Goal: Task Accomplishment & Management: Use online tool/utility

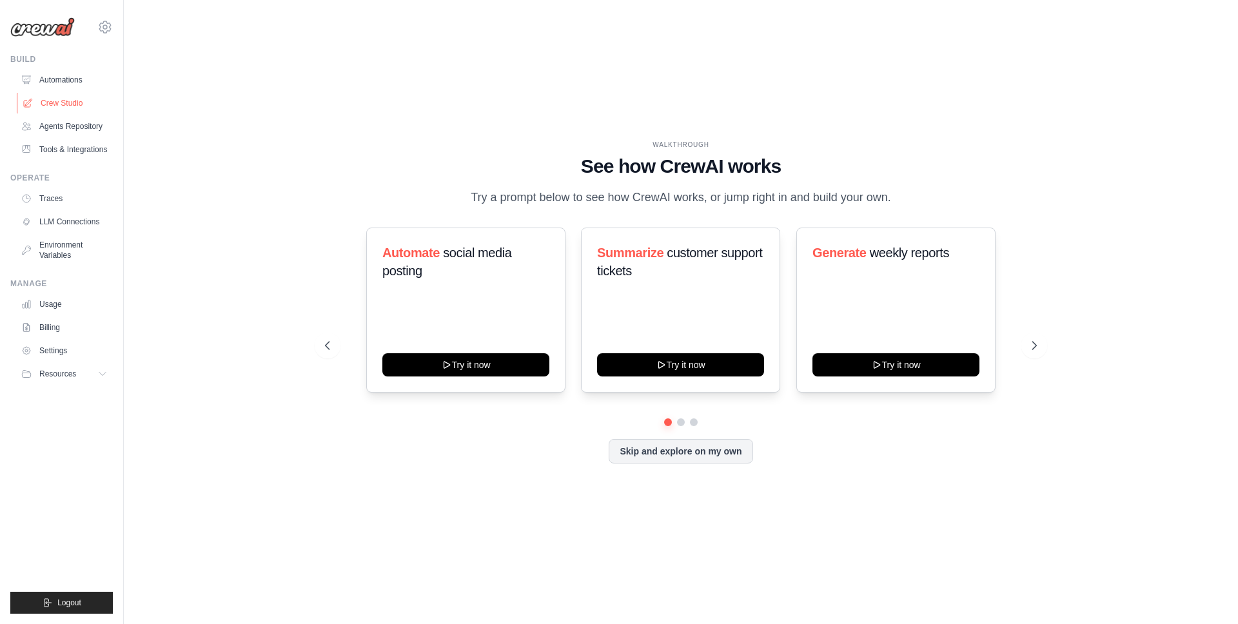
click at [63, 103] on link "Crew Studio" at bounding box center [65, 103] width 97 height 21
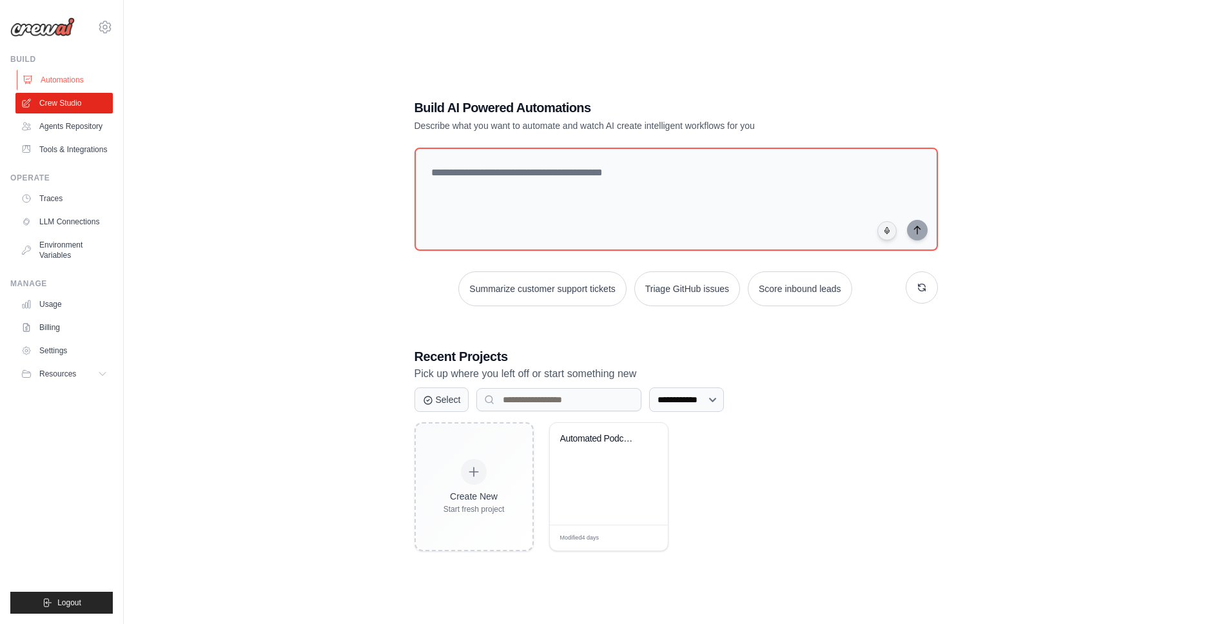
click at [48, 77] on link "Automations" at bounding box center [65, 80] width 97 height 21
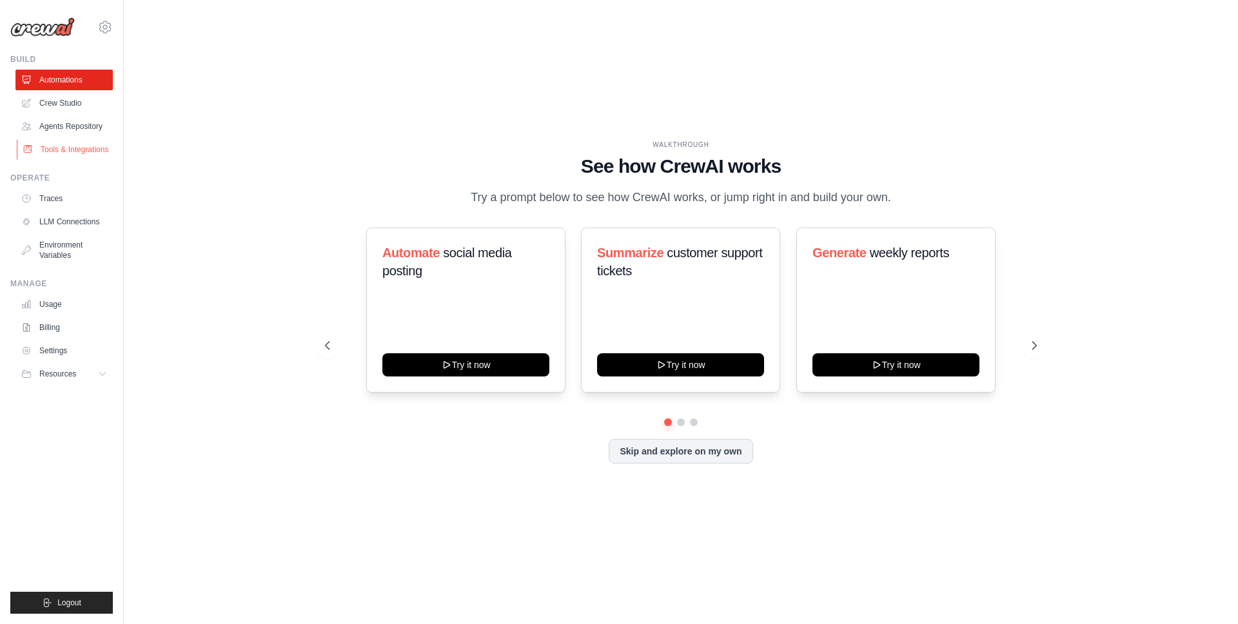
click at [56, 159] on link "Tools & Integrations" at bounding box center [65, 149] width 97 height 21
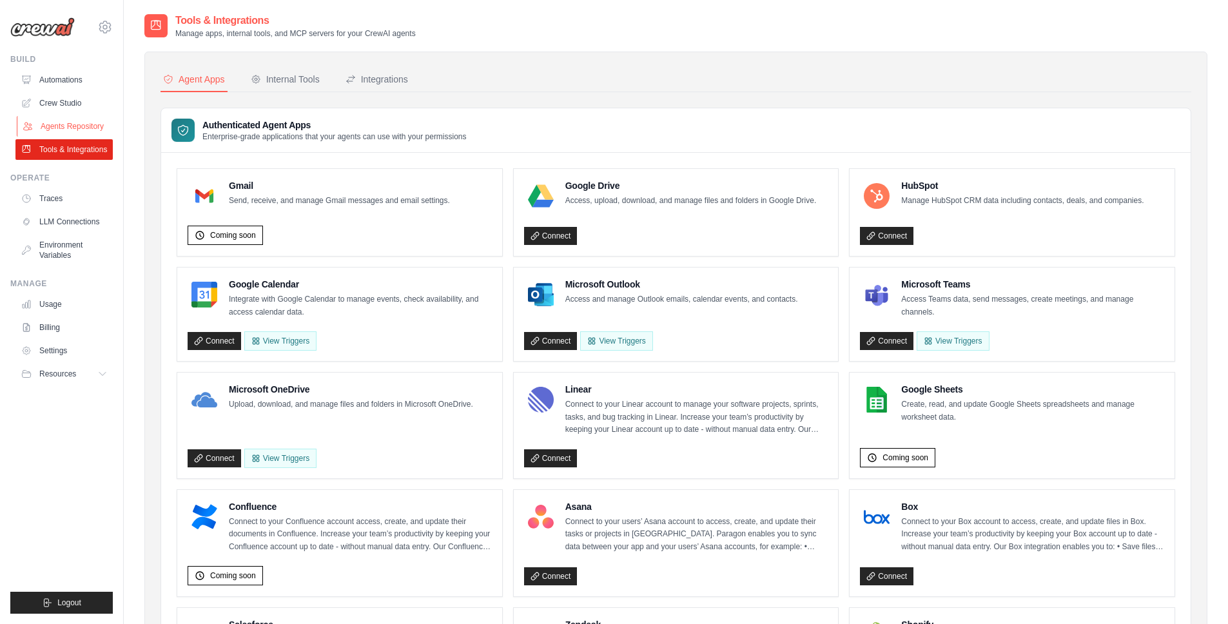
click at [71, 130] on link "Agents Repository" at bounding box center [65, 126] width 97 height 21
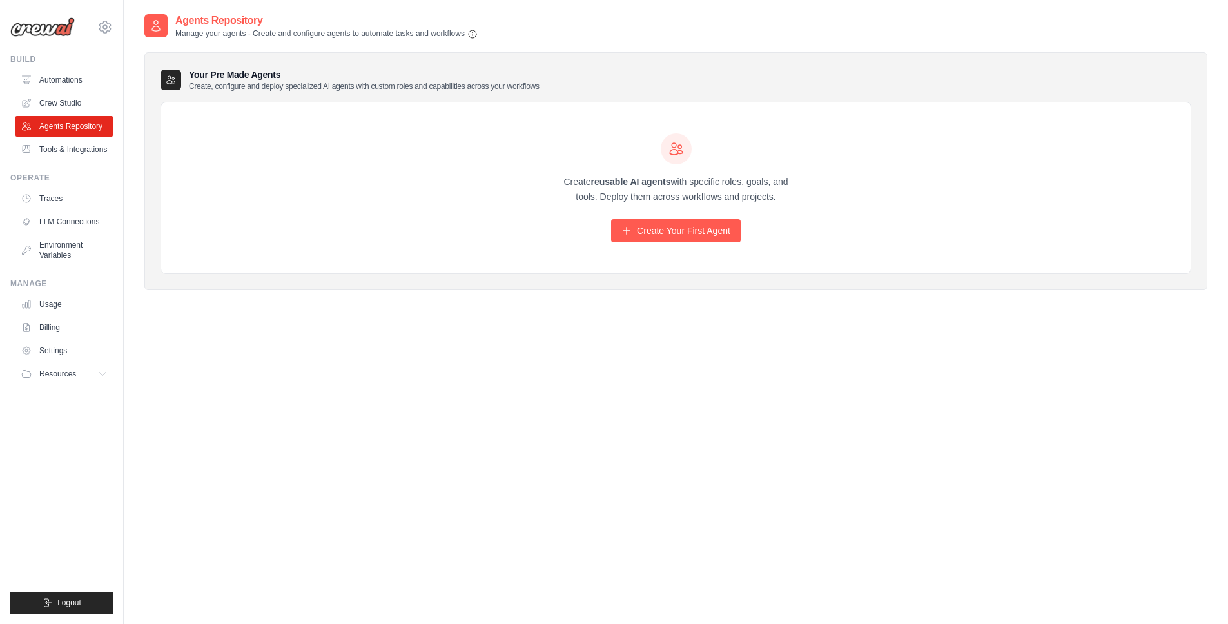
click at [43, 28] on img at bounding box center [42, 26] width 64 height 19
click at [39, 29] on img at bounding box center [42, 26] width 64 height 19
click at [58, 77] on link "Automations" at bounding box center [65, 80] width 97 height 21
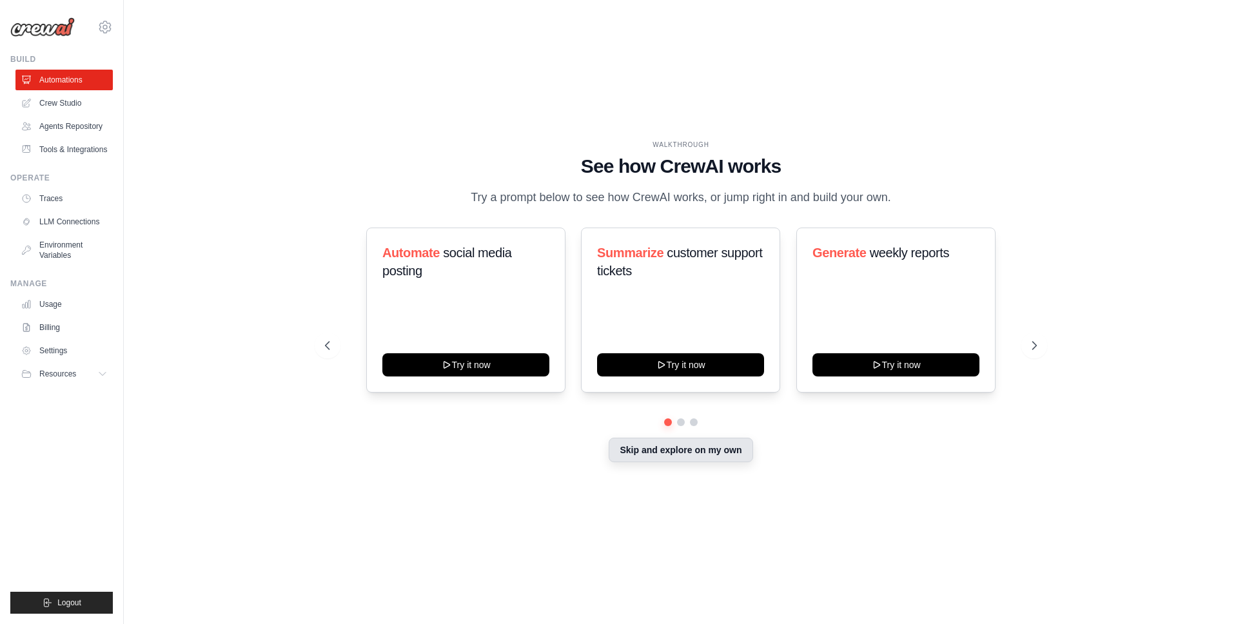
click at [689, 462] on button "Skip and explore on my own" at bounding box center [681, 450] width 144 height 25
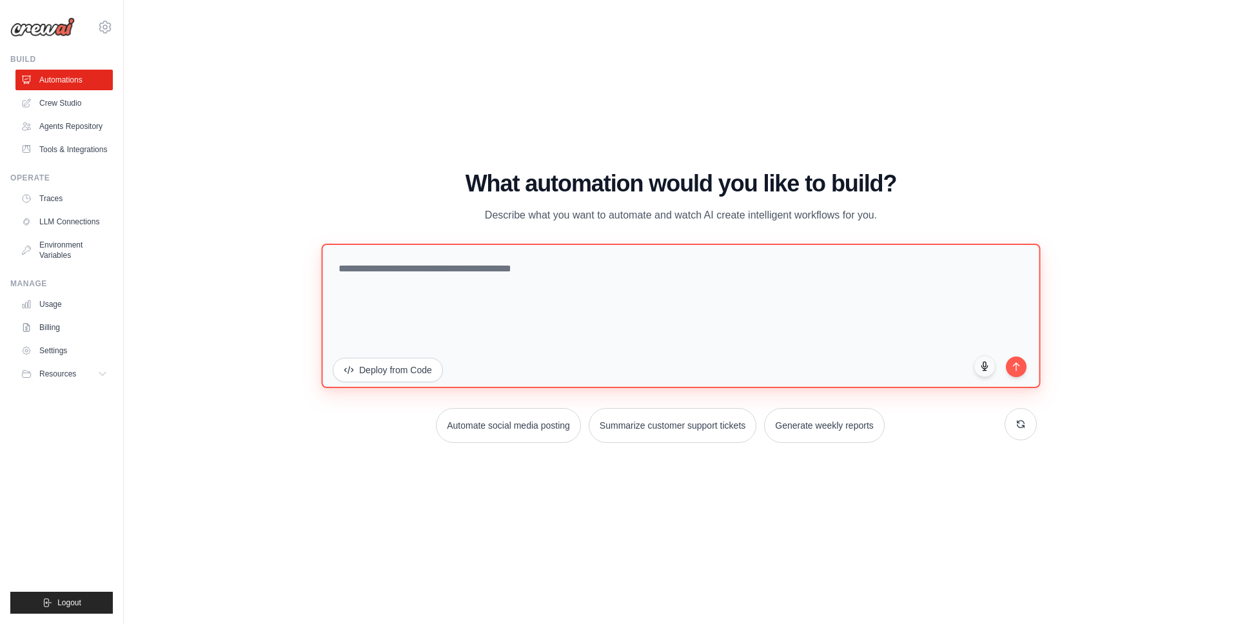
click at [508, 298] on textarea at bounding box center [680, 316] width 719 height 144
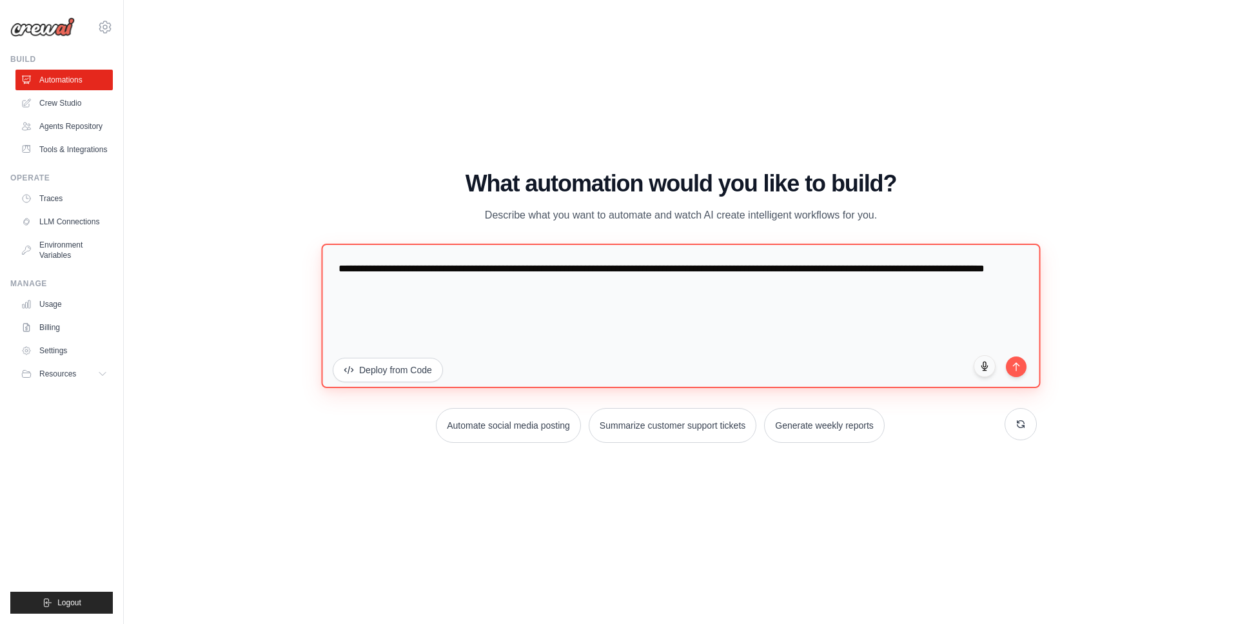
paste textarea "**********"
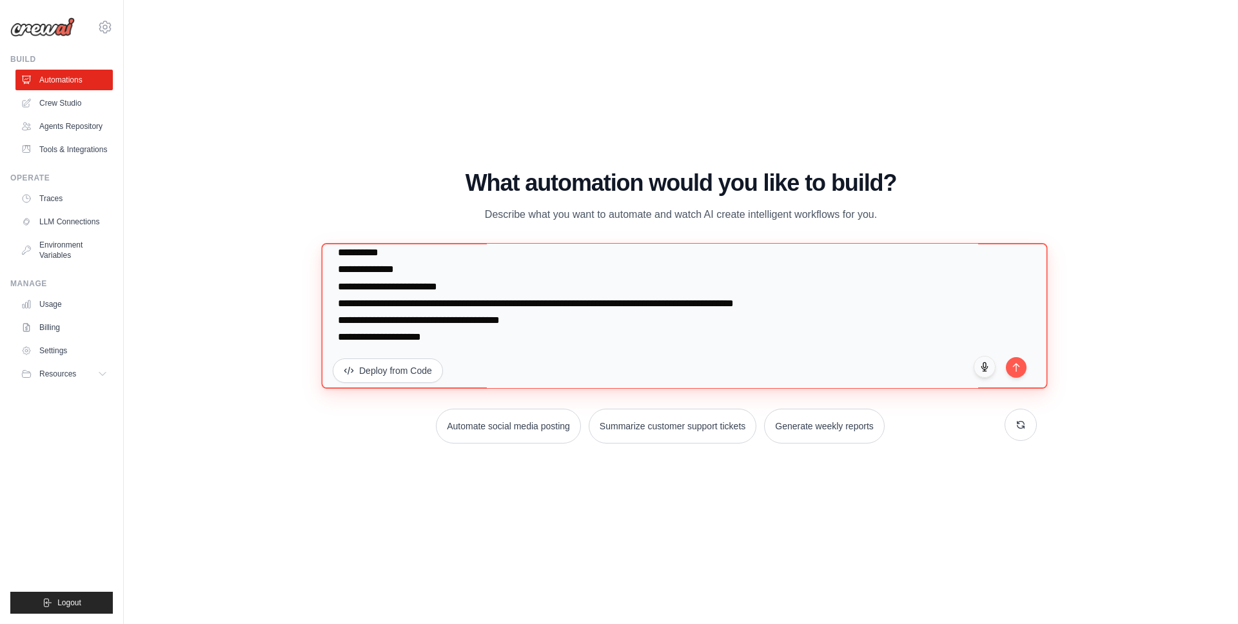
scroll to position [275, 0]
type textarea "**********"
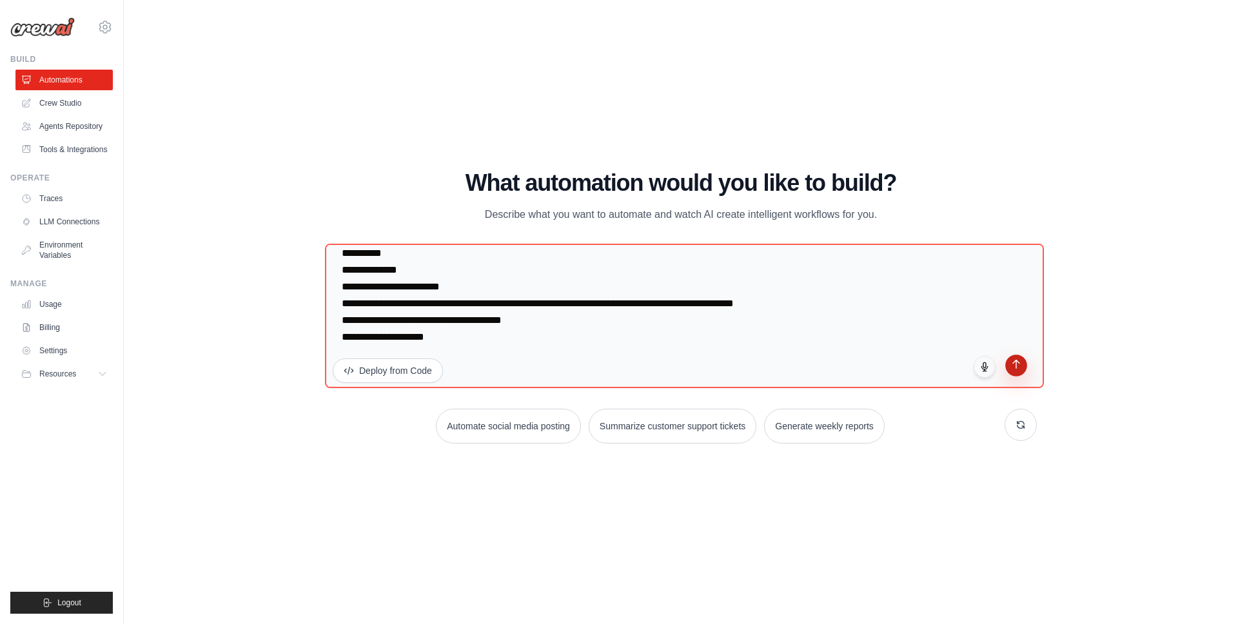
click at [1020, 371] on button "submit" at bounding box center [1016, 366] width 22 height 22
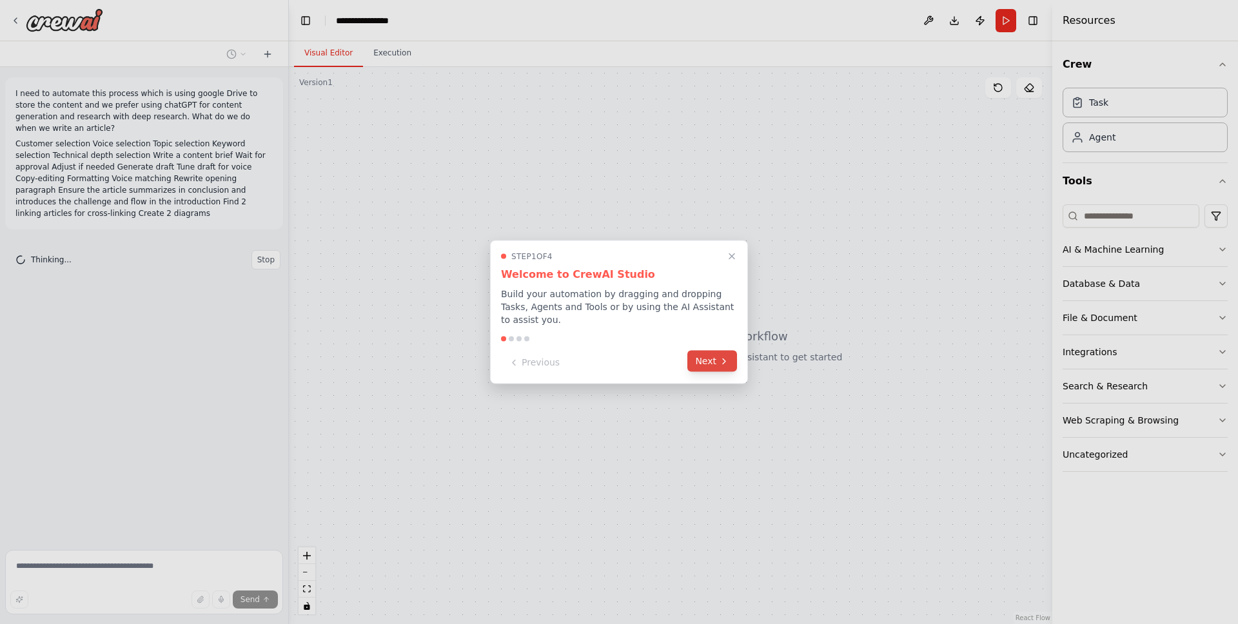
click at [707, 367] on button "Next" at bounding box center [712, 361] width 50 height 21
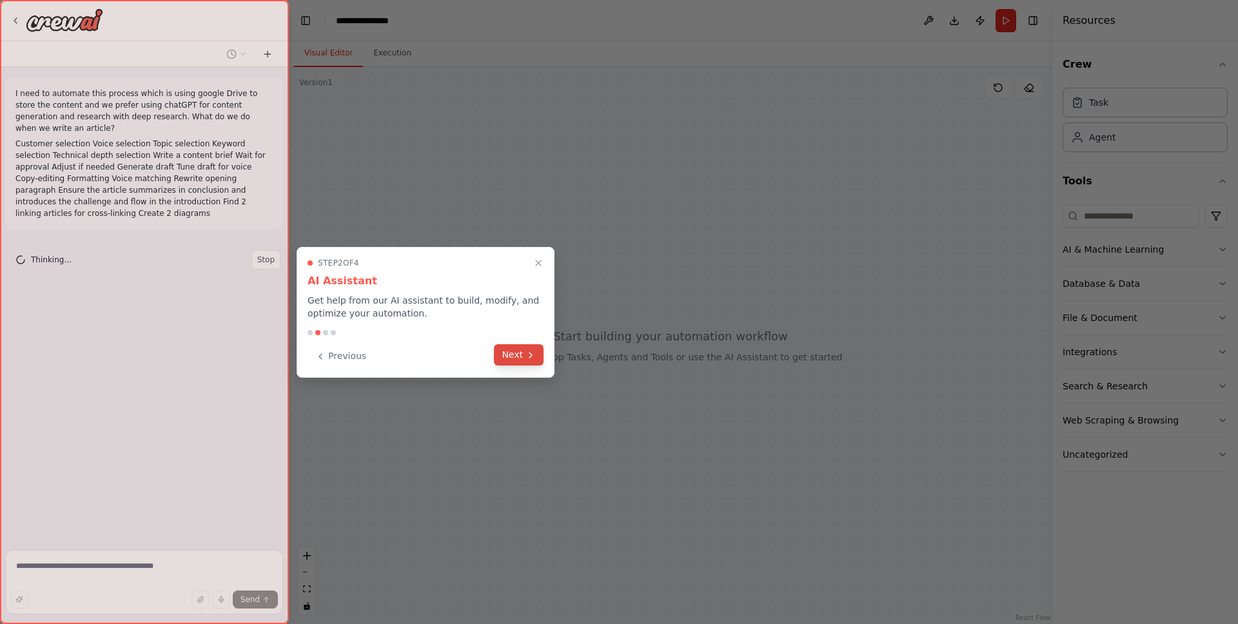
click at [522, 352] on button "Next" at bounding box center [519, 354] width 50 height 21
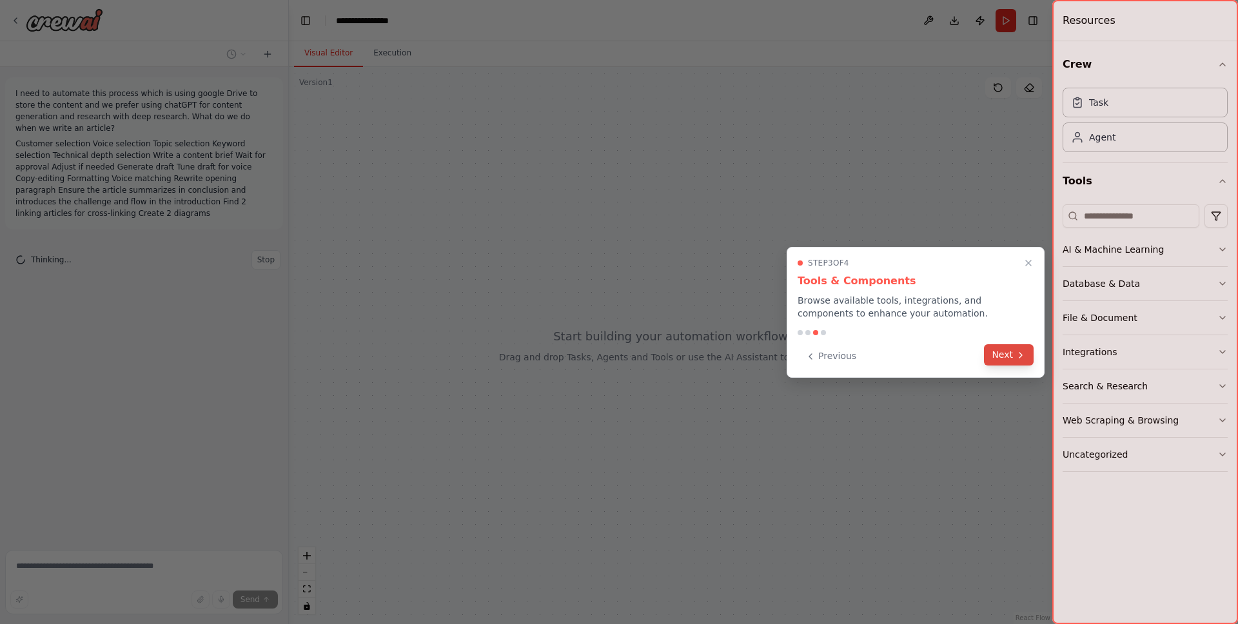
click at [1007, 359] on button "Next" at bounding box center [1009, 354] width 50 height 21
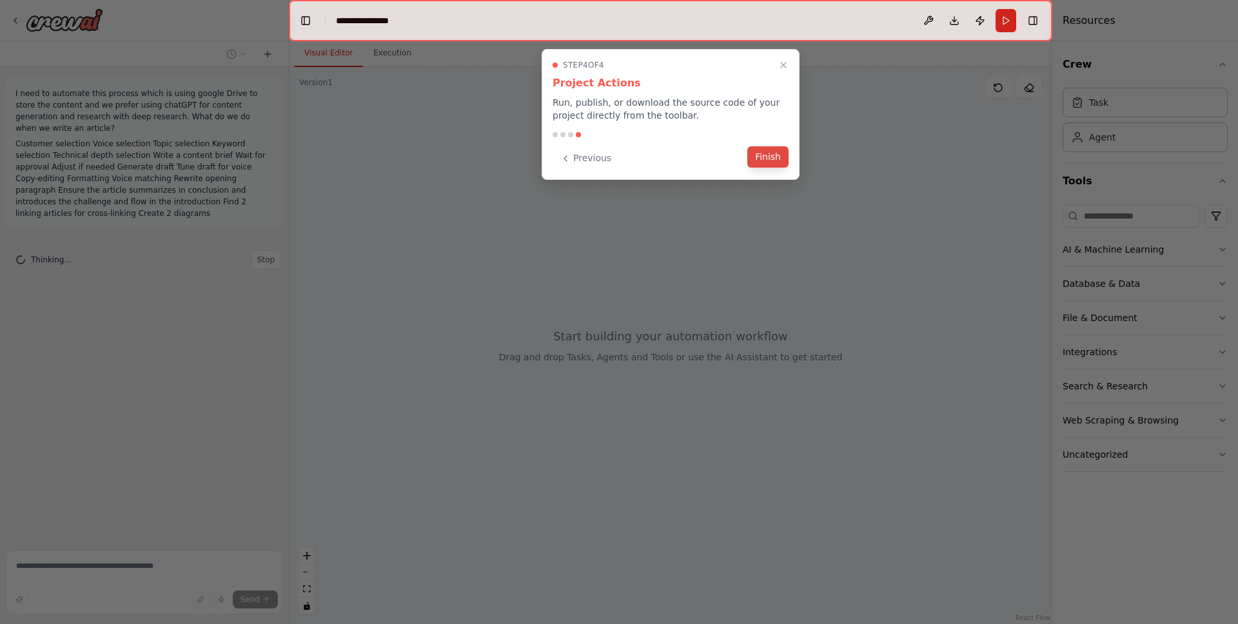
click at [773, 160] on button "Finish" at bounding box center [767, 156] width 41 height 21
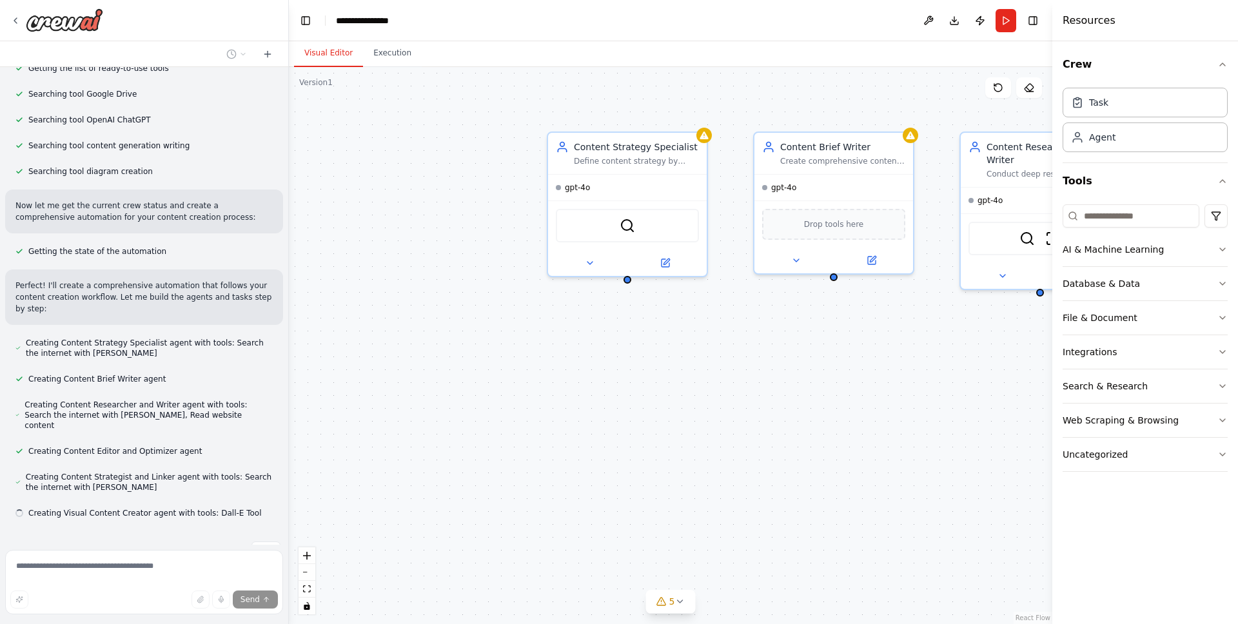
scroll to position [300, 0]
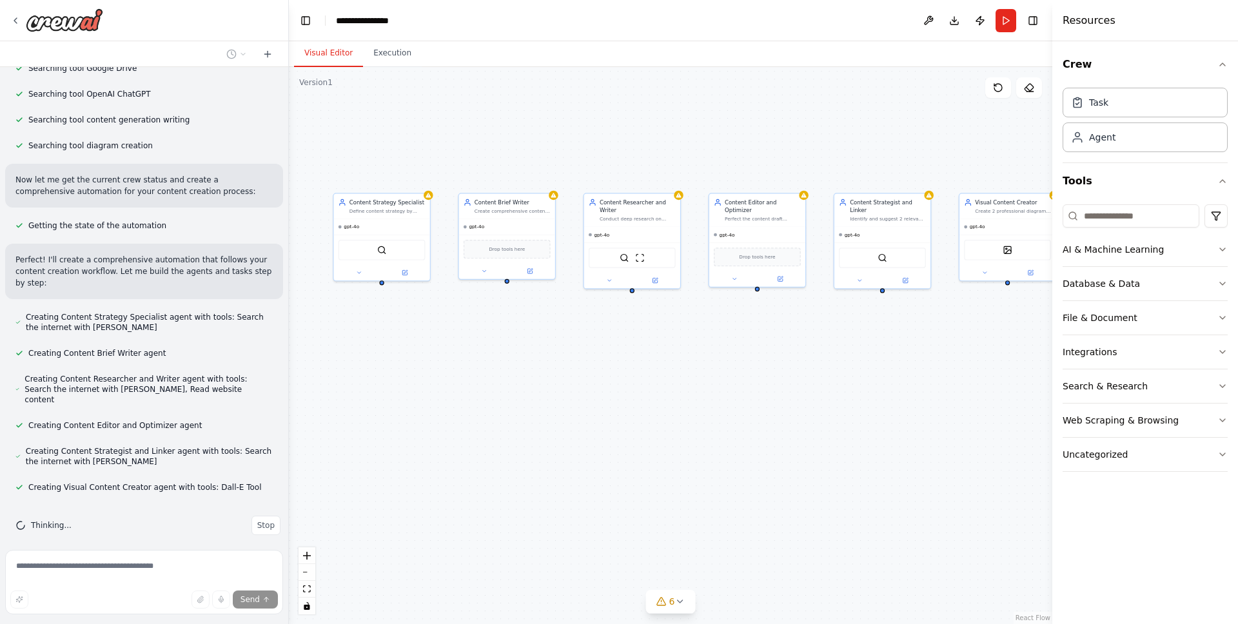
drag, startPoint x: 978, startPoint y: 409, endPoint x: 658, endPoint y: 364, distance: 322.3
click at [658, 364] on div "Content Strategy Specialist Define content strategy by analyzing customer requi…" at bounding box center [670, 345] width 763 height 557
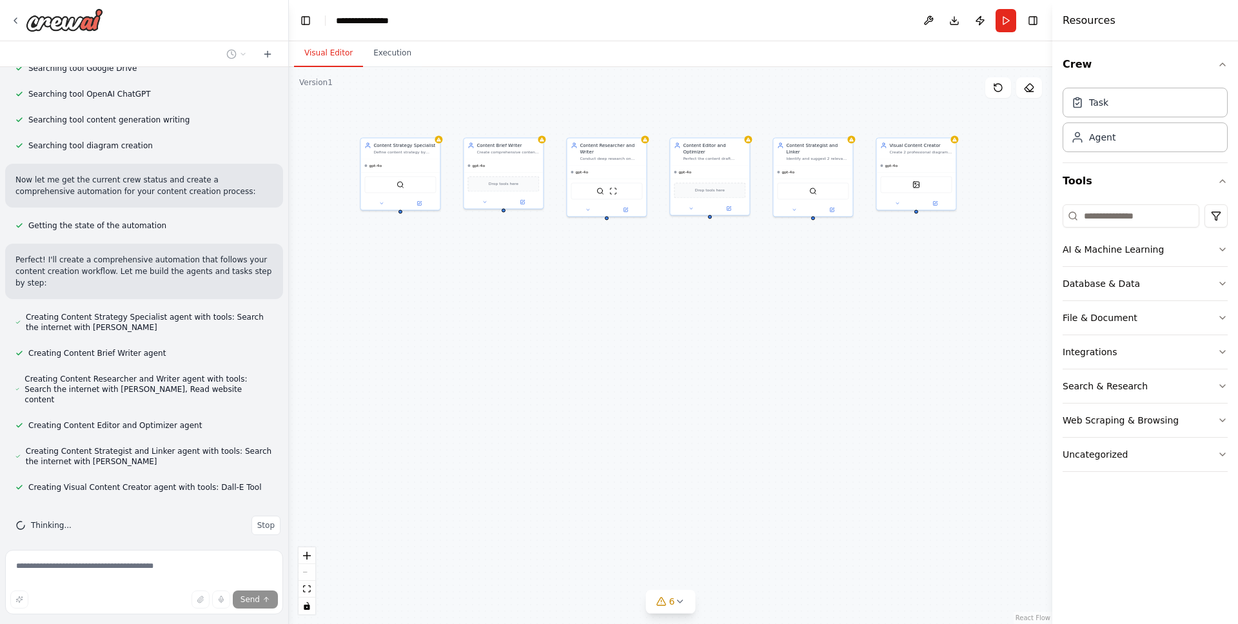
drag, startPoint x: 811, startPoint y: 395, endPoint x: 782, endPoint y: 317, distance: 83.2
click at [782, 317] on div "Content Strategy Specialist Define content strategy by analyzing customer requi…" at bounding box center [670, 345] width 763 height 557
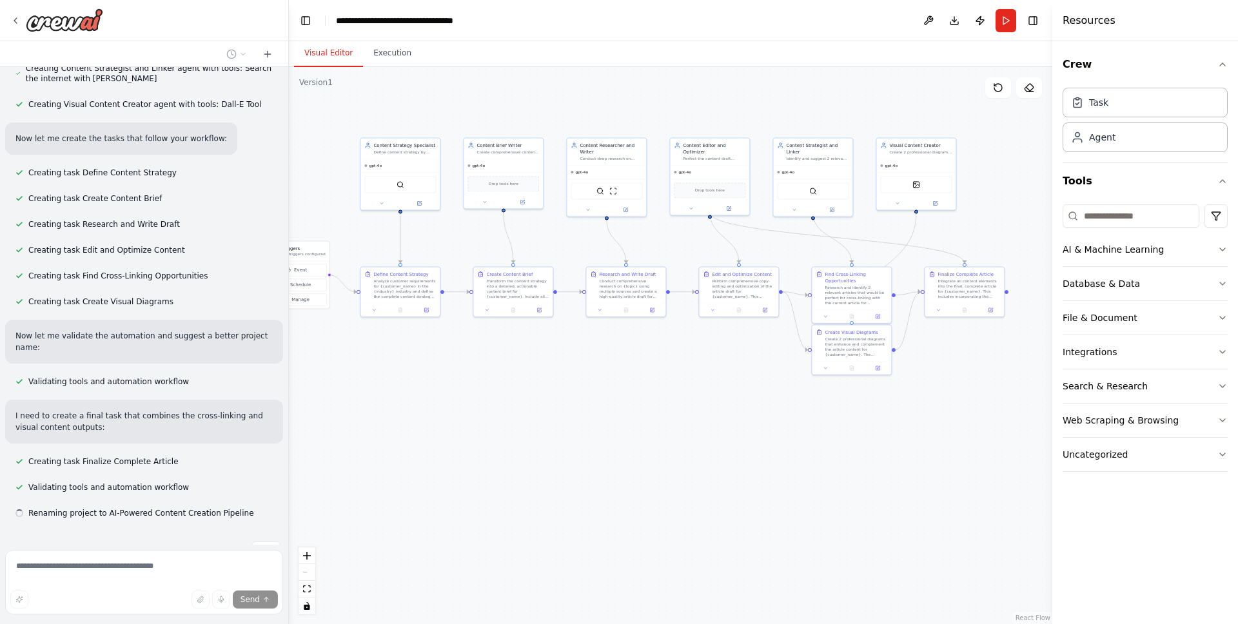
scroll to position [709, 0]
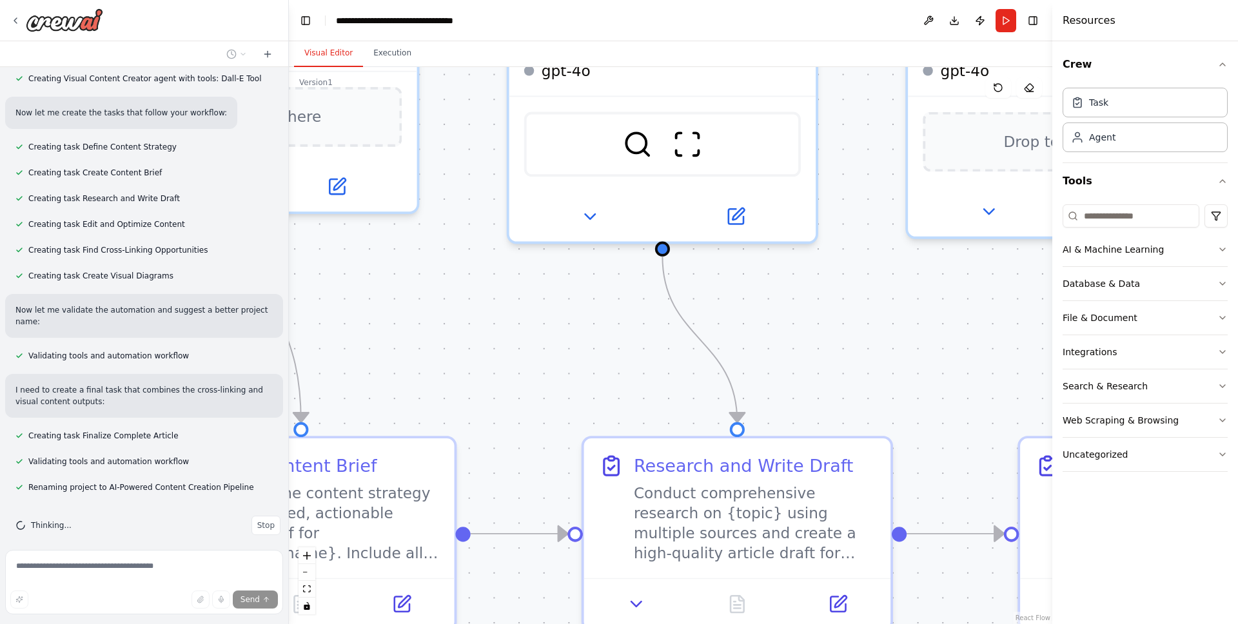
drag, startPoint x: 479, startPoint y: 323, endPoint x: 851, endPoint y: 324, distance: 372.0
click at [839, 326] on div ".deletable-edge-delete-btn { width: 20px; height: 20px; border: 0px solid #ffff…" at bounding box center [670, 345] width 763 height 557
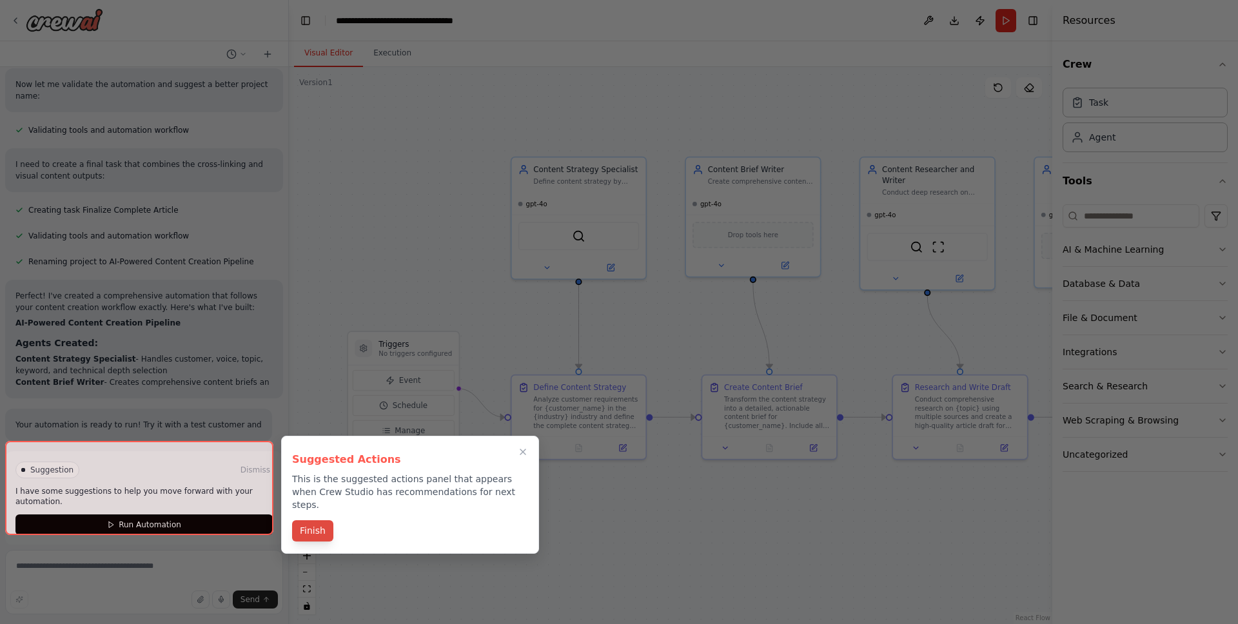
click at [317, 518] on div "Suggested Actions This is the suggested actions panel that appears when Crew St…" at bounding box center [410, 495] width 258 height 118
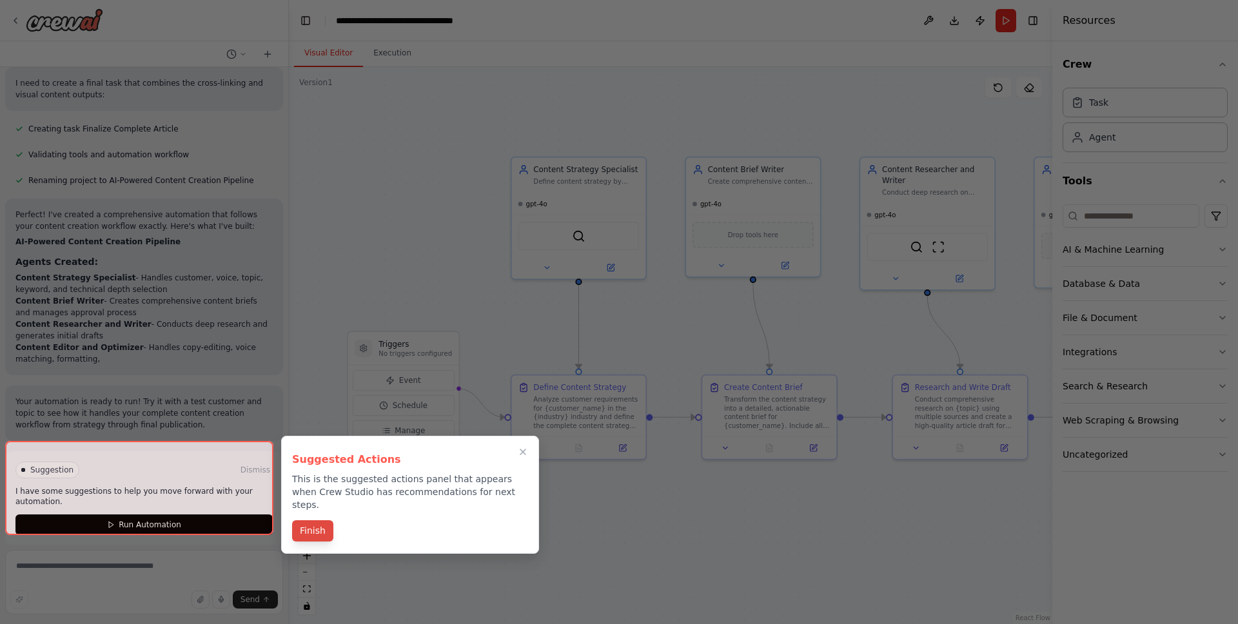
click at [314, 522] on button "Finish" at bounding box center [312, 530] width 41 height 21
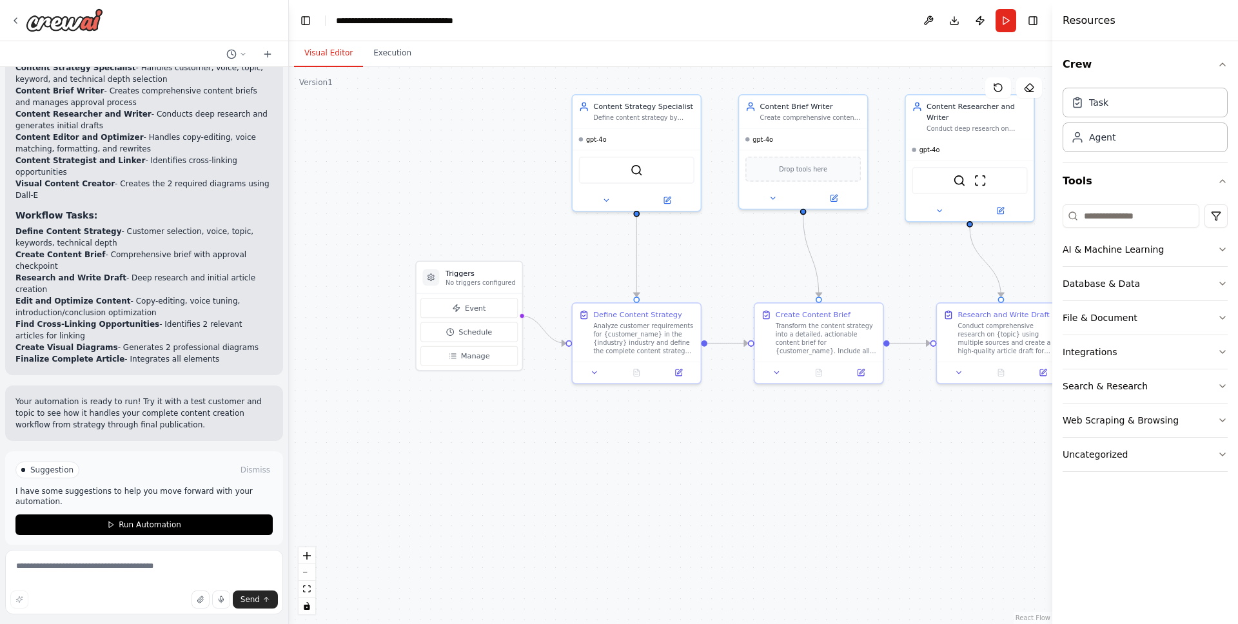
drag, startPoint x: 457, startPoint y: 274, endPoint x: 518, endPoint y: 208, distance: 89.4
click at [518, 208] on div ".deletable-edge-delete-btn { width: 20px; height: 20px; border: 0px solid #ffff…" at bounding box center [670, 345] width 763 height 557
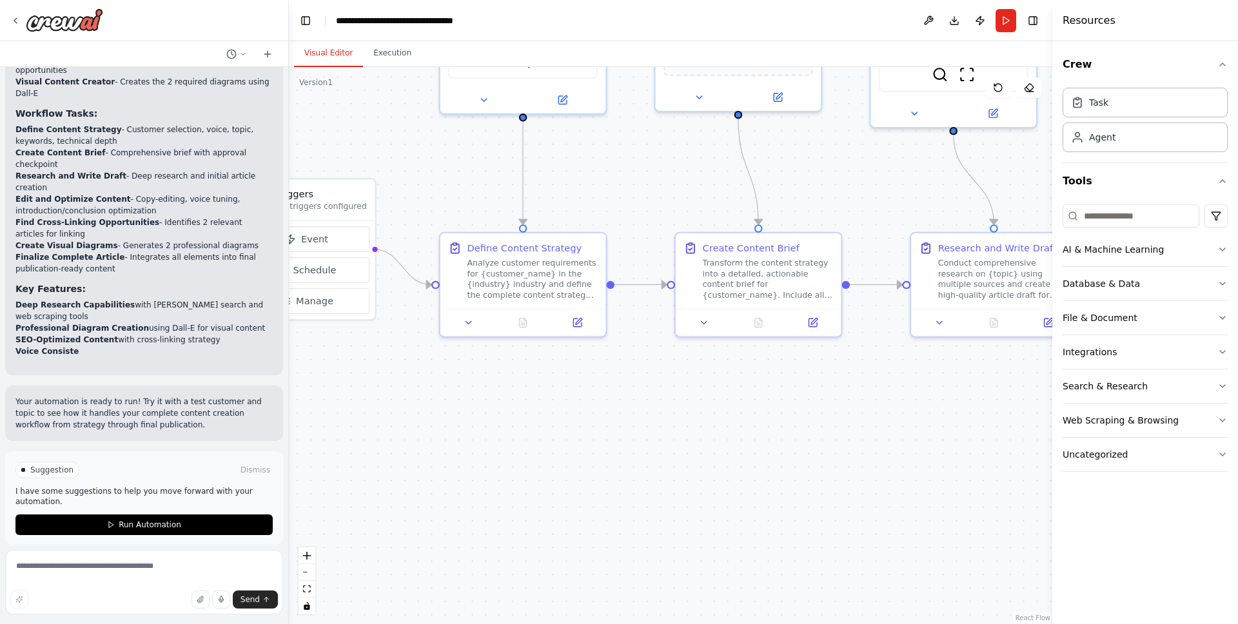
drag, startPoint x: 600, startPoint y: 268, endPoint x: 447, endPoint y: 168, distance: 182.6
click at [447, 168] on div ".deletable-edge-delete-btn { width: 20px; height: 20px; border: 0px solid #ffff…" at bounding box center [670, 345] width 763 height 557
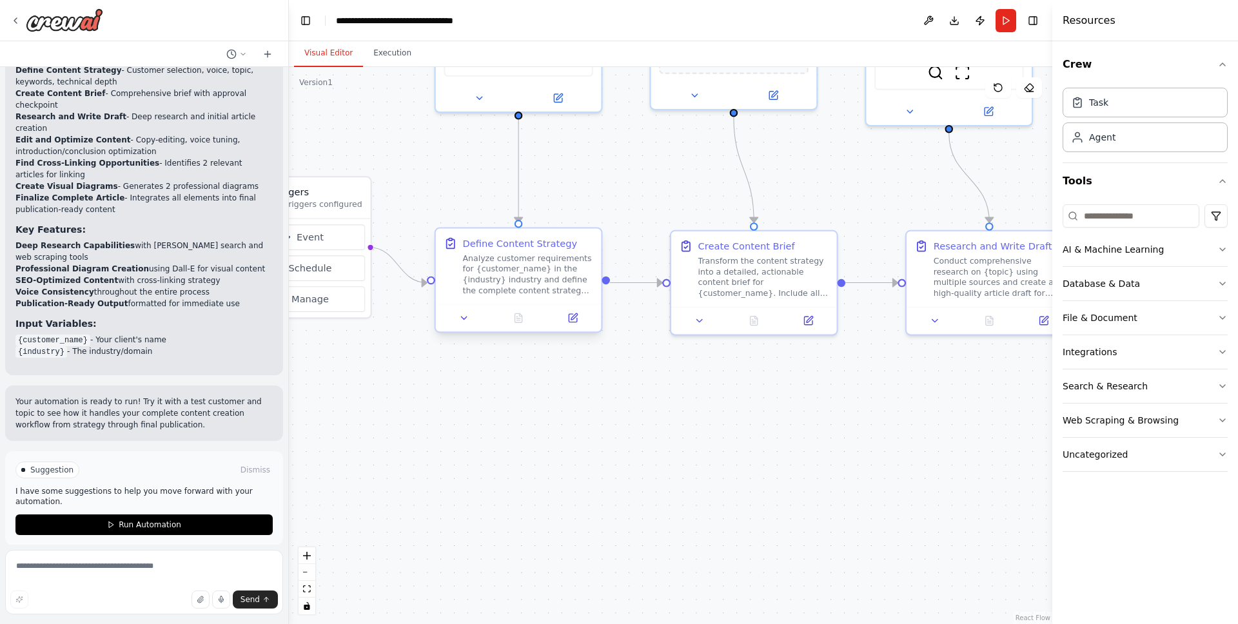
click at [518, 299] on div "Define Content Strategy Analyze customer requirements for {customer_name} in th…" at bounding box center [519, 266] width 166 height 75
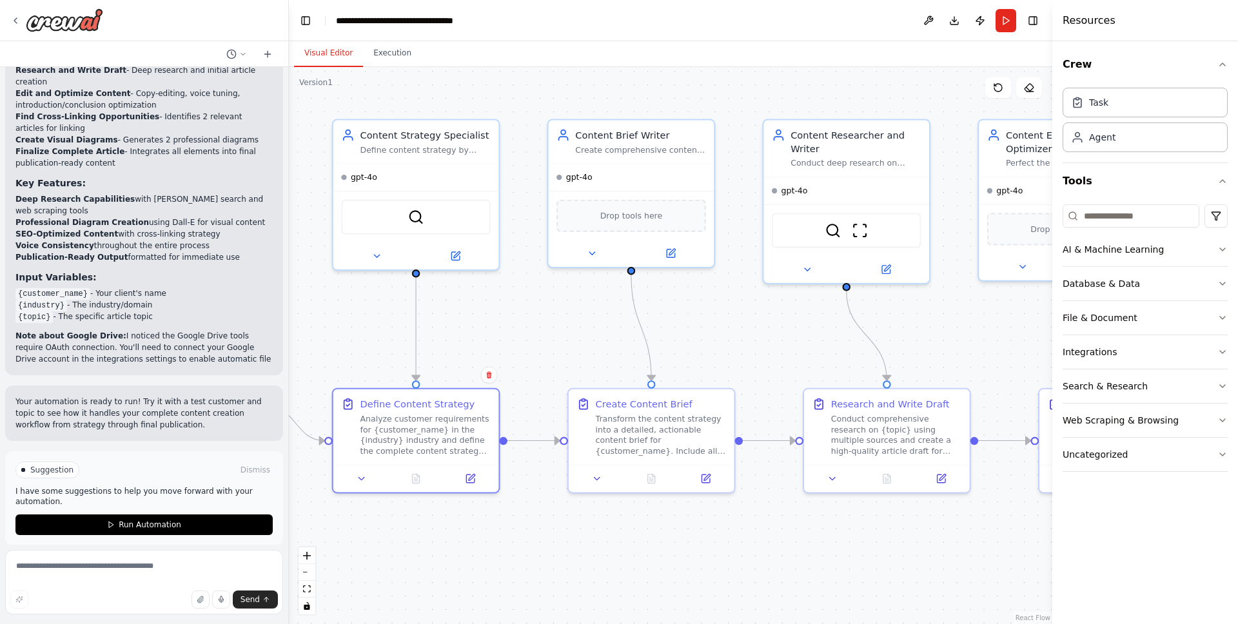
drag, startPoint x: 647, startPoint y: 197, endPoint x: 560, endPoint y: 326, distance: 155.2
click at [544, 355] on div ".deletable-edge-delete-btn { width: 20px; height: 20px; border: 0px solid #ffff…" at bounding box center [670, 345] width 763 height 557
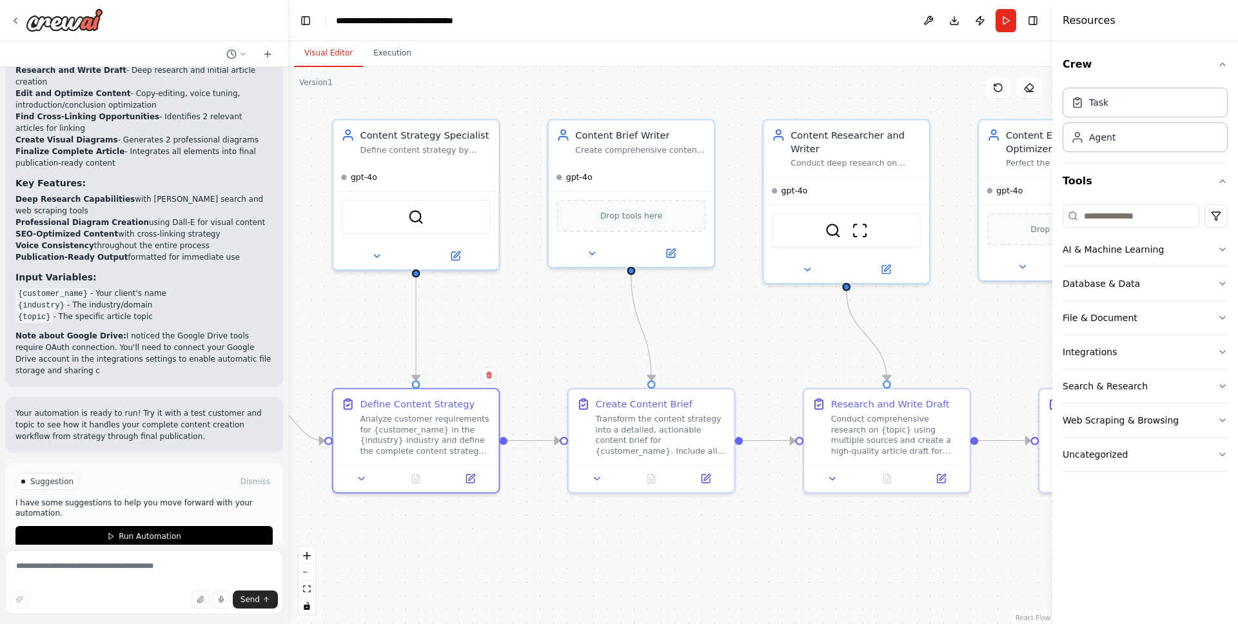
scroll to position [1446, 0]
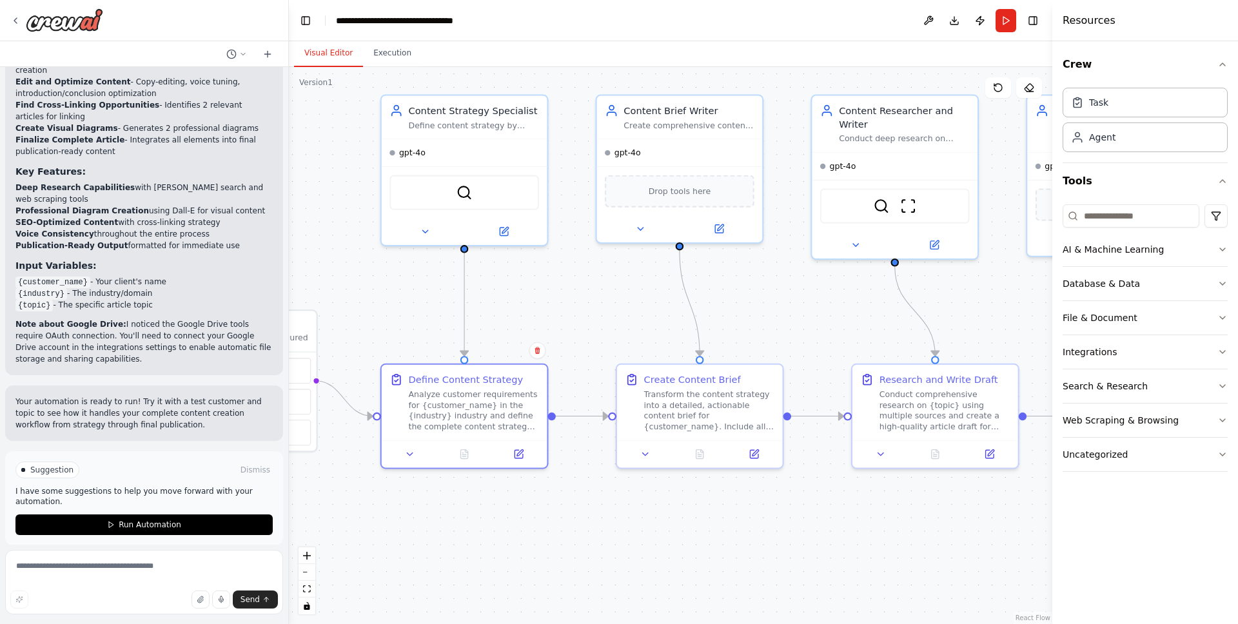
drag, startPoint x: 749, startPoint y: 339, endPoint x: 758, endPoint y: 329, distance: 13.7
click at [758, 329] on div ".deletable-edge-delete-btn { width: 20px; height: 20px; border: 0px solid #ffff…" at bounding box center [670, 345] width 763 height 557
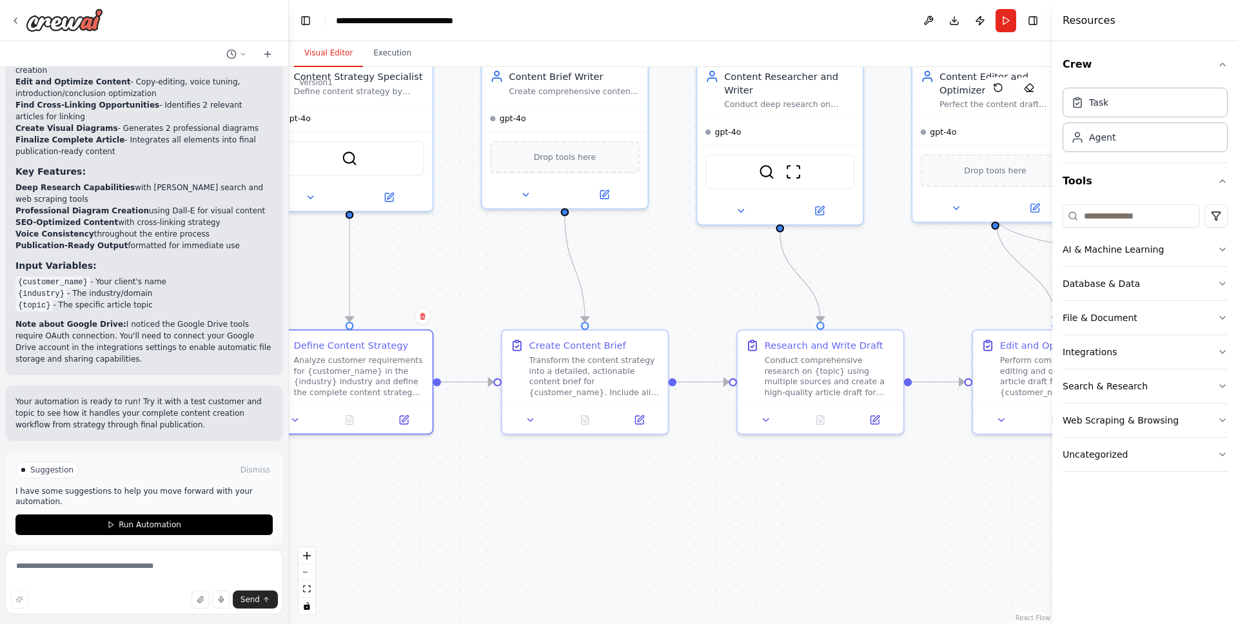
drag, startPoint x: 743, startPoint y: 352, endPoint x: 609, endPoint y: 261, distance: 162.0
click at [615, 275] on div ".deletable-edge-delete-btn { width: 20px; height: 20px; border: 0px solid #ffff…" at bounding box center [670, 345] width 763 height 557
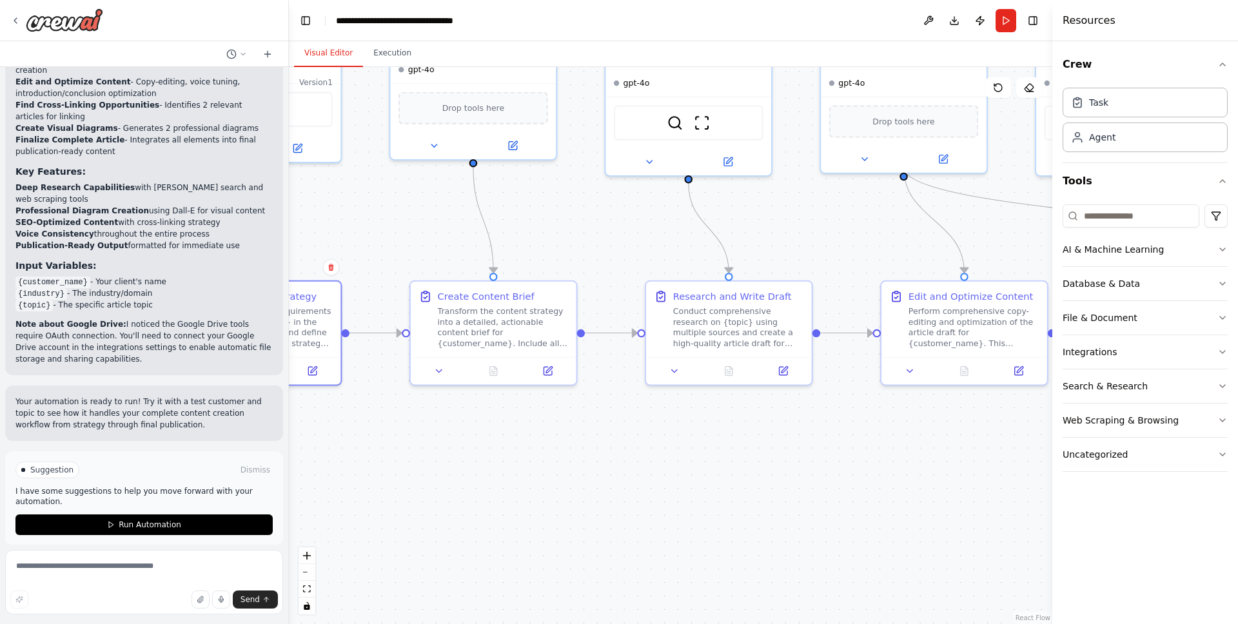
drag, startPoint x: 602, startPoint y: 498, endPoint x: 537, endPoint y: 429, distance: 94.0
click at [568, 485] on div ".deletable-edge-delete-btn { width: 20px; height: 20px; border: 0px solid #ffff…" at bounding box center [670, 345] width 763 height 557
click at [504, 328] on div "Transform the content strategy into a detailed, actionable content brief for {c…" at bounding box center [502, 324] width 130 height 43
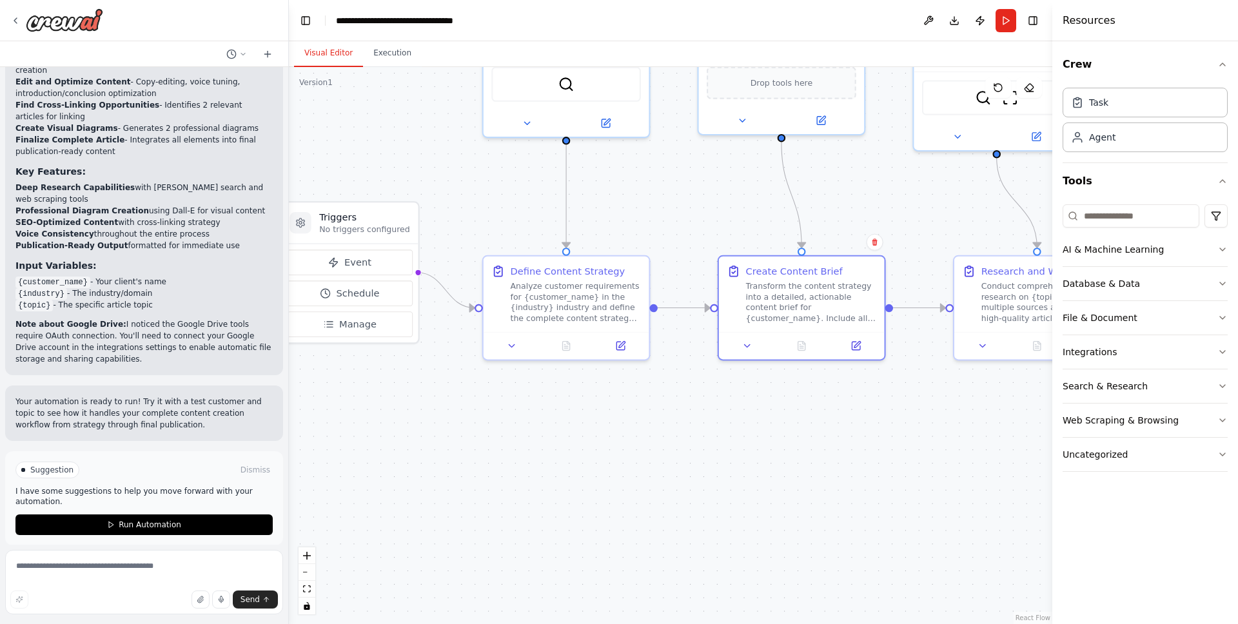
drag, startPoint x: 404, startPoint y: 439, endPoint x: 713, endPoint y: 413, distance: 310.6
click at [713, 413] on div ".deletable-edge-delete-btn { width: 20px; height: 20px; border: 0px solid #ffff…" at bounding box center [670, 345] width 763 height 557
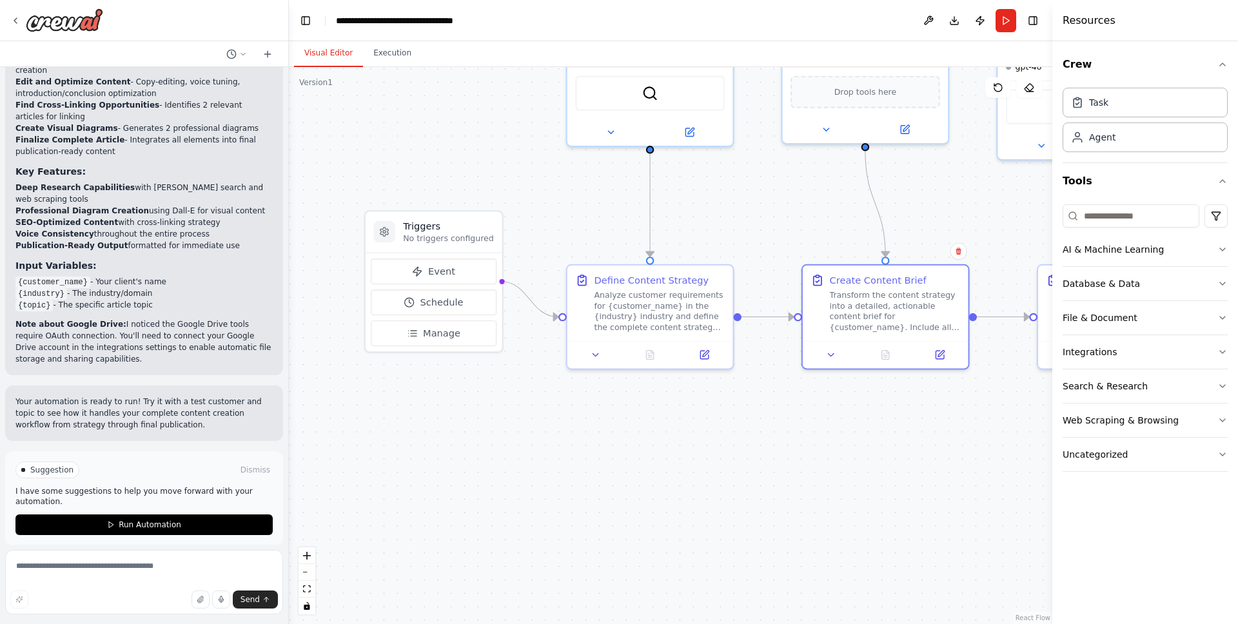
drag, startPoint x: 484, startPoint y: 451, endPoint x: 564, endPoint y: 456, distance: 80.1
click at [562, 457] on div ".deletable-edge-delete-btn { width: 20px; height: 20px; border: 0px solid #ffff…" at bounding box center [670, 345] width 763 height 557
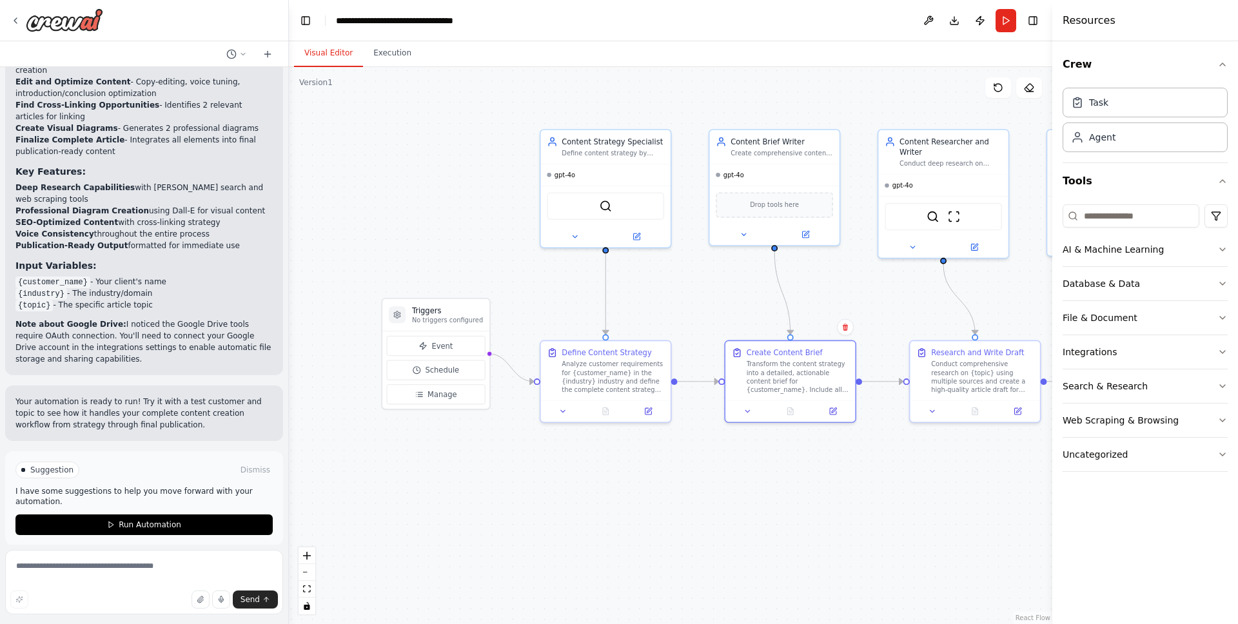
drag, startPoint x: 409, startPoint y: 152, endPoint x: 355, endPoint y: 197, distance: 70.4
click at [355, 197] on div ".deletable-edge-delete-btn { width: 20px; height: 20px; border: 0px solid #ffff…" at bounding box center [670, 345] width 763 height 557
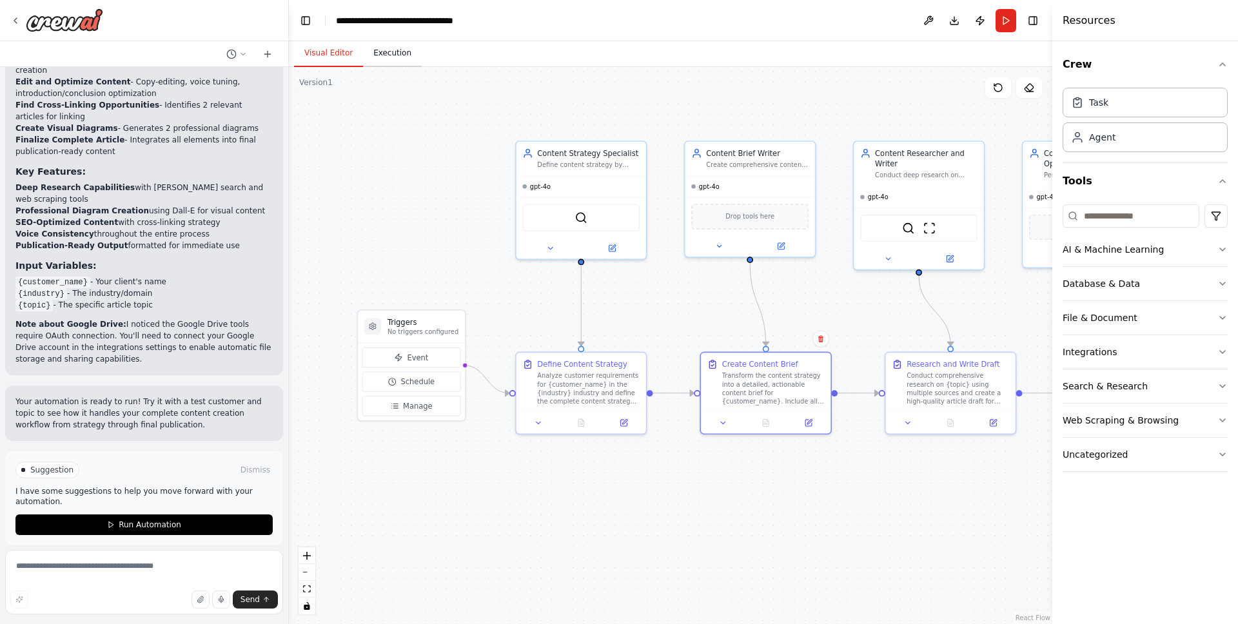
click at [383, 50] on button "Execution" at bounding box center [392, 53] width 59 height 27
click at [315, 50] on button "Visual Editor" at bounding box center [328, 53] width 69 height 27
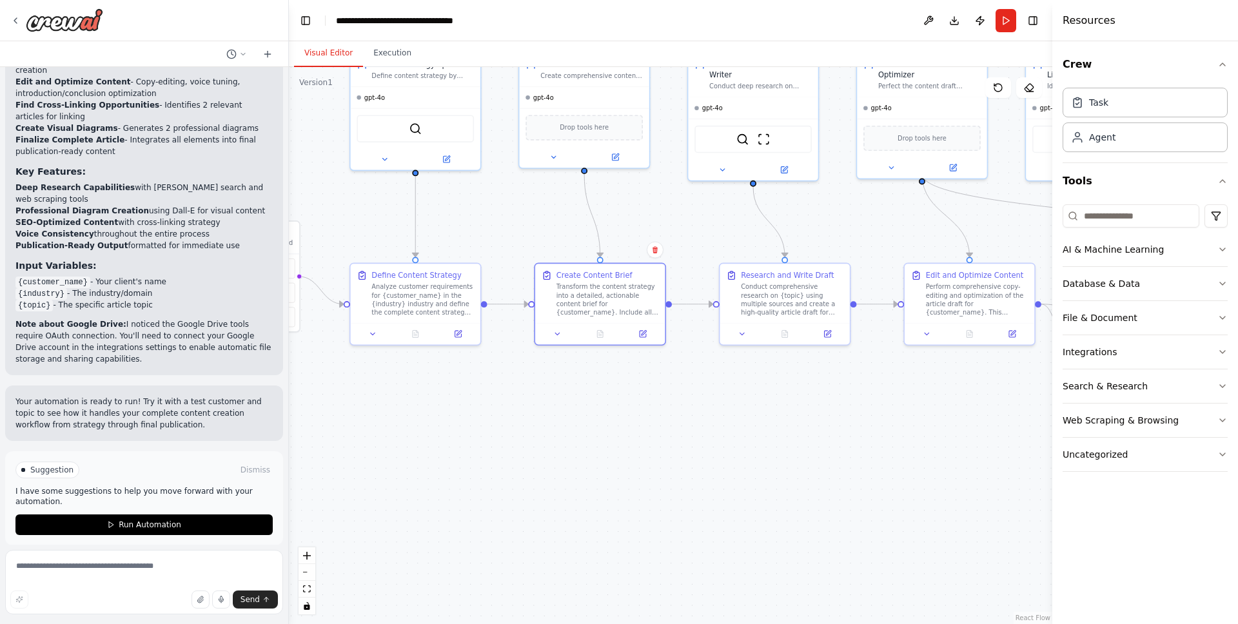
drag, startPoint x: 869, startPoint y: 322, endPoint x: 587, endPoint y: 200, distance: 307.3
click at [587, 200] on div ".deletable-edge-delete-btn { width: 20px; height: 20px; border: 0px solid #ffff…" at bounding box center [670, 345] width 763 height 557
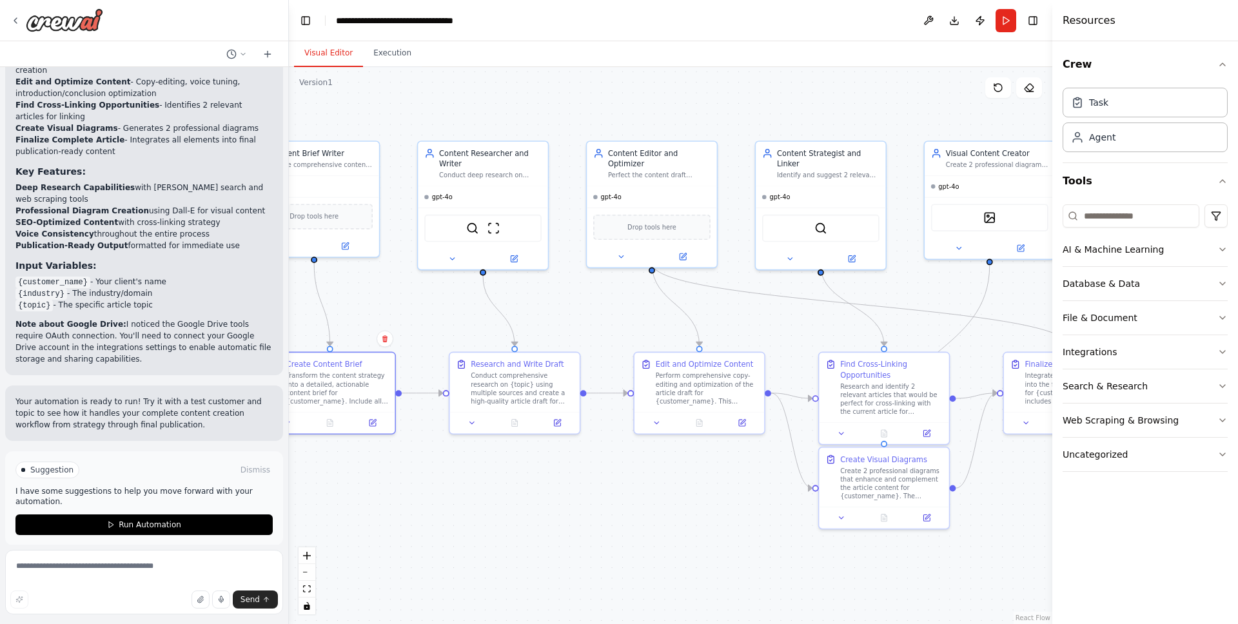
drag, startPoint x: 772, startPoint y: 432, endPoint x: 627, endPoint y: 561, distance: 194.1
click at [627, 561] on div ".deletable-edge-delete-btn { width: 20px; height: 20px; border: 0px solid #ffff…" at bounding box center [670, 345] width 763 height 557
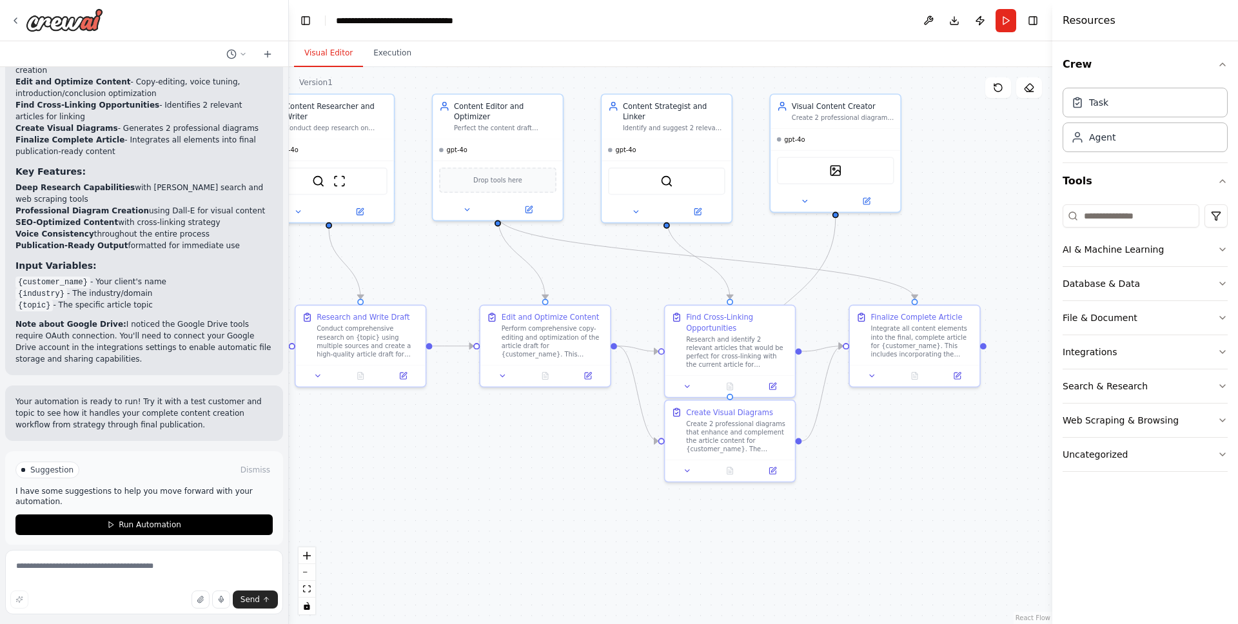
drag, startPoint x: 785, startPoint y: 319, endPoint x: 586, endPoint y: 233, distance: 216.3
click at [614, 242] on div ".deletable-edge-delete-btn { width: 20px; height: 20px; border: 0px solid #ffff…" at bounding box center [670, 345] width 763 height 557
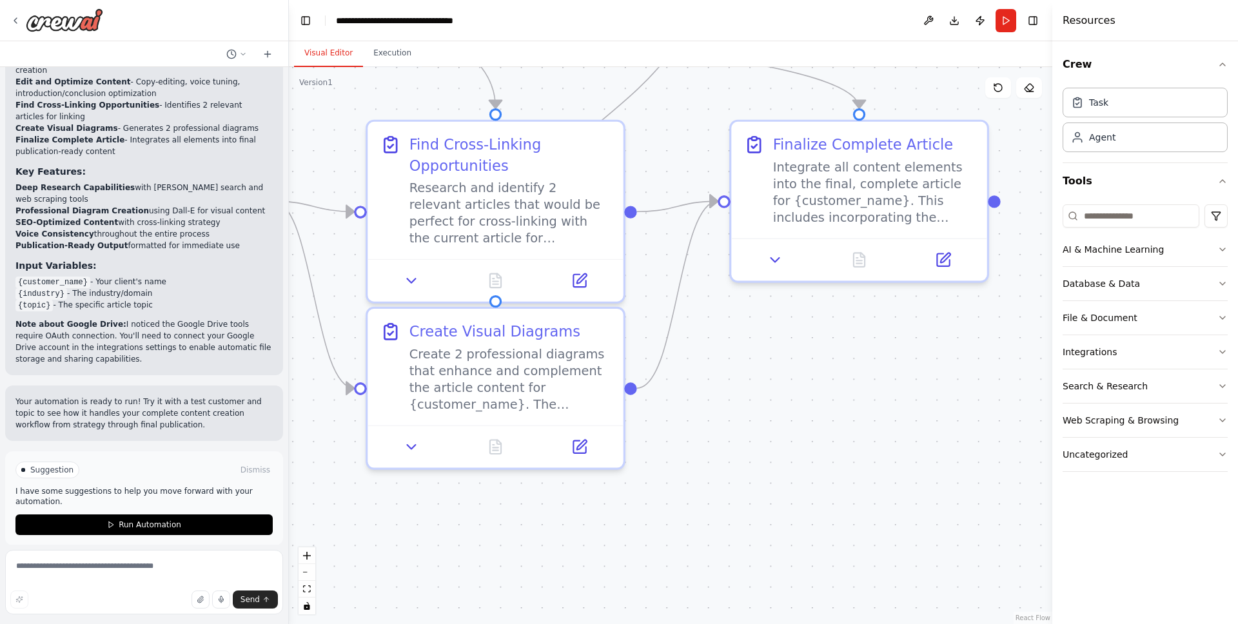
drag, startPoint x: 902, startPoint y: 386, endPoint x: 689, endPoint y: 271, distance: 241.8
click at [645, 248] on div ".deletable-edge-delete-btn { width: 20px; height: 20px; border: 0px solid #ffff…" at bounding box center [670, 345] width 763 height 557
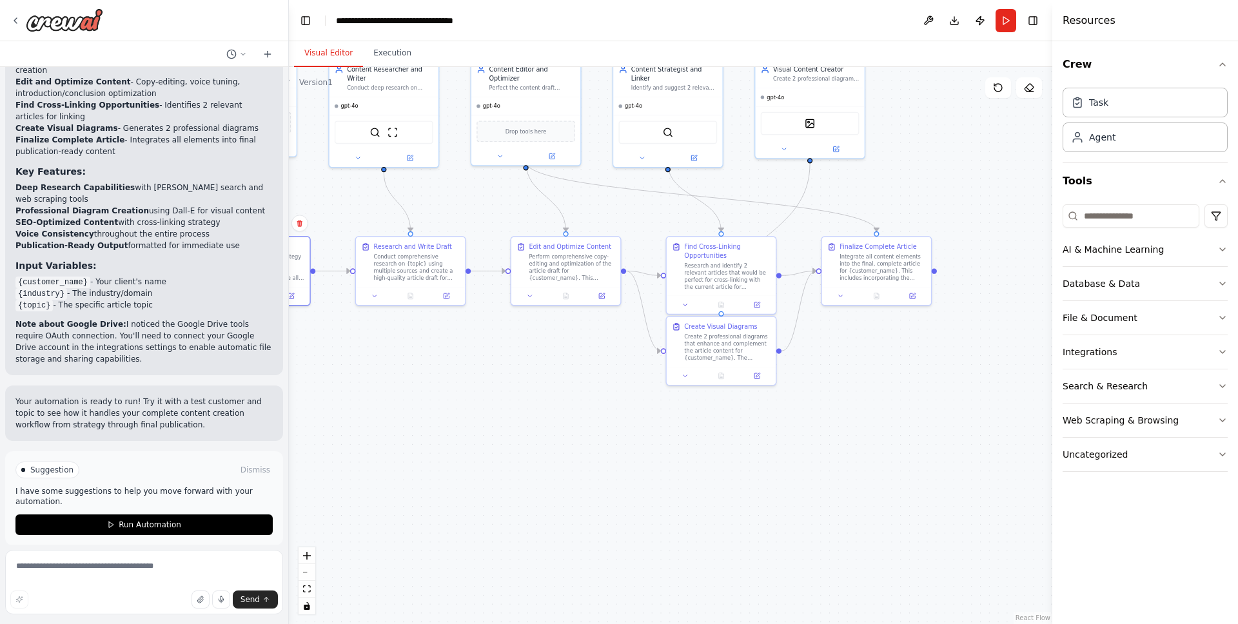
drag, startPoint x: 575, startPoint y: 380, endPoint x: 794, endPoint y: 373, distance: 219.3
click at [794, 374] on div ".deletable-edge-delete-btn { width: 20px; height: 20px; border: 0px solid #ffff…" at bounding box center [670, 345] width 763 height 557
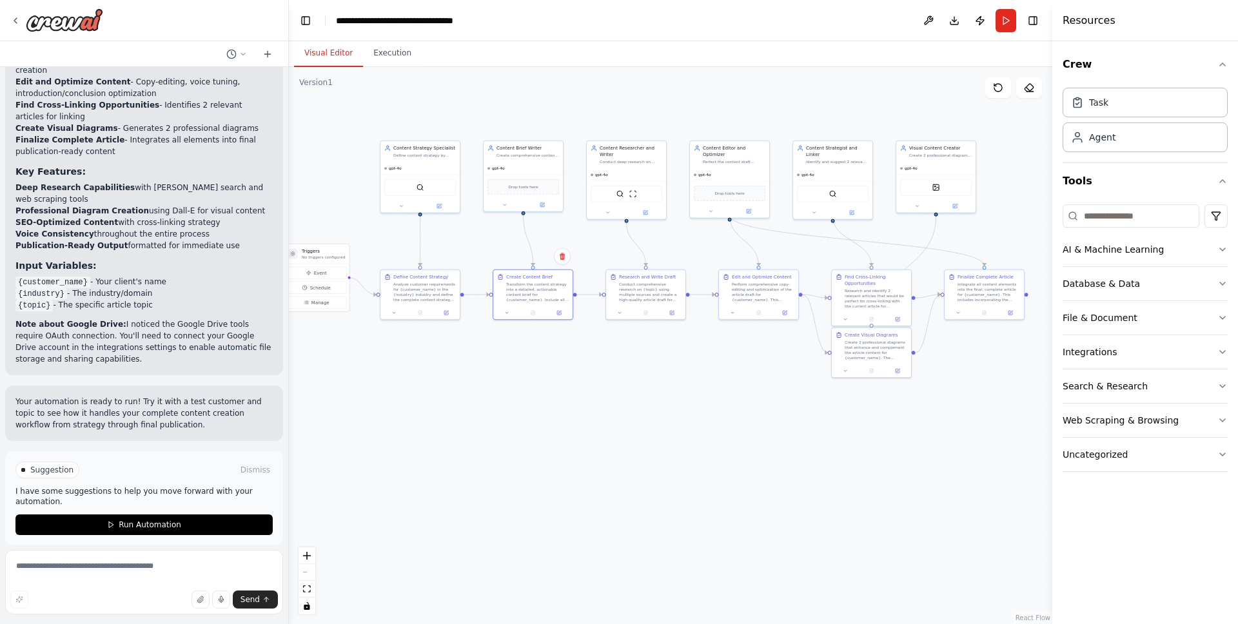
click at [613, 406] on div ".deletable-edge-delete-btn { width: 20px; height: 20px; border: 0px solid #ffff…" at bounding box center [670, 345] width 763 height 557
drag, startPoint x: 540, startPoint y: 406, endPoint x: 548, endPoint y: 400, distance: 9.3
click at [548, 400] on div ".deletable-edge-delete-btn { width: 20px; height: 20px; border: 0px solid #ffff…" at bounding box center [670, 345] width 763 height 557
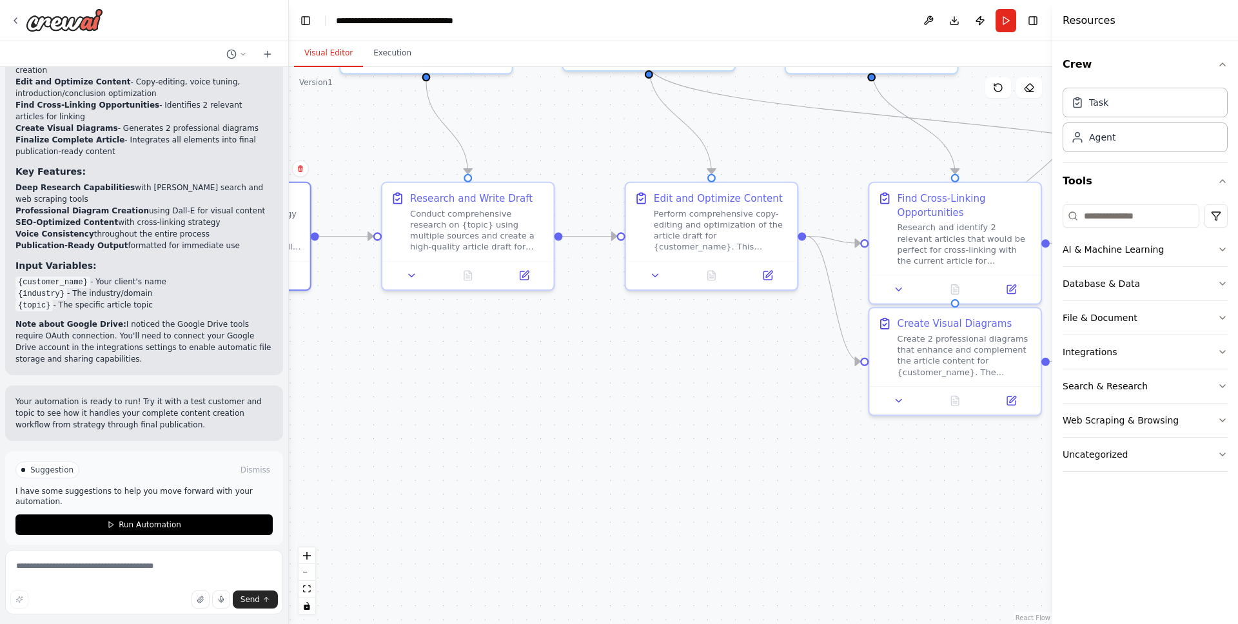
drag, startPoint x: 714, startPoint y: 352, endPoint x: 458, endPoint y: 426, distance: 266.5
click at [457, 426] on div ".deletable-edge-delete-btn { width: 20px; height: 20px; border: 0px solid #ffff…" at bounding box center [670, 345] width 763 height 557
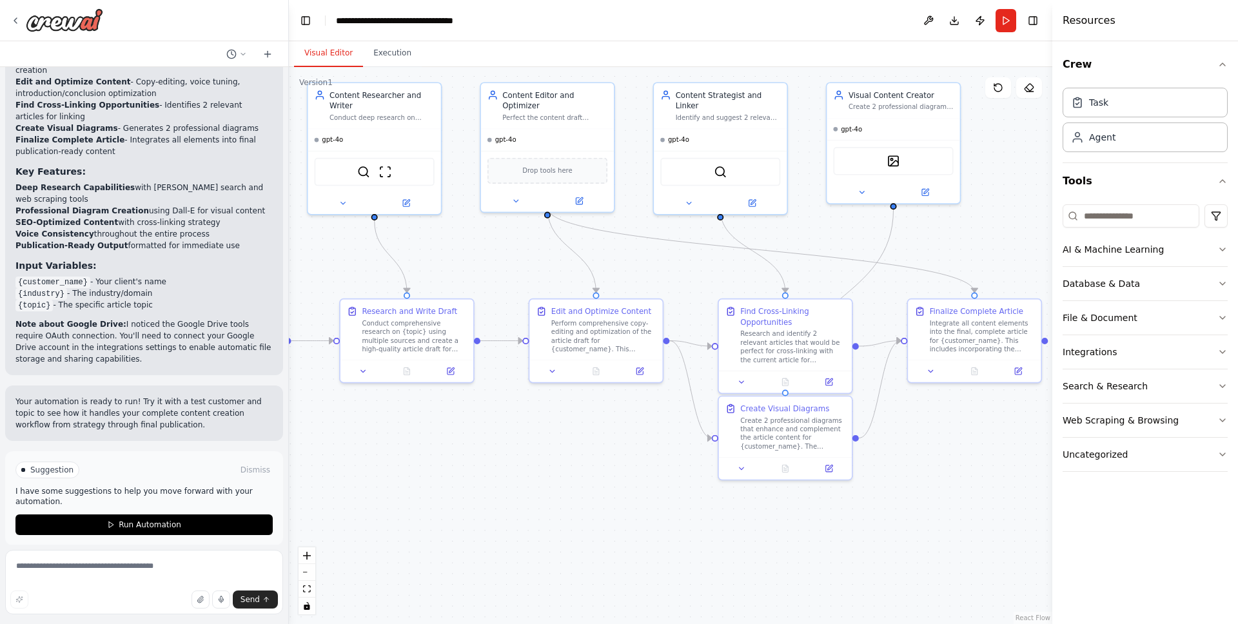
drag, startPoint x: 638, startPoint y: 418, endPoint x: 565, endPoint y: 468, distance: 87.6
click at [565, 468] on div ".deletable-edge-delete-btn { width: 20px; height: 20px; border: 0px solid #ffff…" at bounding box center [670, 345] width 763 height 557
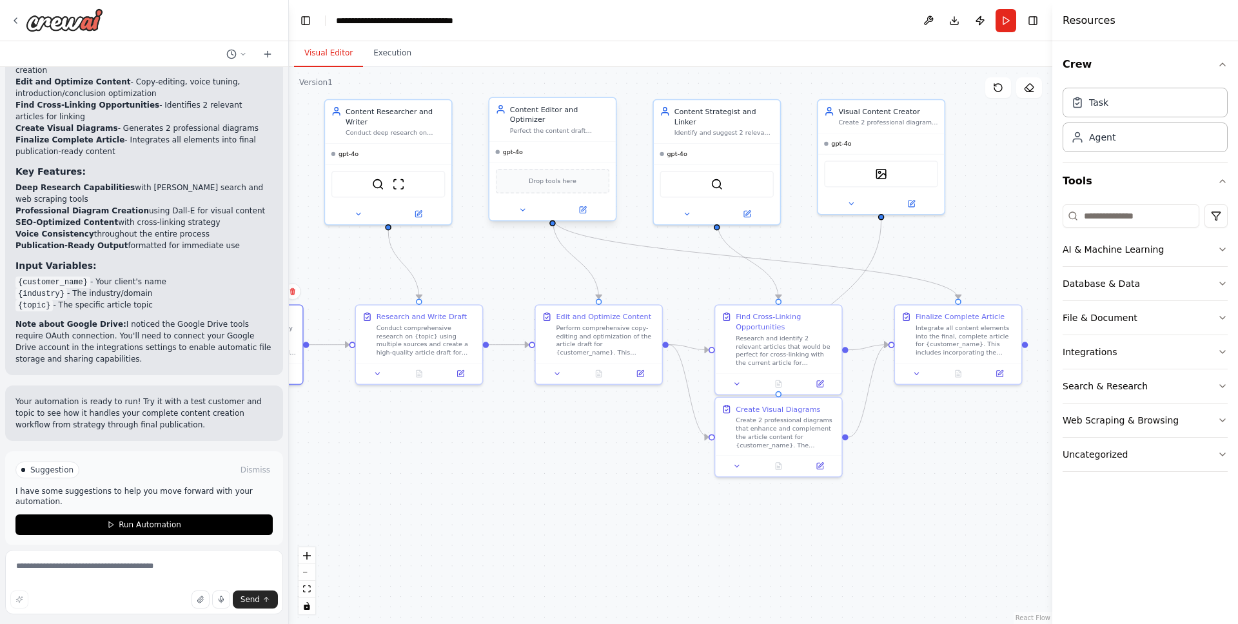
click at [541, 142] on div "gpt-4o" at bounding box center [552, 152] width 126 height 21
click at [929, 466] on div ".deletable-edge-delete-btn { width: 20px; height: 20px; border: 0px solid #ffff…" at bounding box center [670, 345] width 763 height 557
click at [596, 496] on div ".deletable-edge-delete-btn { width: 20px; height: 20px; border: 0px solid #ffff…" at bounding box center [670, 345] width 763 height 557
click at [565, 516] on div ".deletable-edge-delete-btn { width: 20px; height: 20px; border: 0px solid #ffff…" at bounding box center [670, 345] width 763 height 557
click at [157, 520] on span "Run Automation" at bounding box center [150, 525] width 63 height 10
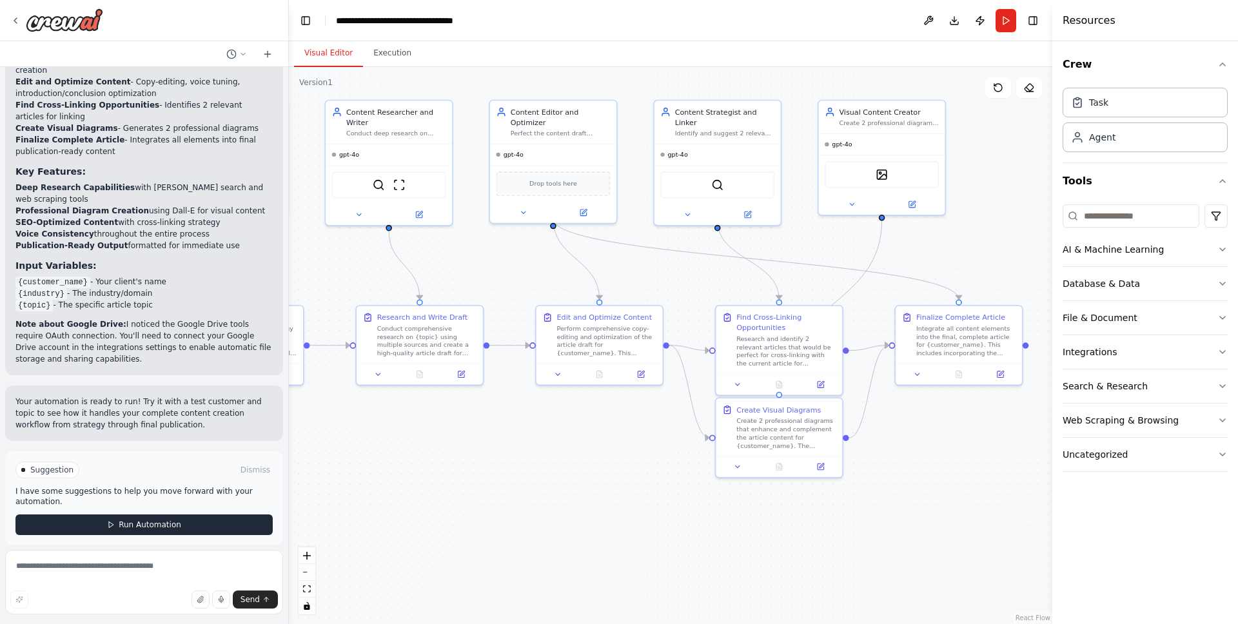
scroll to position [1341, 0]
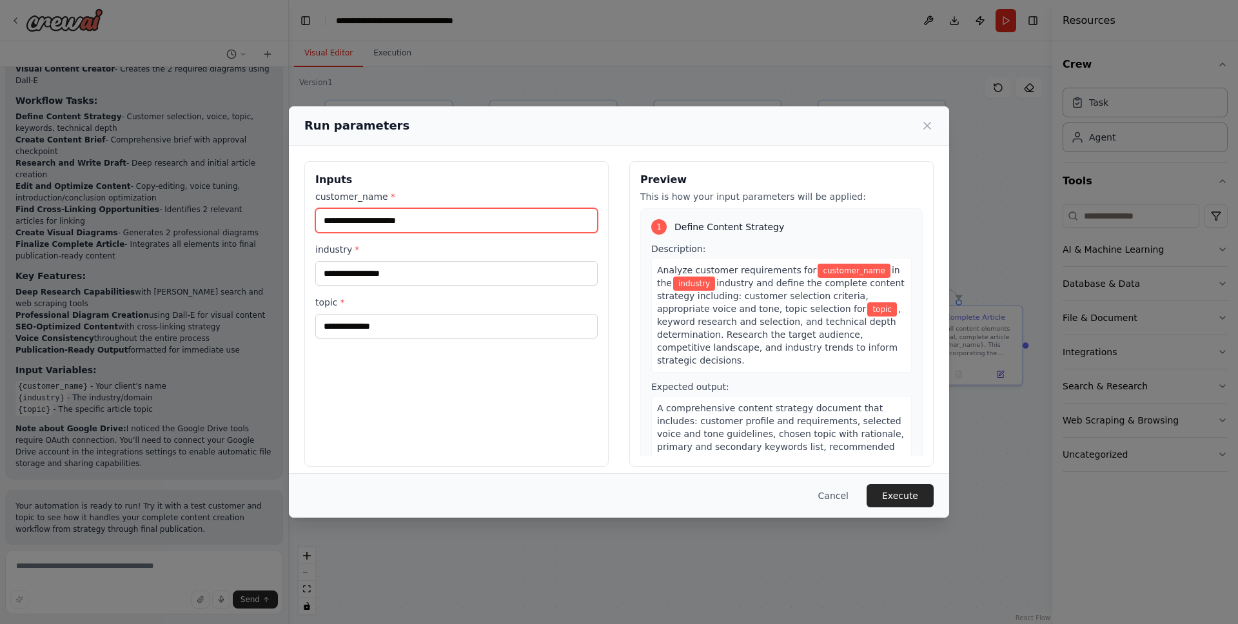
click at [451, 217] on input "customer_name *" at bounding box center [456, 220] width 282 height 25
type input "*"
type input "*****"
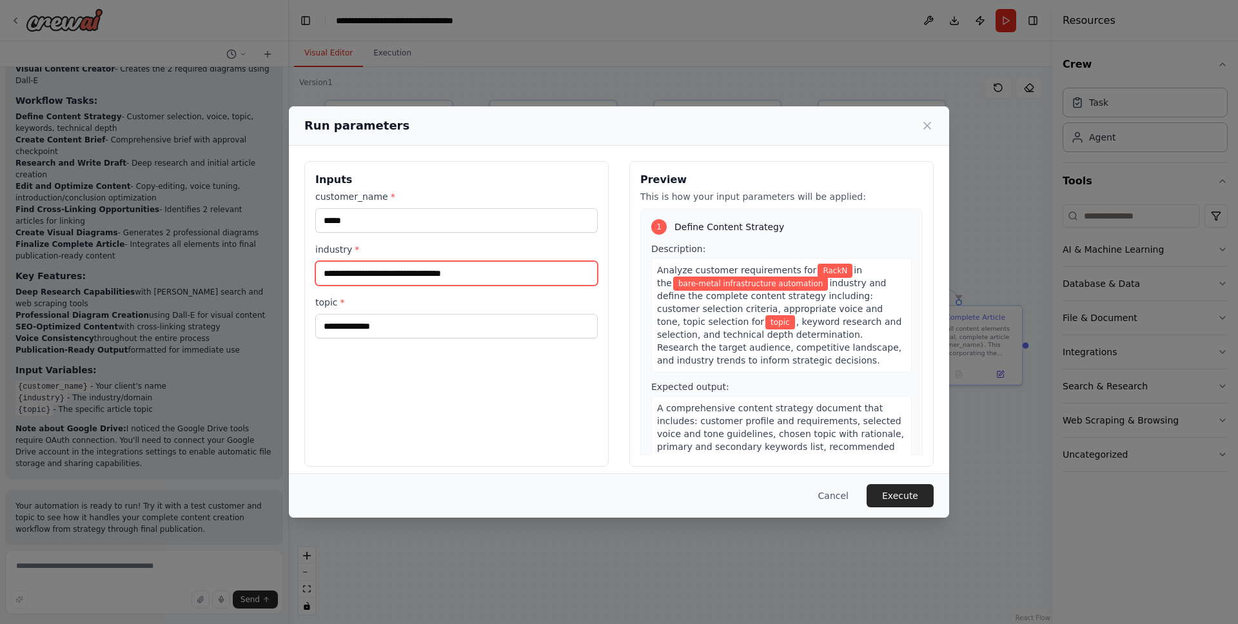
type input "**********"
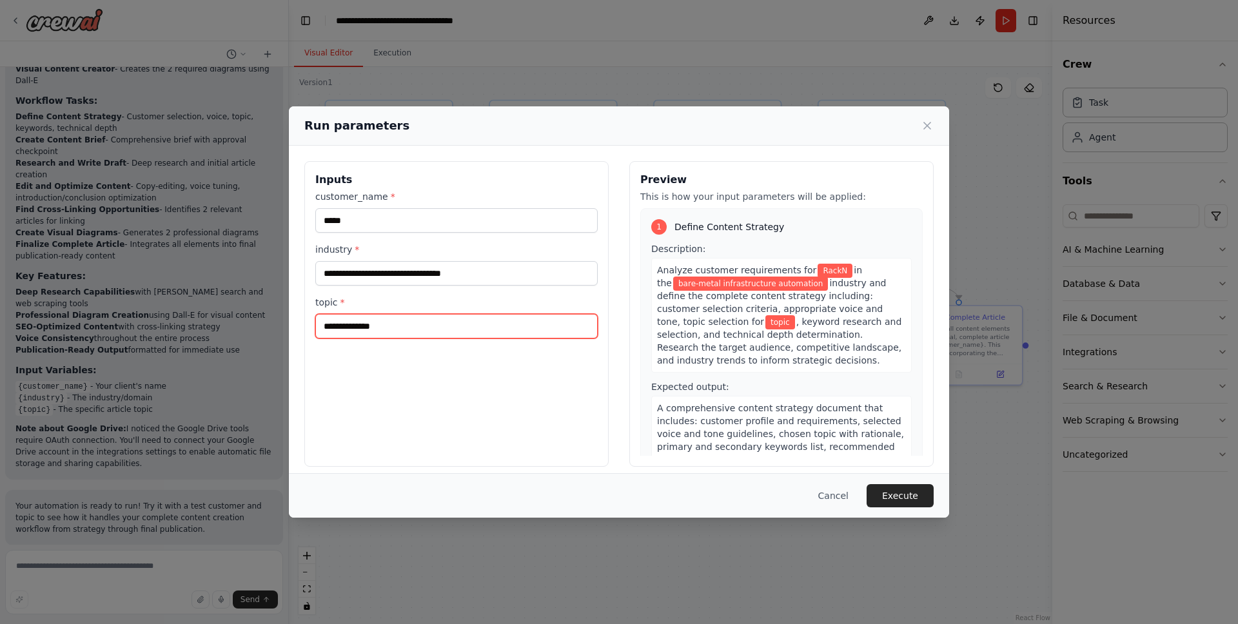
click at [389, 330] on input "topic *" at bounding box center [456, 326] width 282 height 25
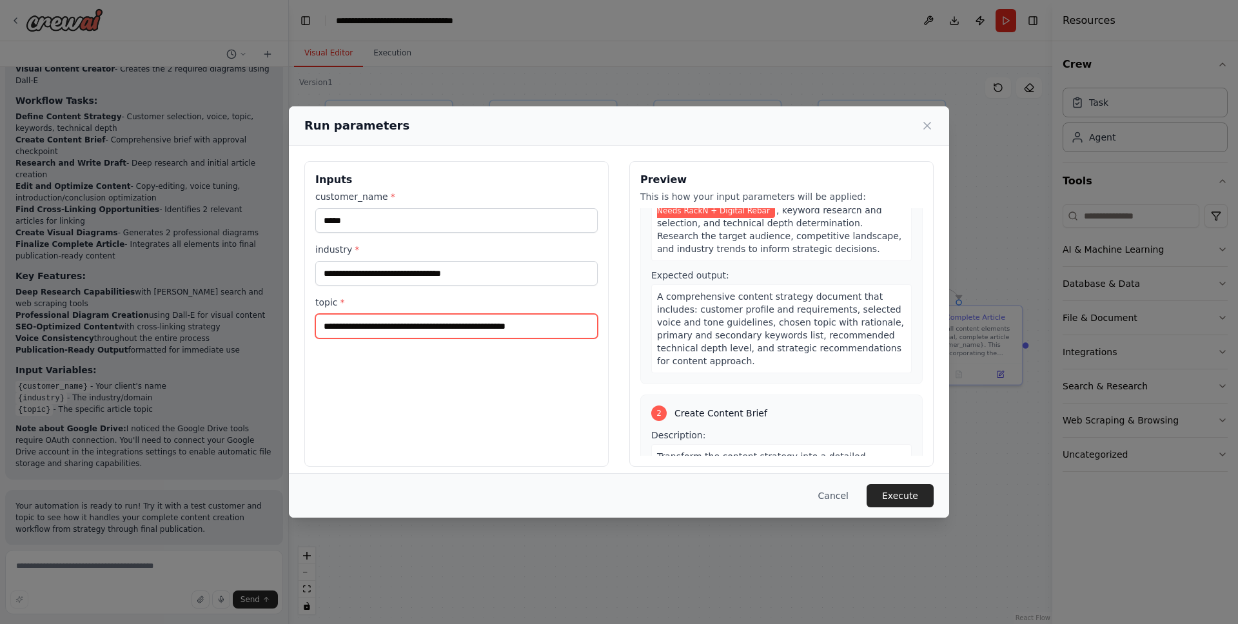
scroll to position [126, 0]
type input "**********"
click at [756, 357] on div "A comprehensive content strategy document that includes: customer profile and r…" at bounding box center [781, 326] width 260 height 89
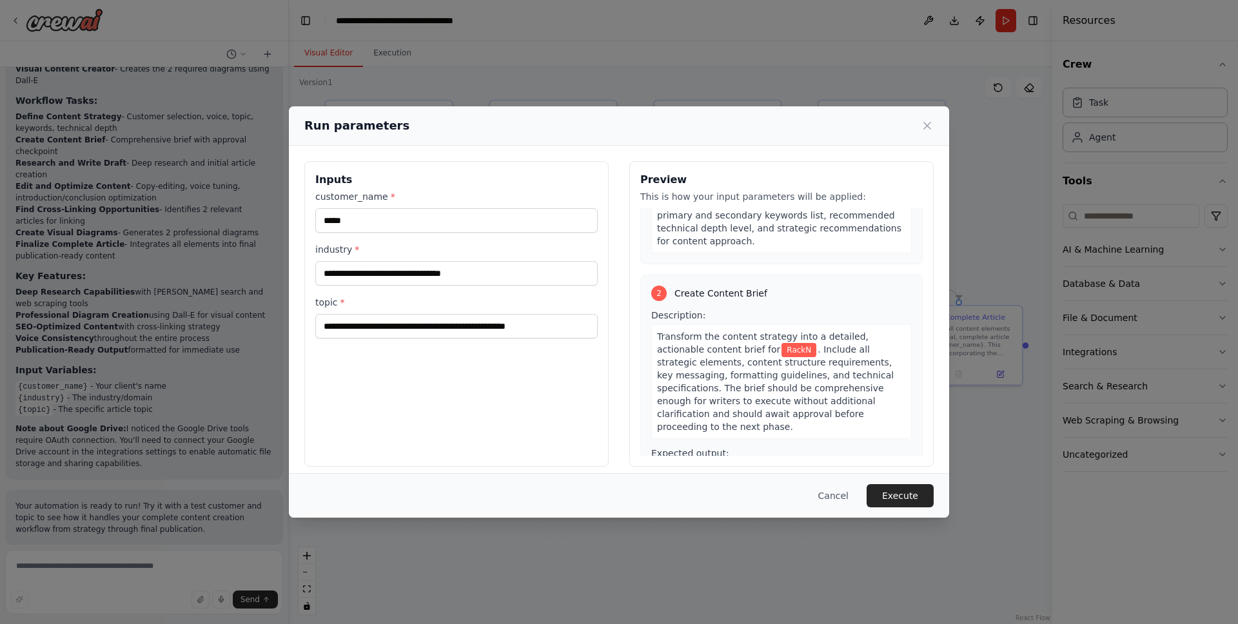
scroll to position [246, 0]
click at [910, 500] on button "Execute" at bounding box center [900, 495] width 67 height 23
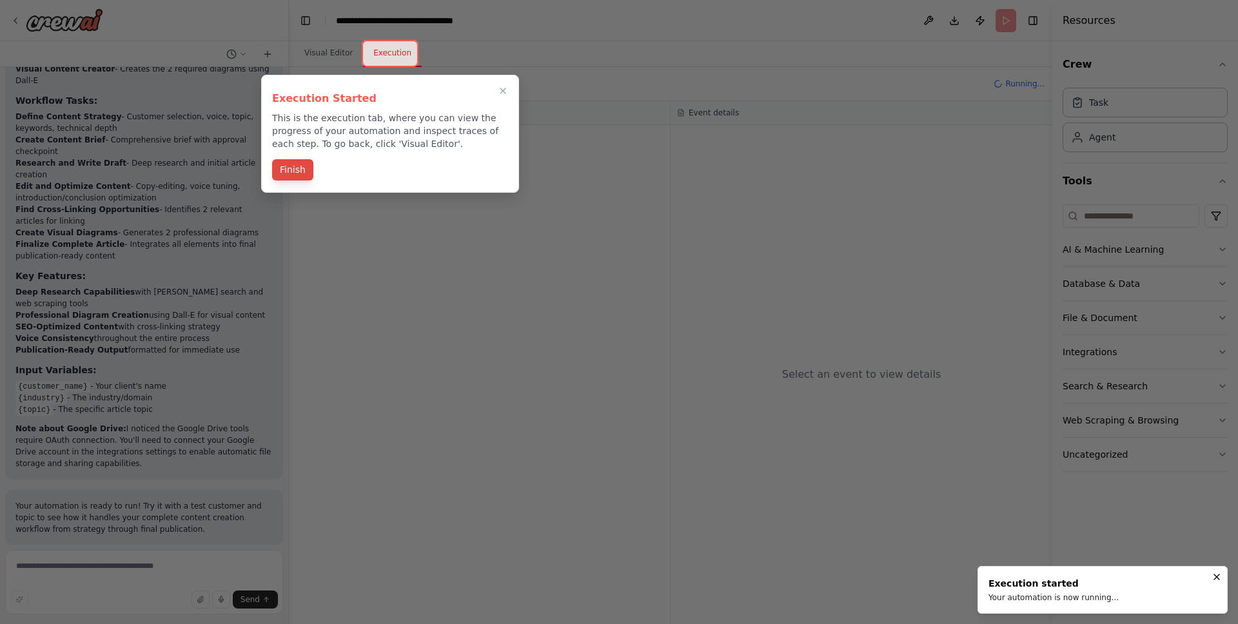
click at [293, 173] on button "Finish" at bounding box center [292, 169] width 41 height 21
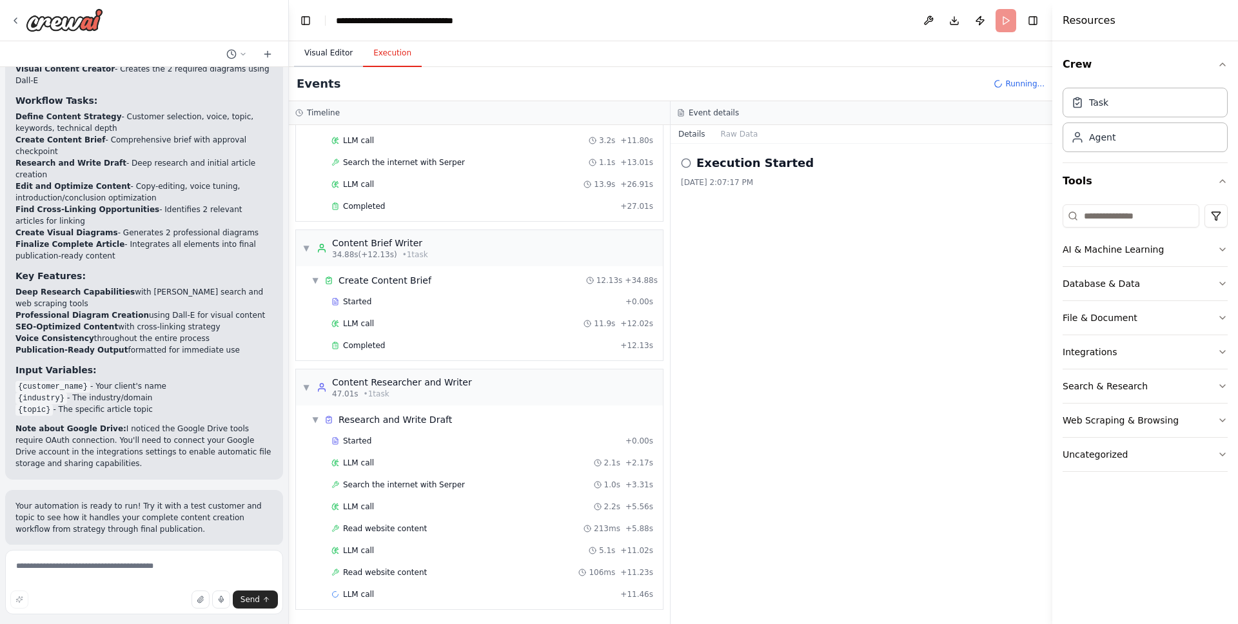
scroll to position [0, 0]
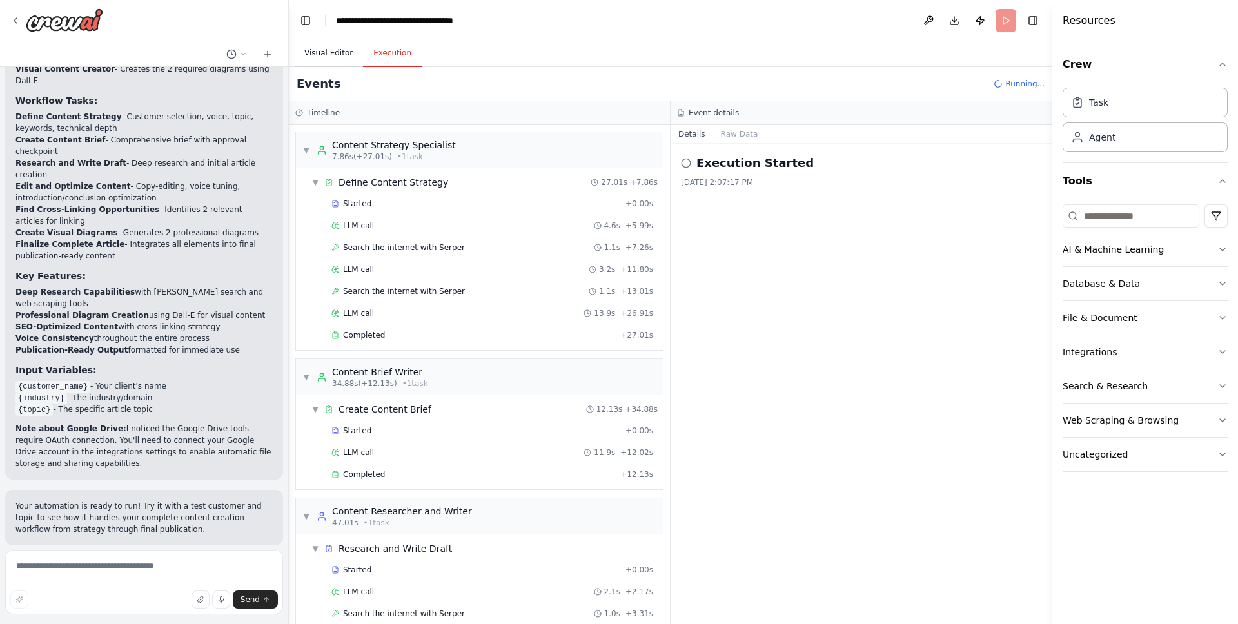
click at [321, 48] on button "Visual Editor" at bounding box center [328, 53] width 69 height 27
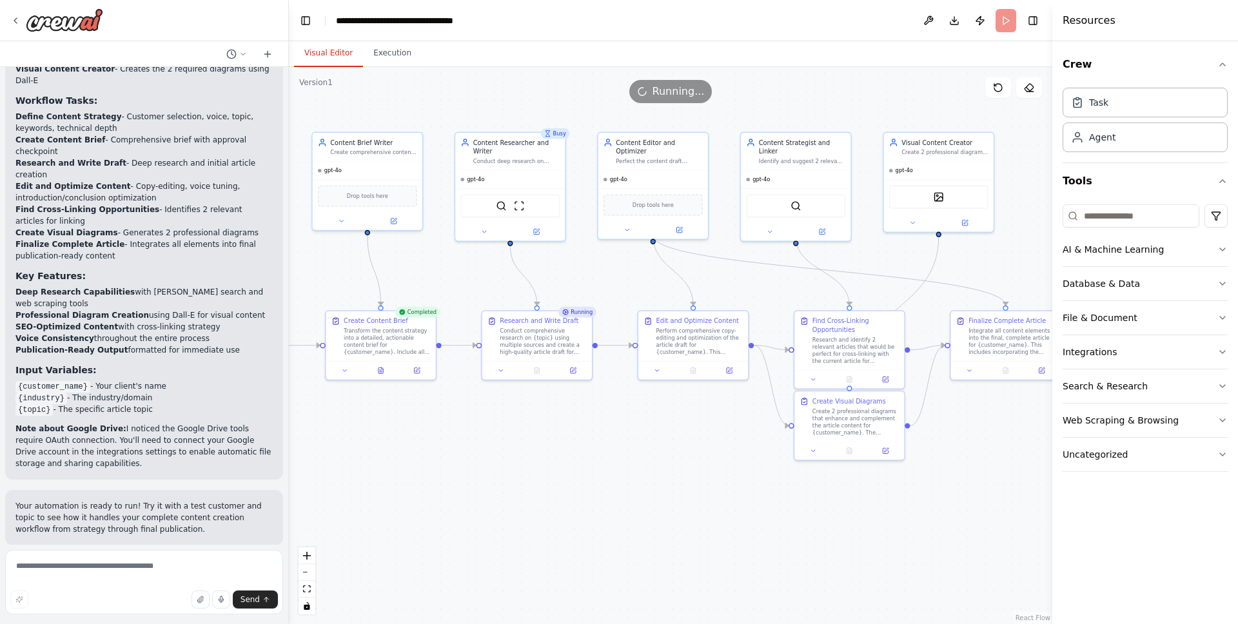
drag, startPoint x: 427, startPoint y: 439, endPoint x: 494, endPoint y: 478, distance: 77.4
click at [494, 478] on div ".deletable-edge-delete-btn { width: 20px; height: 20px; border: 0px solid #ffff…" at bounding box center [670, 345] width 763 height 557
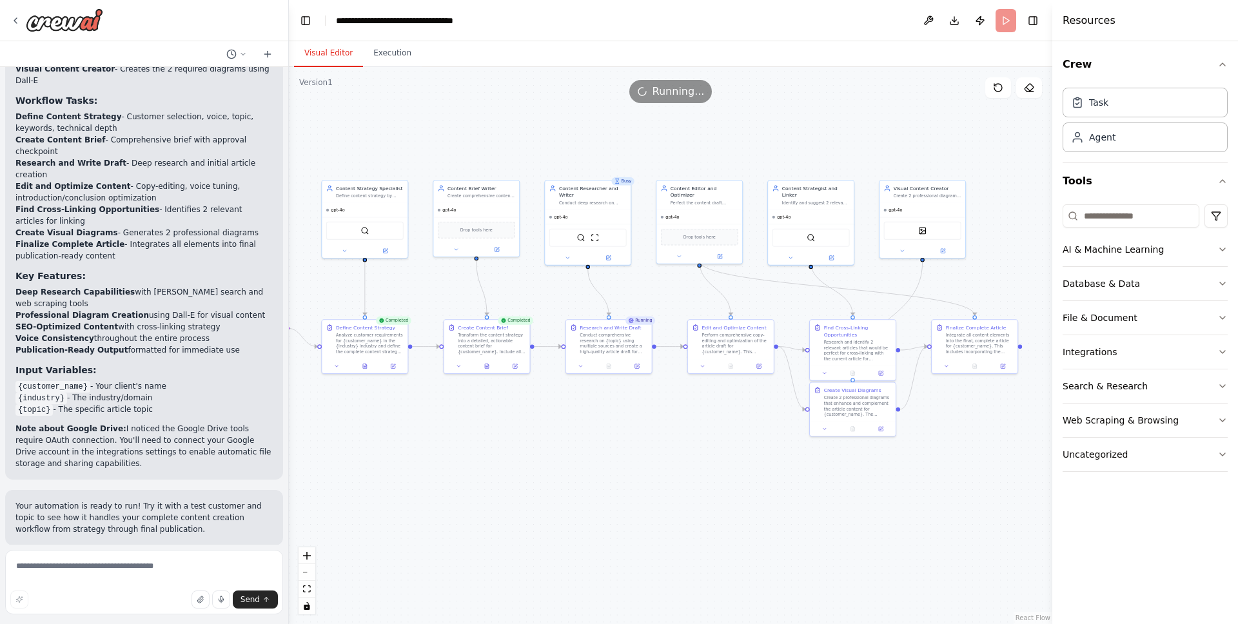
drag, startPoint x: 481, startPoint y: 467, endPoint x: 528, endPoint y: 436, distance: 56.7
click at [558, 439] on div ".deletable-edge-delete-btn { width: 20px; height: 20px; border: 0px solid #ffff…" at bounding box center [670, 345] width 763 height 557
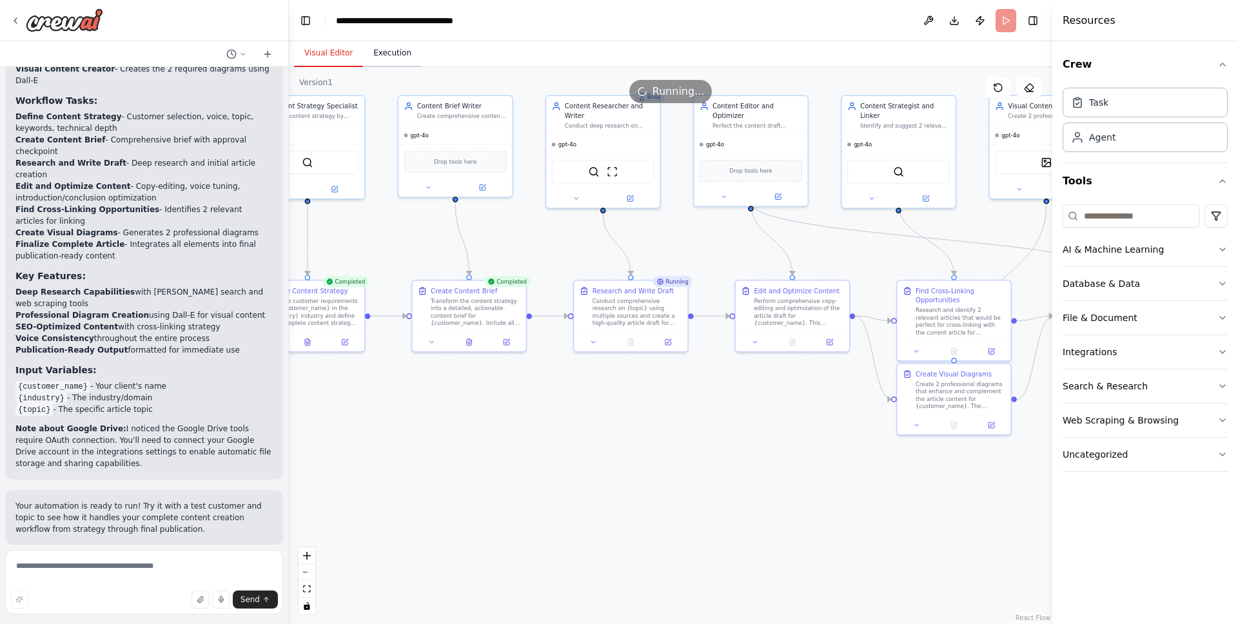
click at [393, 52] on button "Execution" at bounding box center [392, 53] width 59 height 27
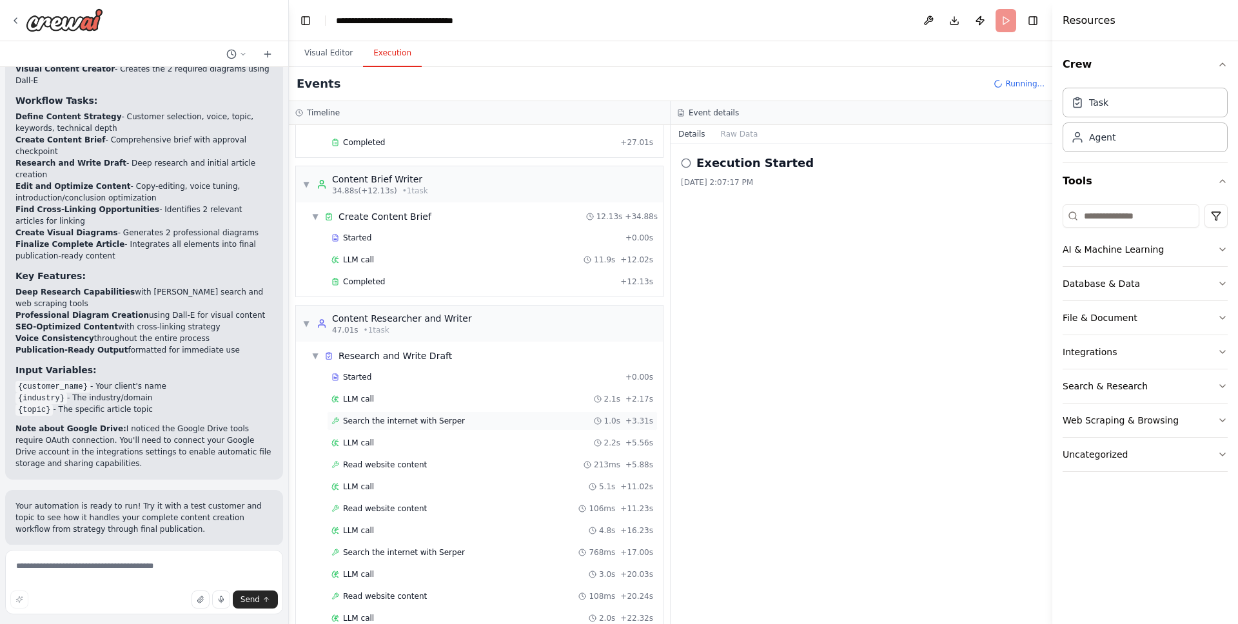
scroll to position [392, 0]
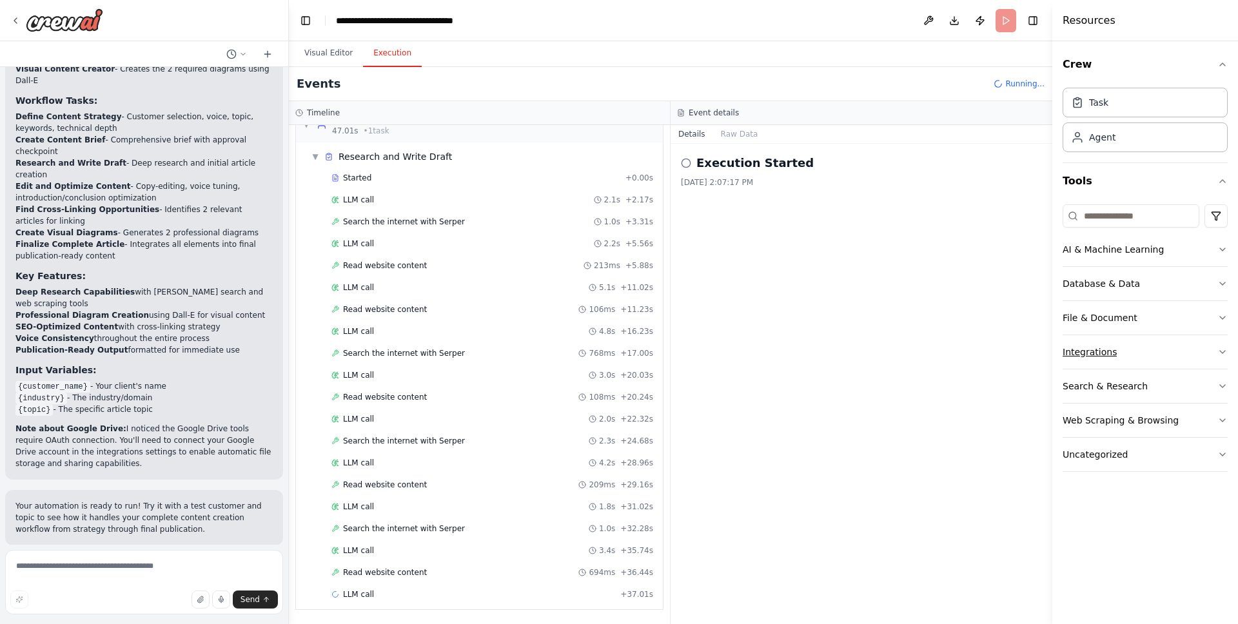
click at [1093, 353] on div "Integrations" at bounding box center [1090, 352] width 54 height 13
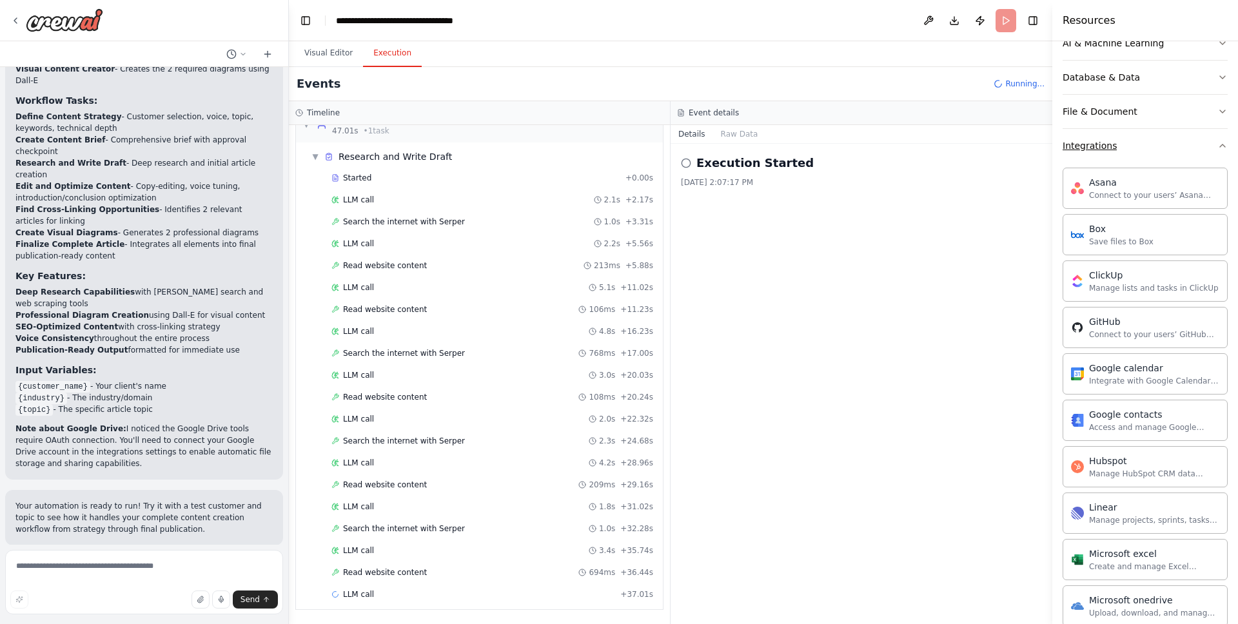
scroll to position [206, 0]
click at [1106, 149] on div "Integrations" at bounding box center [1090, 146] width 54 height 13
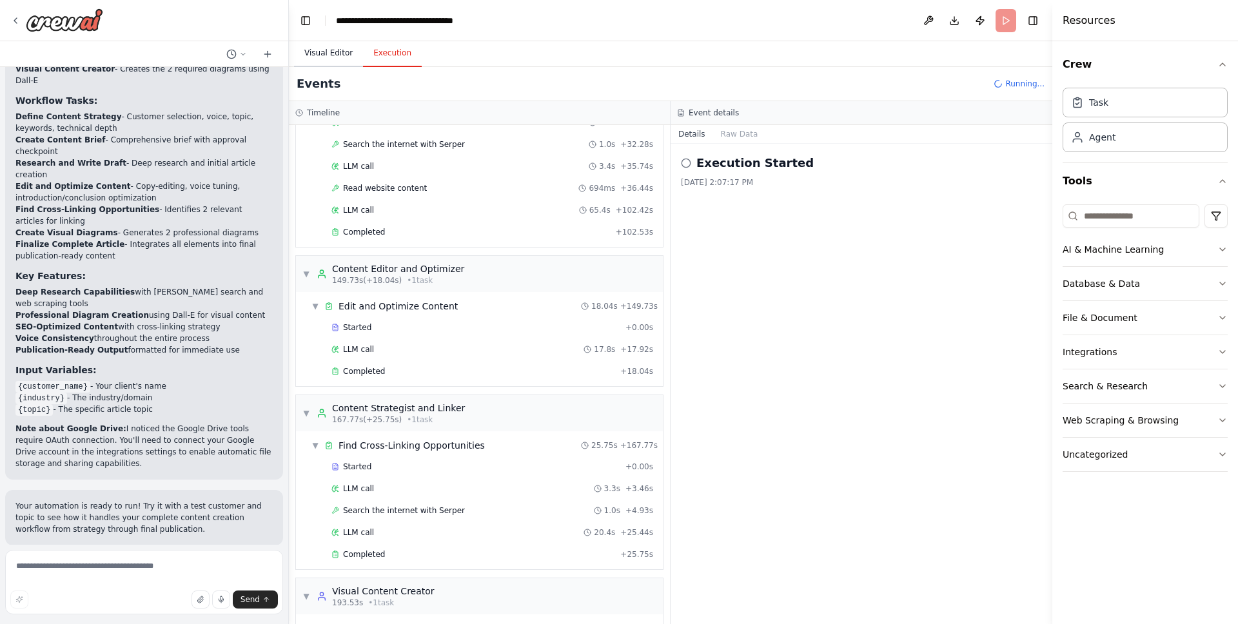
scroll to position [0, 0]
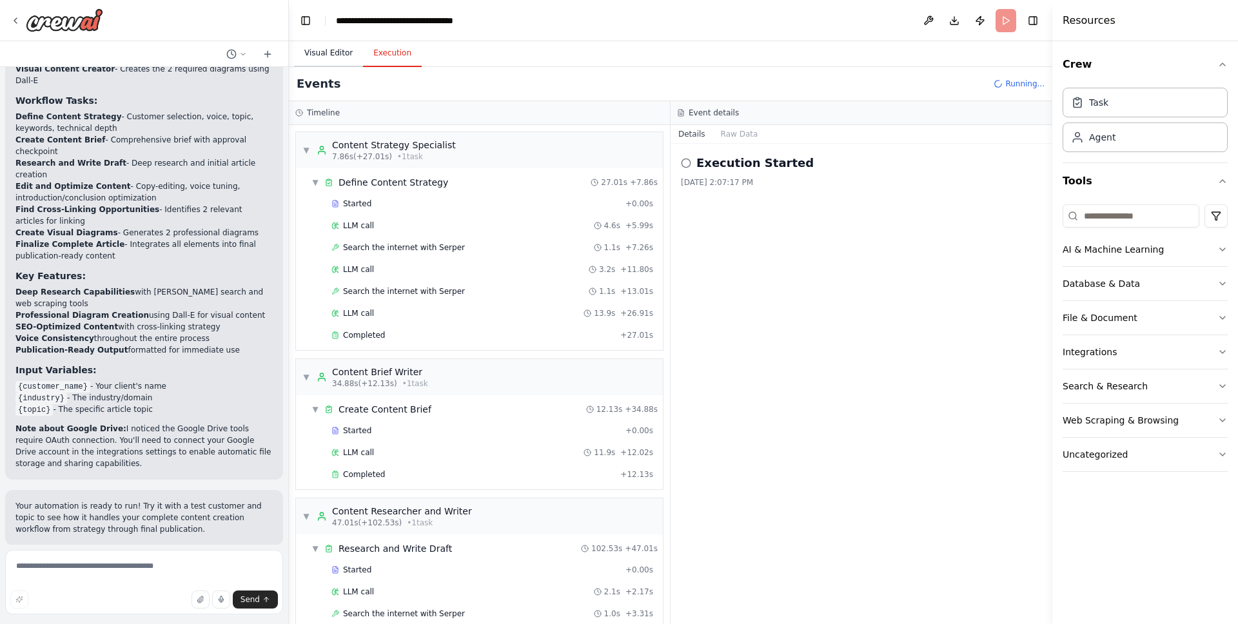
click at [324, 53] on button "Visual Editor" at bounding box center [328, 53] width 69 height 27
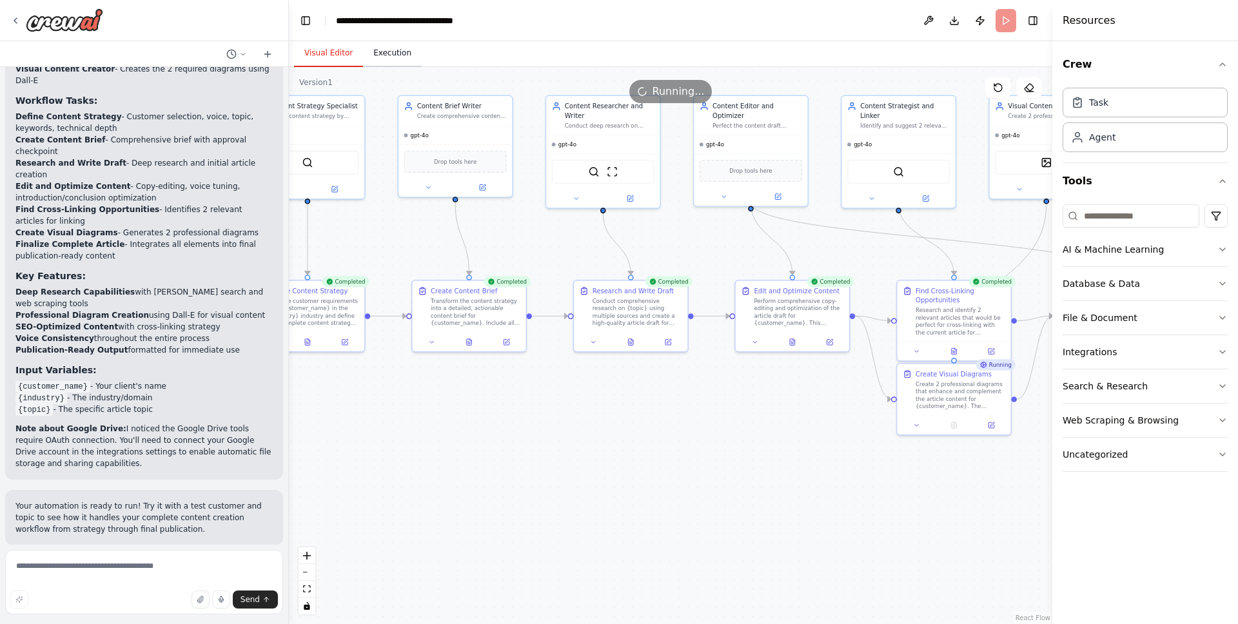
click at [383, 48] on button "Execution" at bounding box center [392, 53] width 59 height 27
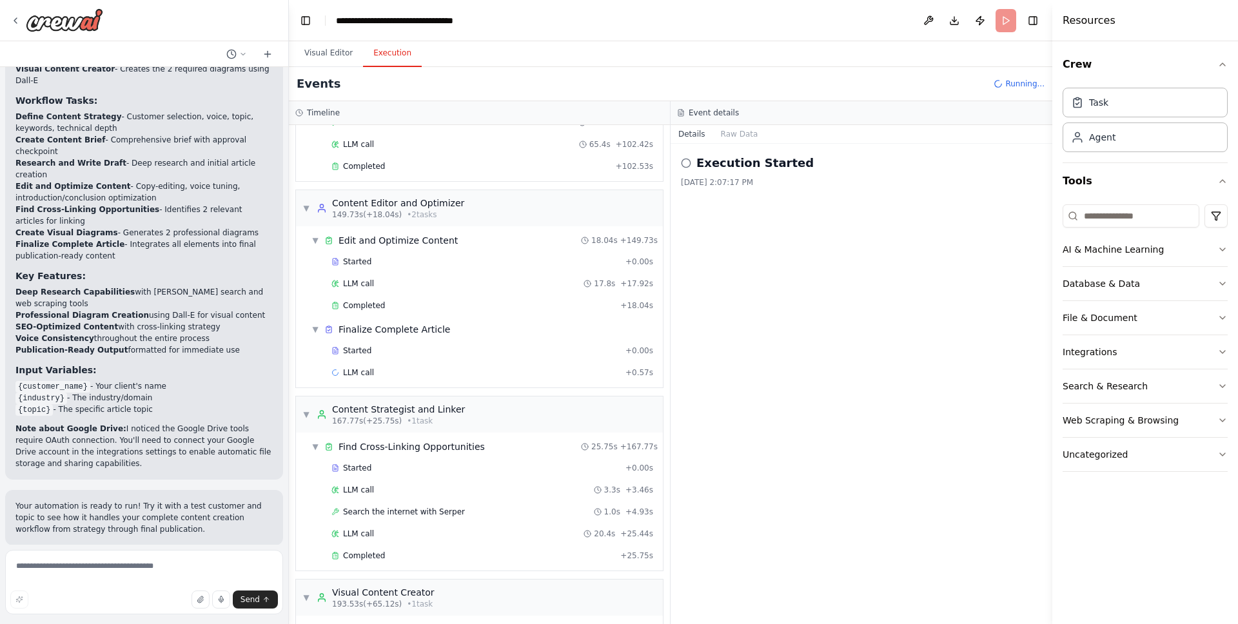
scroll to position [844, 0]
click at [324, 51] on button "Visual Editor" at bounding box center [328, 53] width 69 height 27
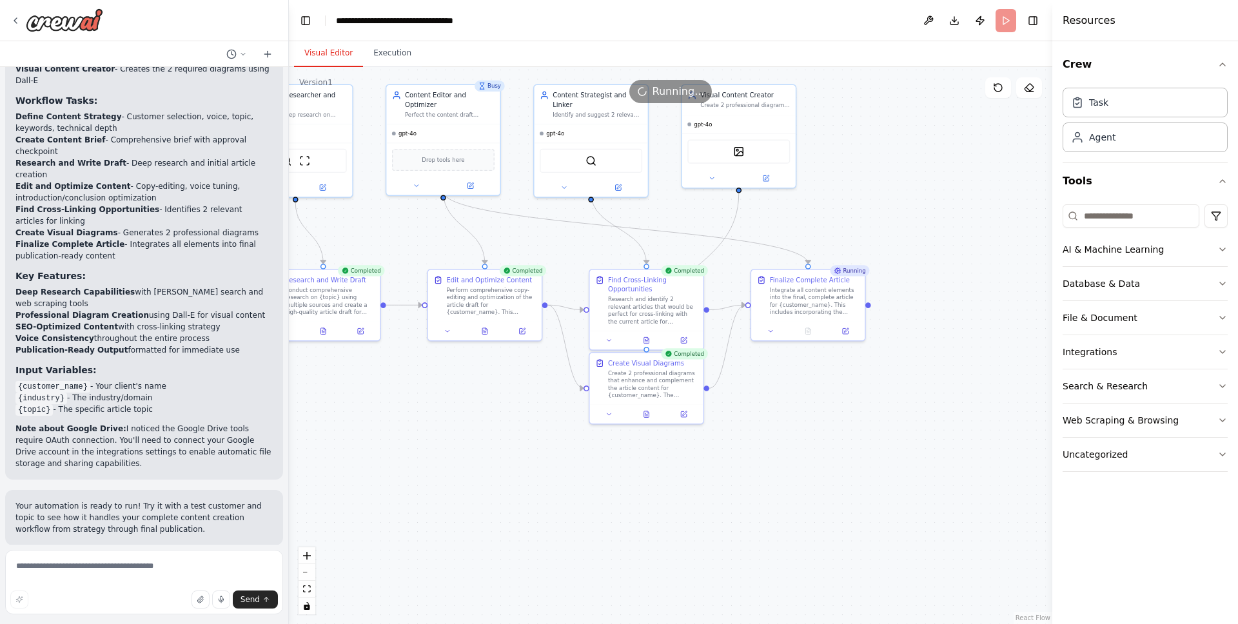
drag, startPoint x: 805, startPoint y: 442, endPoint x: 498, endPoint y: 429, distance: 306.5
click at [498, 429] on div ".deletable-edge-delete-btn { width: 20px; height: 20px; border: 0px solid #ffff…" at bounding box center [670, 345] width 763 height 557
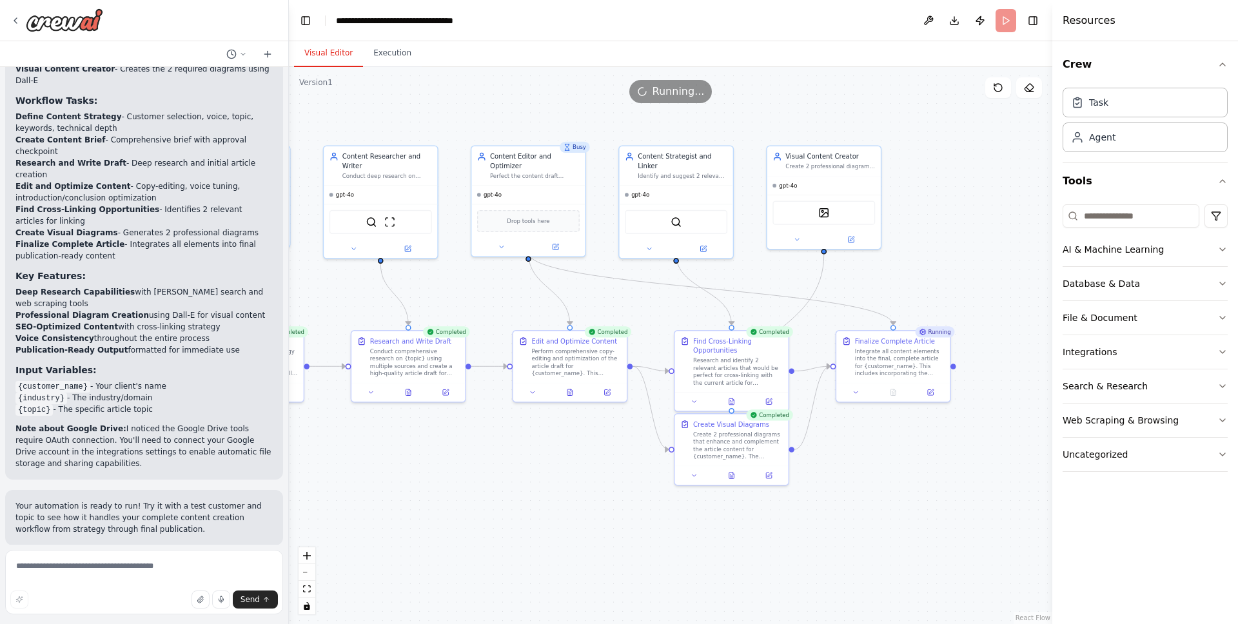
drag, startPoint x: 453, startPoint y: 416, endPoint x: 538, endPoint y: 478, distance: 105.2
click at [538, 478] on div ".deletable-edge-delete-btn { width: 20px; height: 20px; border: 0px solid #ffff…" at bounding box center [670, 345] width 763 height 557
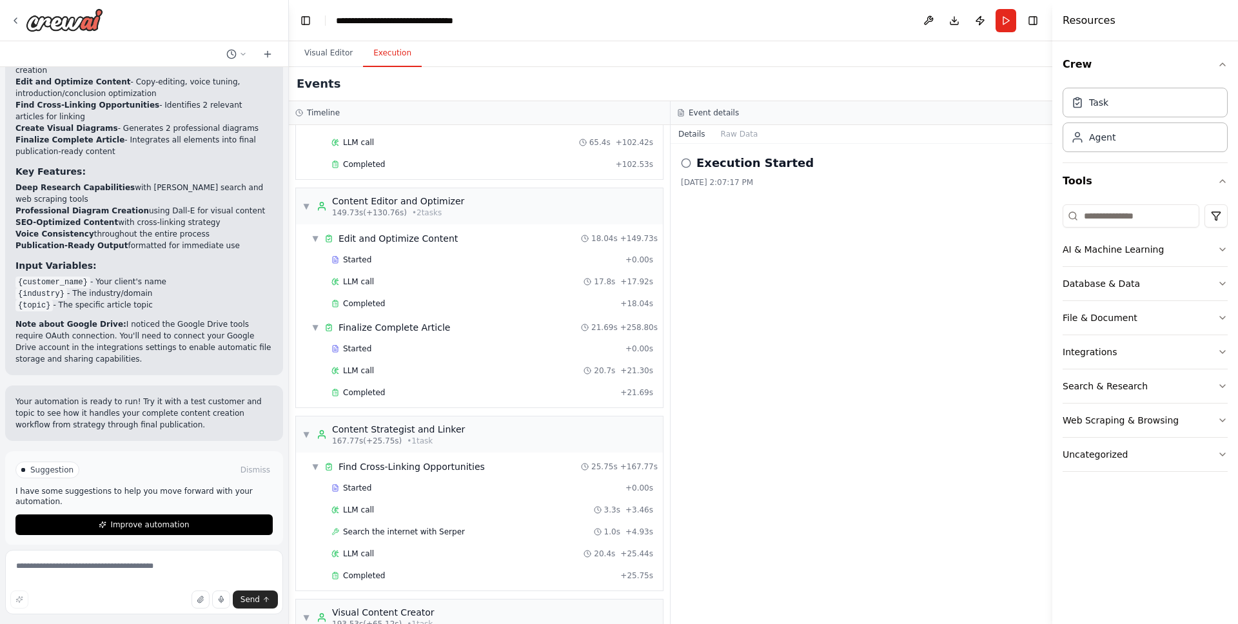
click at [385, 52] on button "Execution" at bounding box center [392, 53] width 59 height 27
click at [770, 267] on div "Execution Started 10/7/2025, 2:07:17 PM" at bounding box center [862, 384] width 382 height 480
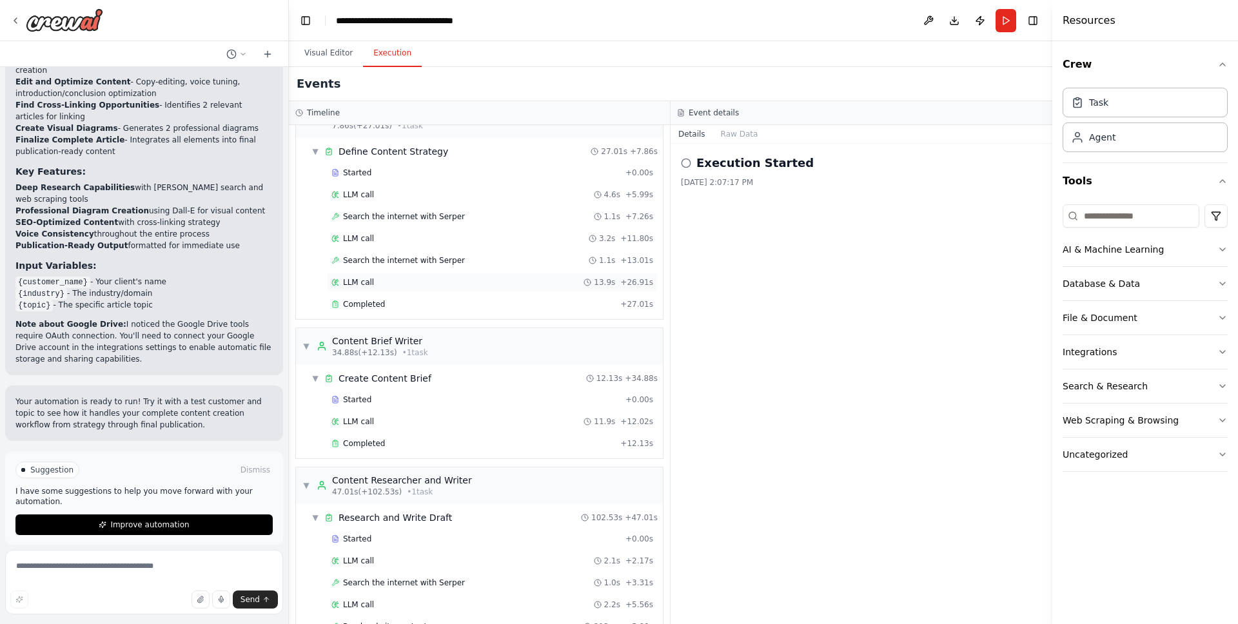
scroll to position [0, 0]
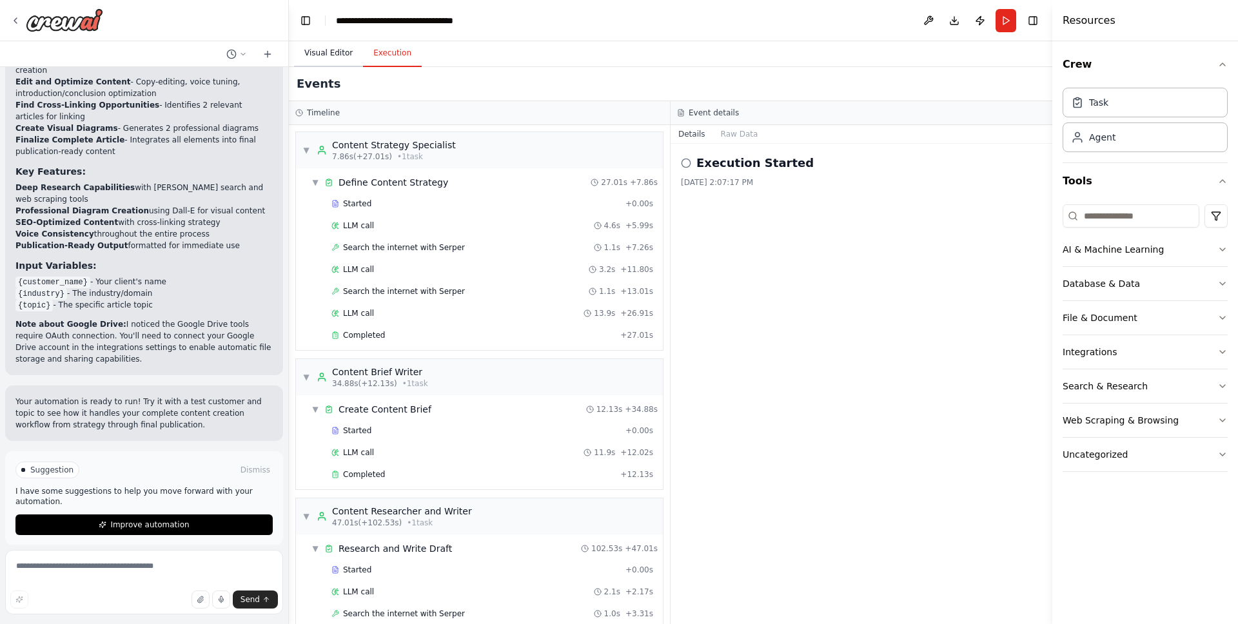
click at [327, 47] on button "Visual Editor" at bounding box center [328, 53] width 69 height 27
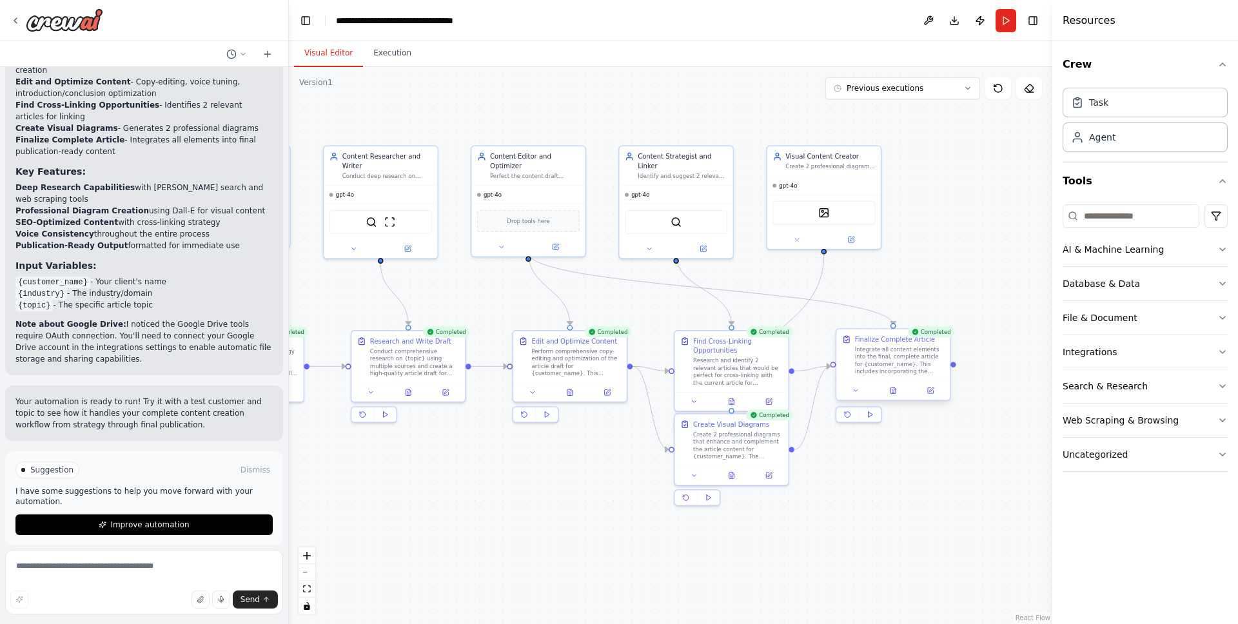
click at [927, 365] on div "Integrate all content elements into the final, complete article for {customer_n…" at bounding box center [900, 361] width 90 height 30
click at [901, 366] on div "Integrate all content elements into the final, complete article for {customer_n…" at bounding box center [900, 361] width 90 height 30
click at [137, 404] on p "Your automation is ready to run! Try it with a test customer and topic to see h…" at bounding box center [143, 413] width 257 height 35
click at [872, 417] on icon at bounding box center [870, 414] width 7 height 7
click at [912, 371] on div "Integrate all content elements into the final, complete article for {customer_n…" at bounding box center [900, 361] width 90 height 30
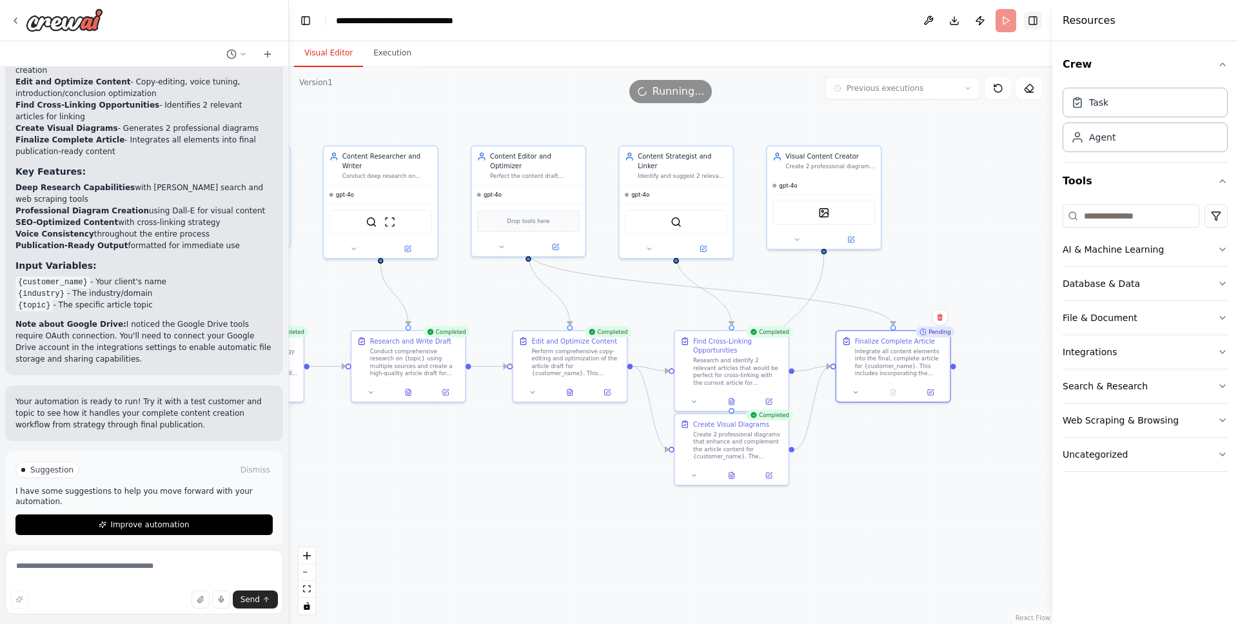
click at [1035, 23] on button "Toggle Right Sidebar" at bounding box center [1033, 21] width 18 height 18
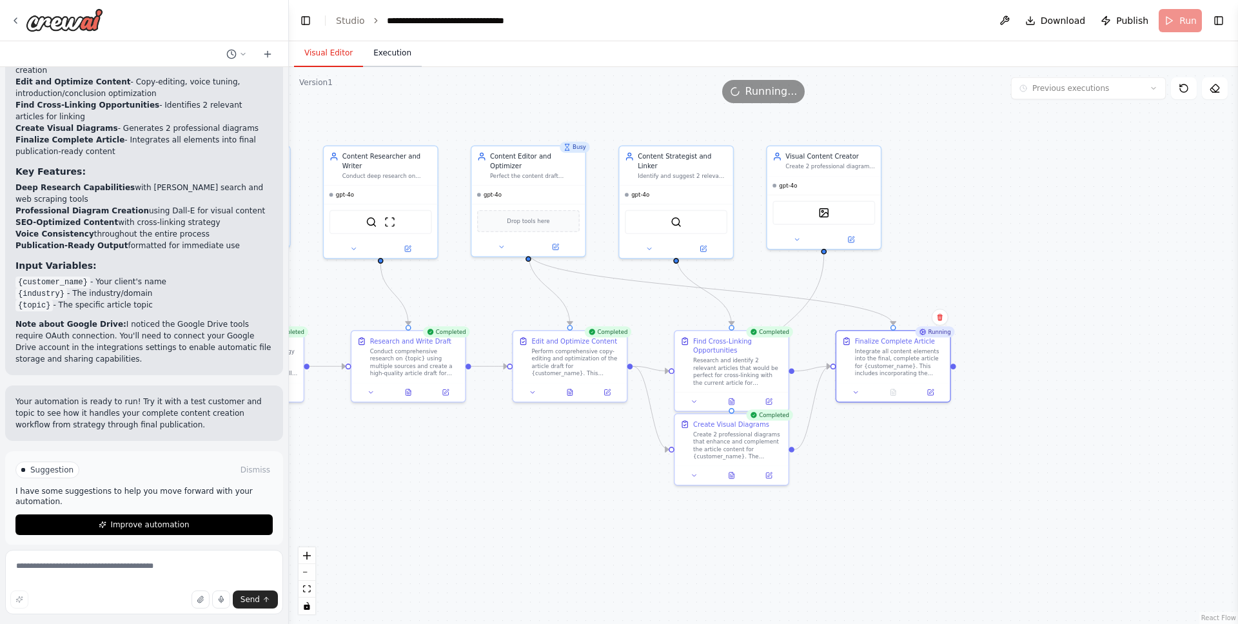
click at [388, 57] on button "Execution" at bounding box center [392, 53] width 59 height 27
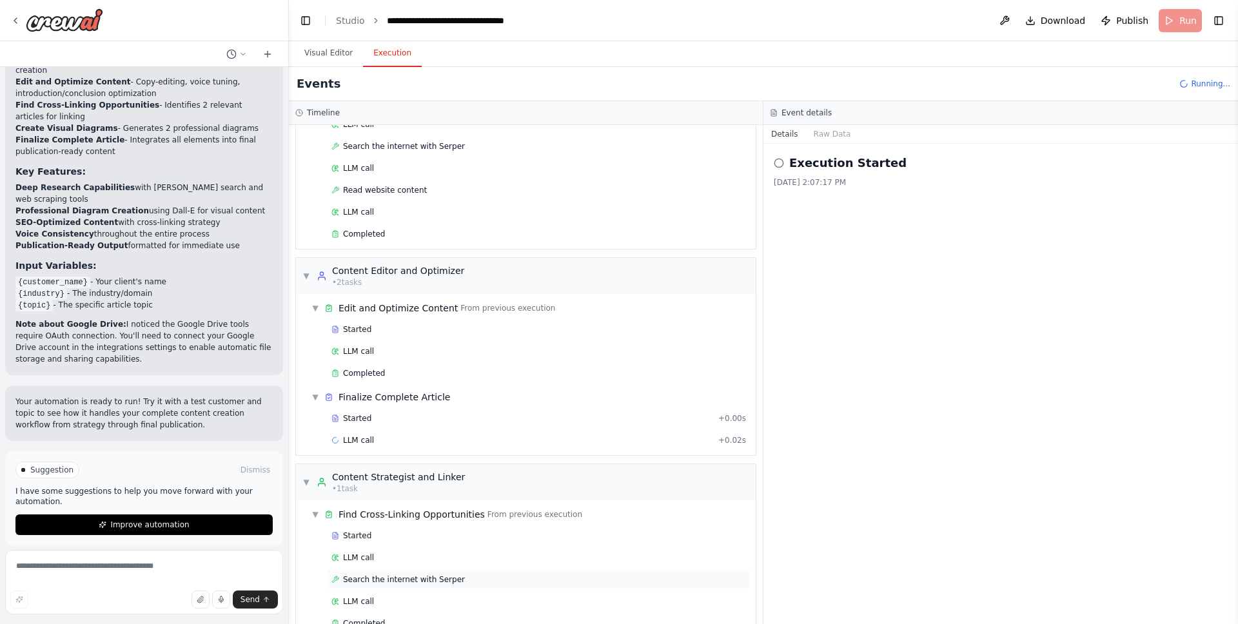
scroll to position [1030, 0]
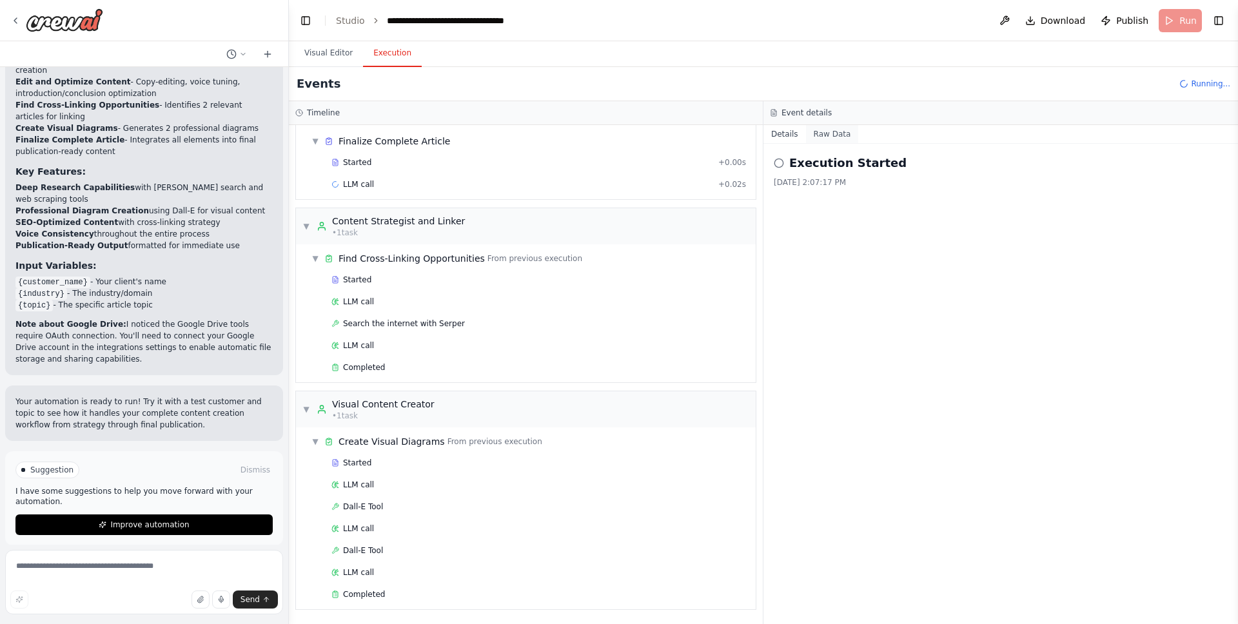
click at [834, 131] on button "Raw Data" at bounding box center [832, 134] width 53 height 18
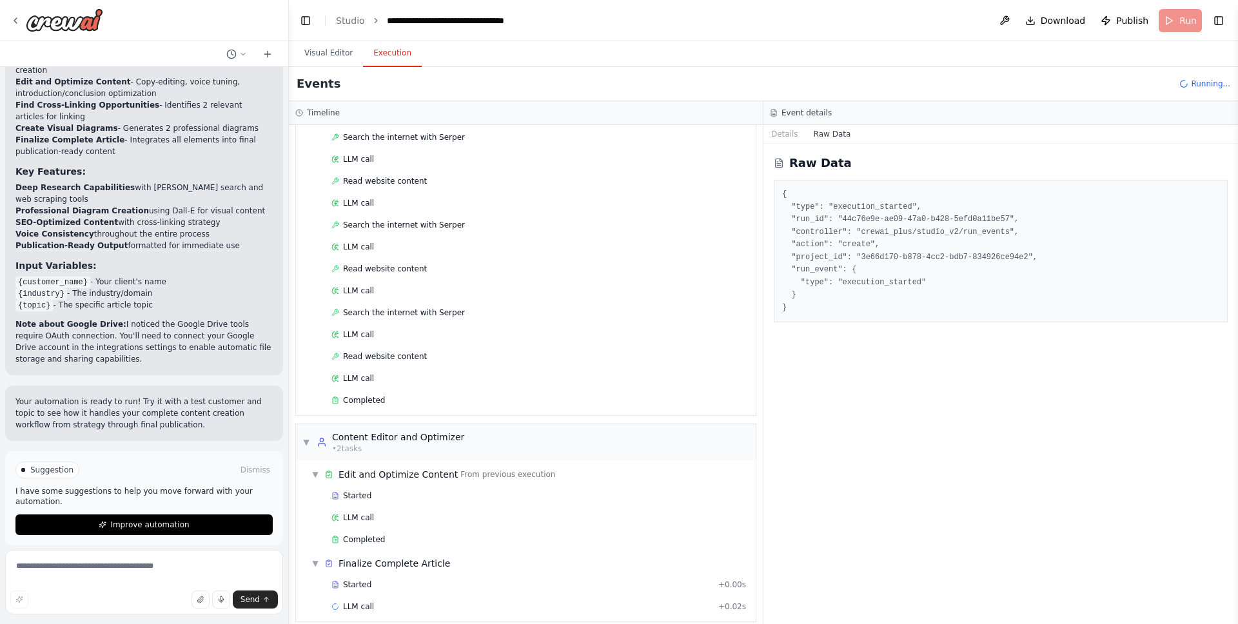
scroll to position [380, 0]
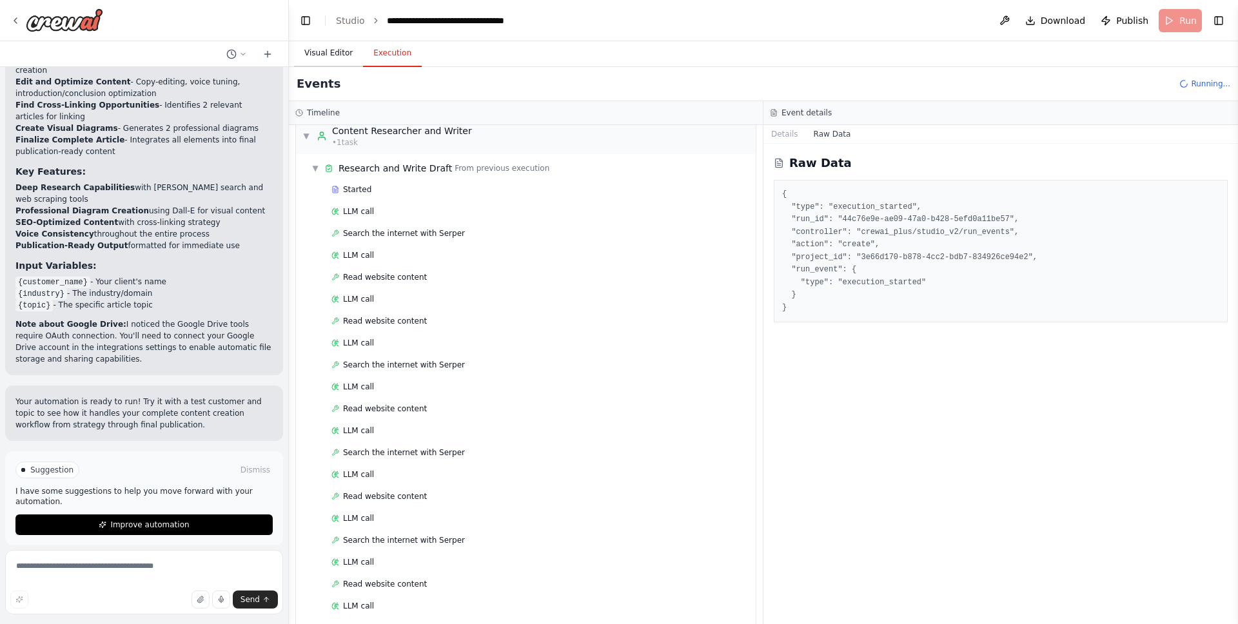
click at [327, 54] on button "Visual Editor" at bounding box center [328, 53] width 69 height 27
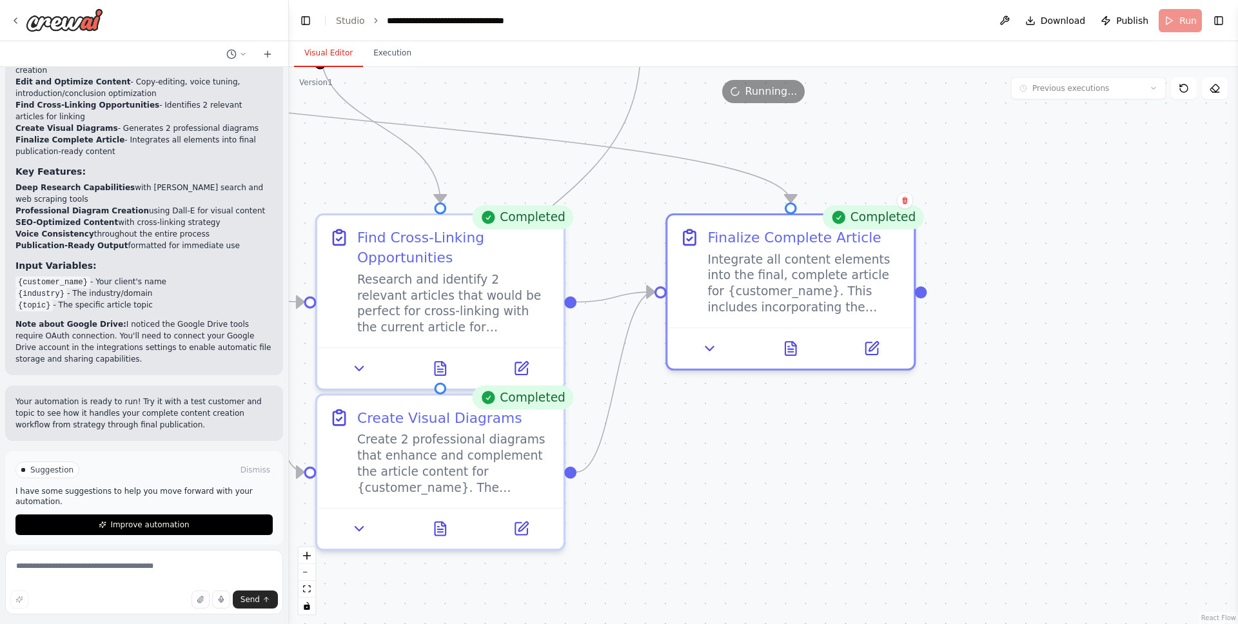
drag, startPoint x: 905, startPoint y: 516, endPoint x: 762, endPoint y: 391, distance: 190.1
click at [762, 391] on div ".deletable-edge-delete-btn { width: 20px; height: 20px; border: 0px solid #ffff…" at bounding box center [763, 345] width 949 height 557
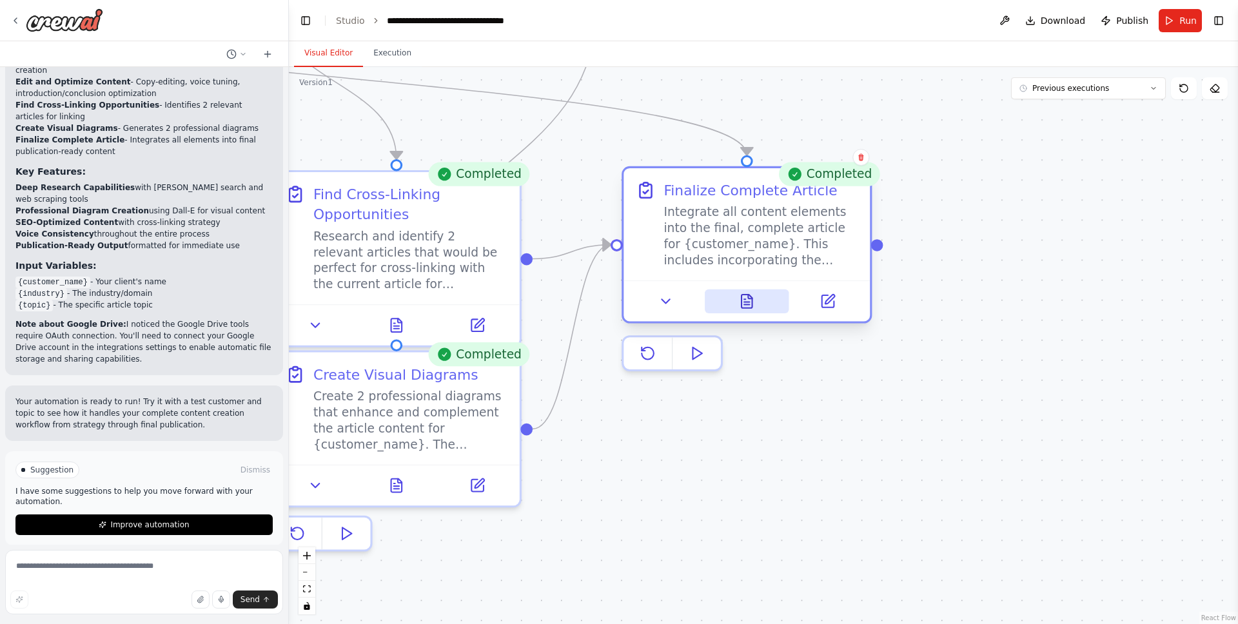
click at [742, 302] on icon at bounding box center [747, 302] width 11 height 14
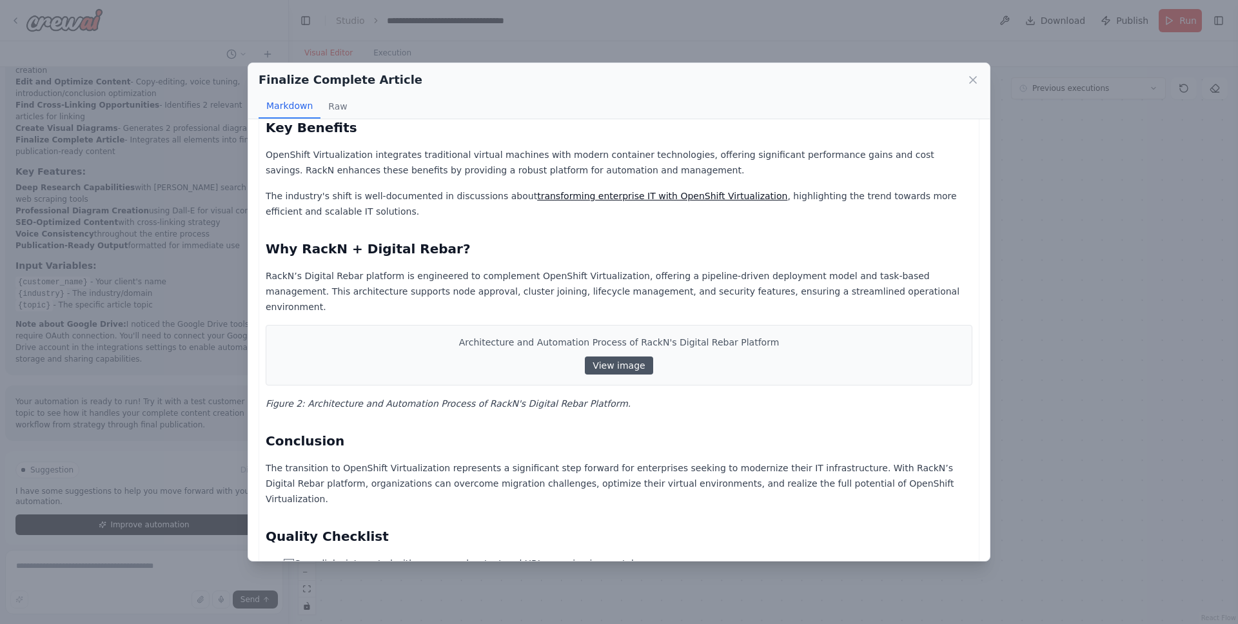
scroll to position [435, 0]
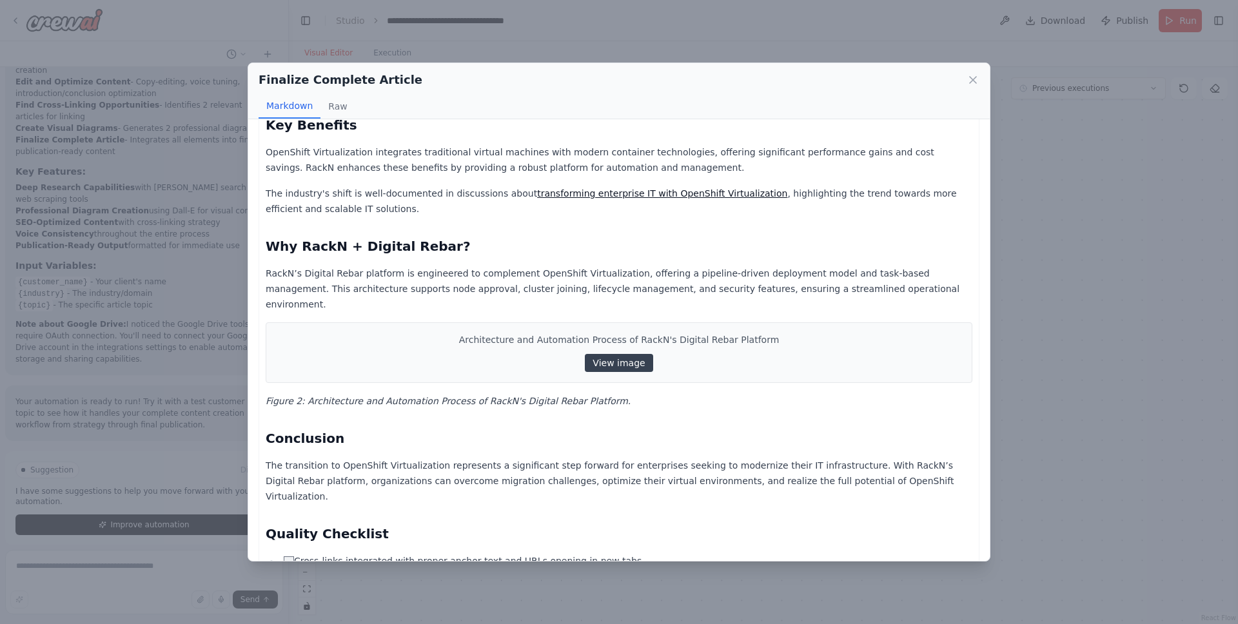
click at [622, 354] on link "View image" at bounding box center [619, 363] width 68 height 18
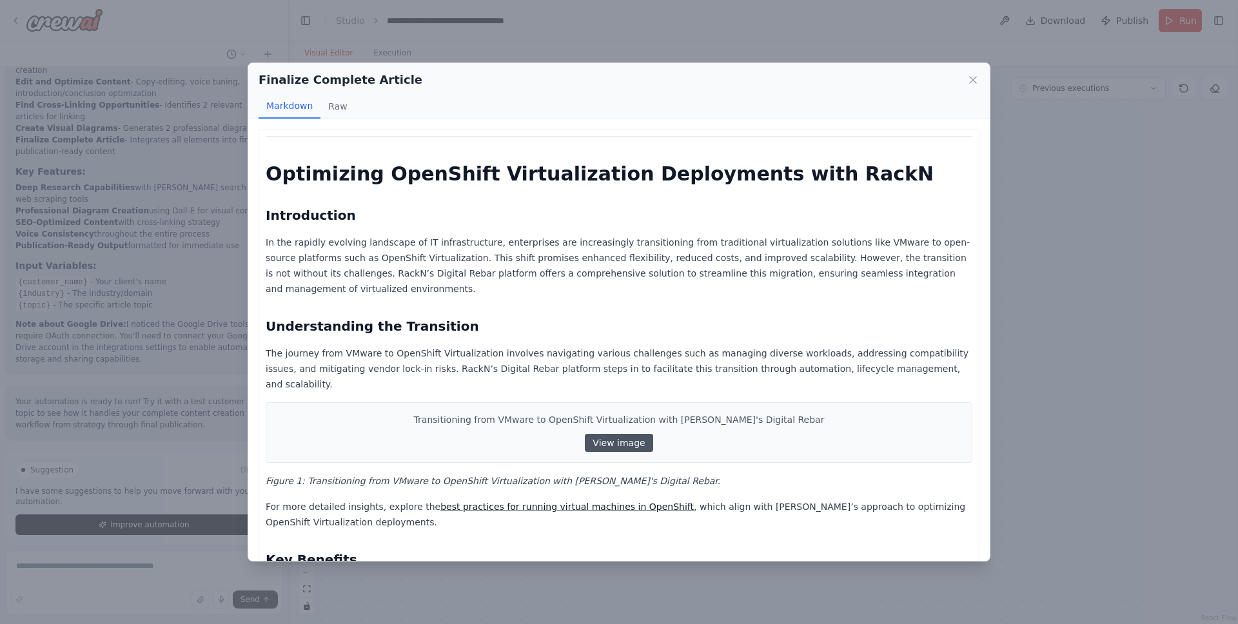
scroll to position [0, 0]
click at [435, 311] on div "Optimizing OpenShift Virtualization Deployments with RackN Introduction In the …" at bounding box center [619, 626] width 707 height 978
click at [431, 288] on p "In the rapidly evolving landscape of IT infrastructure, enterprises are increas…" at bounding box center [619, 266] width 707 height 62
click at [458, 250] on p "In the rapidly evolving landscape of IT infrastructure, enterprises are increas…" at bounding box center [619, 266] width 707 height 62
drag, startPoint x: 389, startPoint y: 270, endPoint x: 453, endPoint y: 271, distance: 63.8
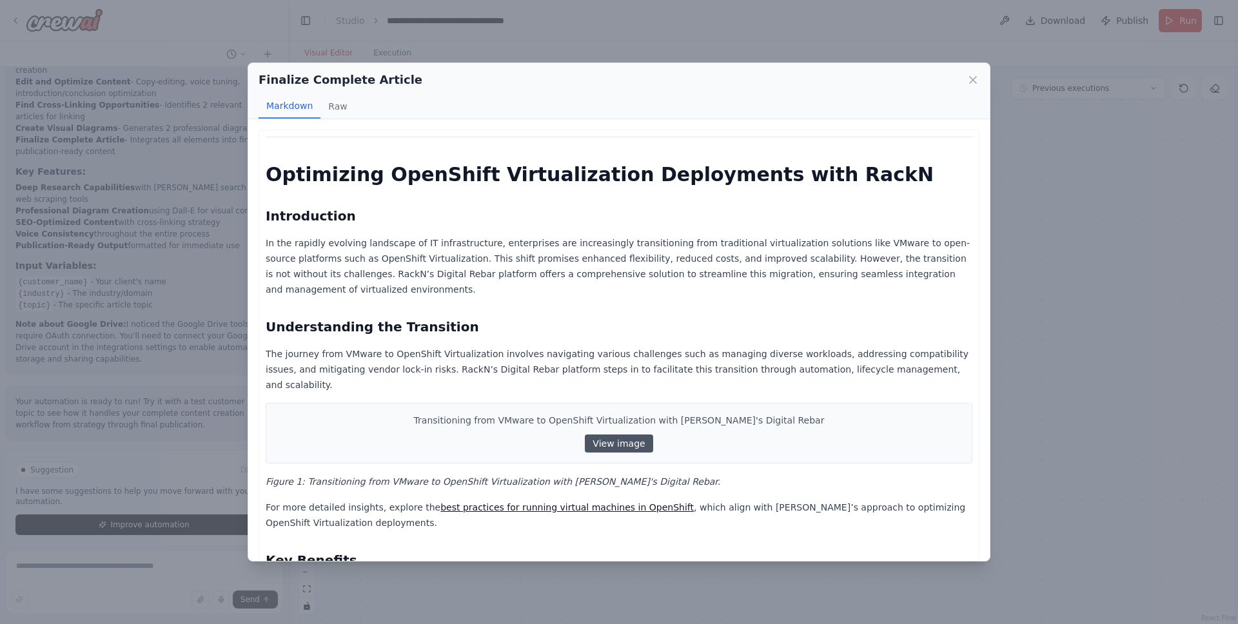
click at [410, 271] on p "In the rapidly evolving landscape of IT infrastructure, enterprises are increas…" at bounding box center [619, 266] width 707 height 62
drag, startPoint x: 418, startPoint y: 270, endPoint x: 478, endPoint y: 275, distance: 60.8
click at [433, 273] on p "In the rapidly evolving landscape of IT infrastructure, enterprises are increas…" at bounding box center [619, 266] width 707 height 62
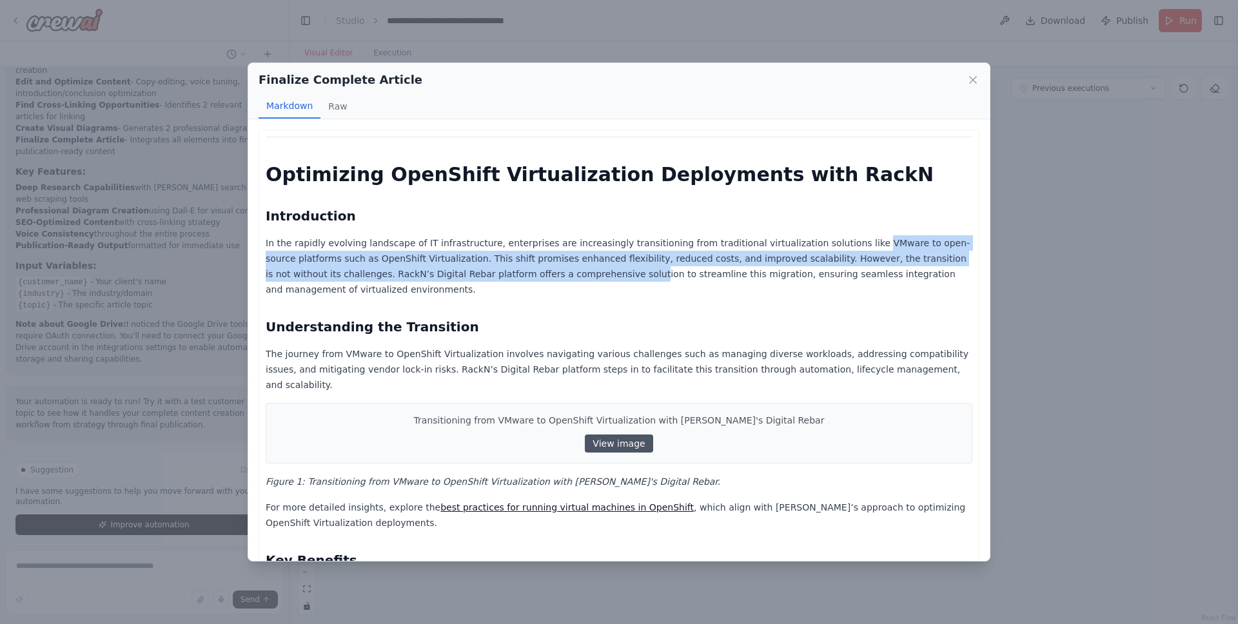
drag, startPoint x: 838, startPoint y: 244, endPoint x: 565, endPoint y: 272, distance: 274.2
click at [564, 272] on p "In the rapidly evolving landscape of IT infrastructure, enterprises are increas…" at bounding box center [619, 266] width 707 height 62
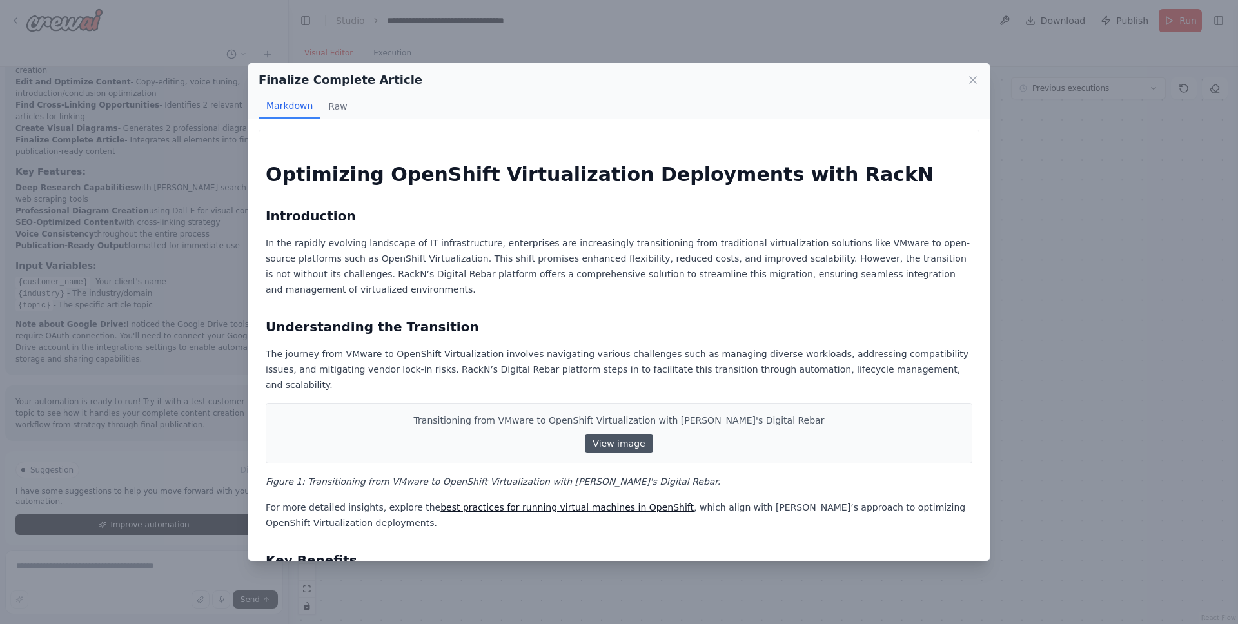
click at [493, 289] on p "In the rapidly evolving landscape of IT infrastructure, enterprises are increas…" at bounding box center [619, 266] width 707 height 62
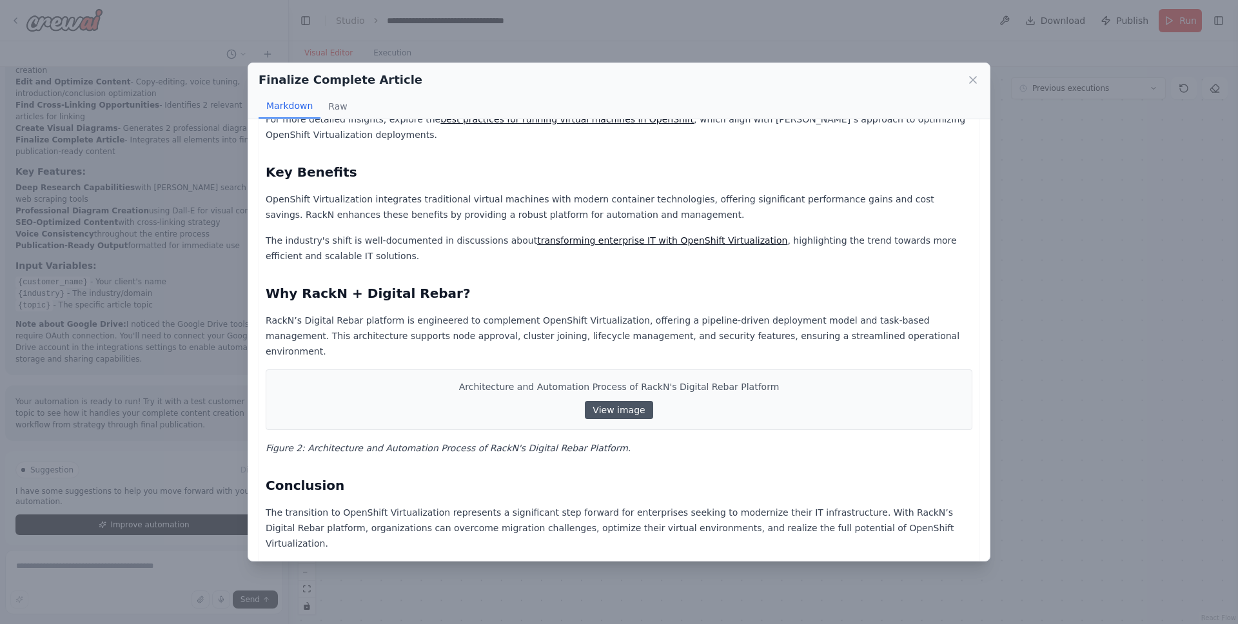
scroll to position [387, 0]
click at [596, 265] on div "Optimizing OpenShift Virtualization Deployments with RackN Introduction In the …" at bounding box center [619, 239] width 707 height 978
click at [607, 237] on link "transforming enterprise IT with OpenShift Virtualization" at bounding box center [662, 242] width 250 height 10
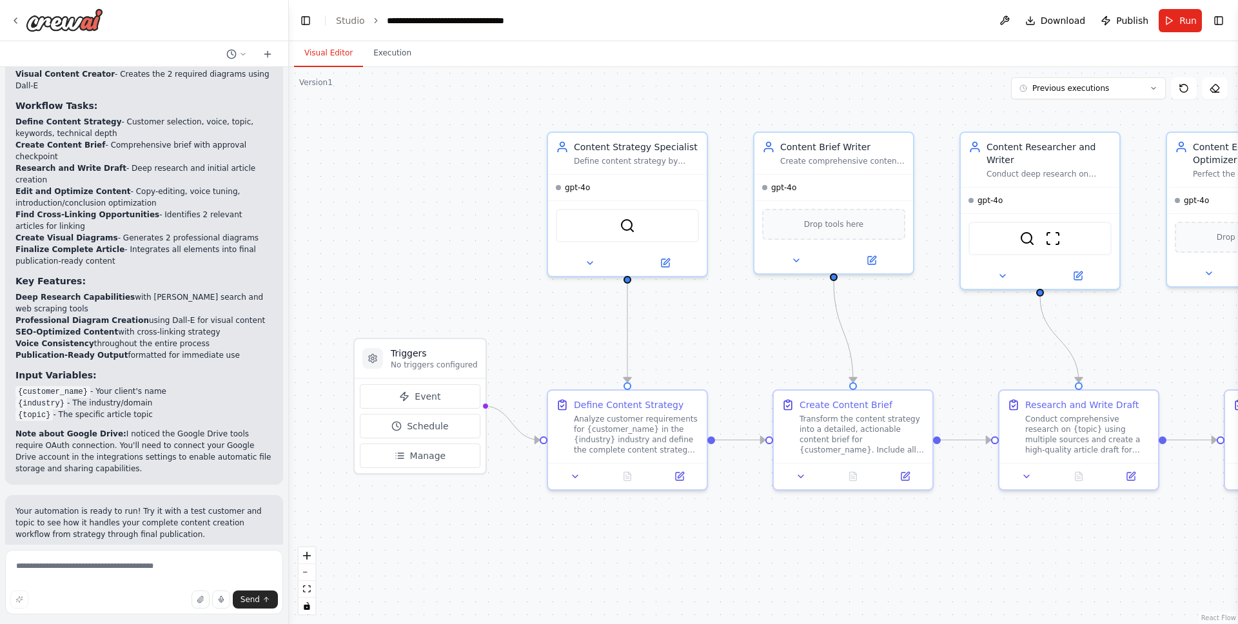
scroll to position [1341, 0]
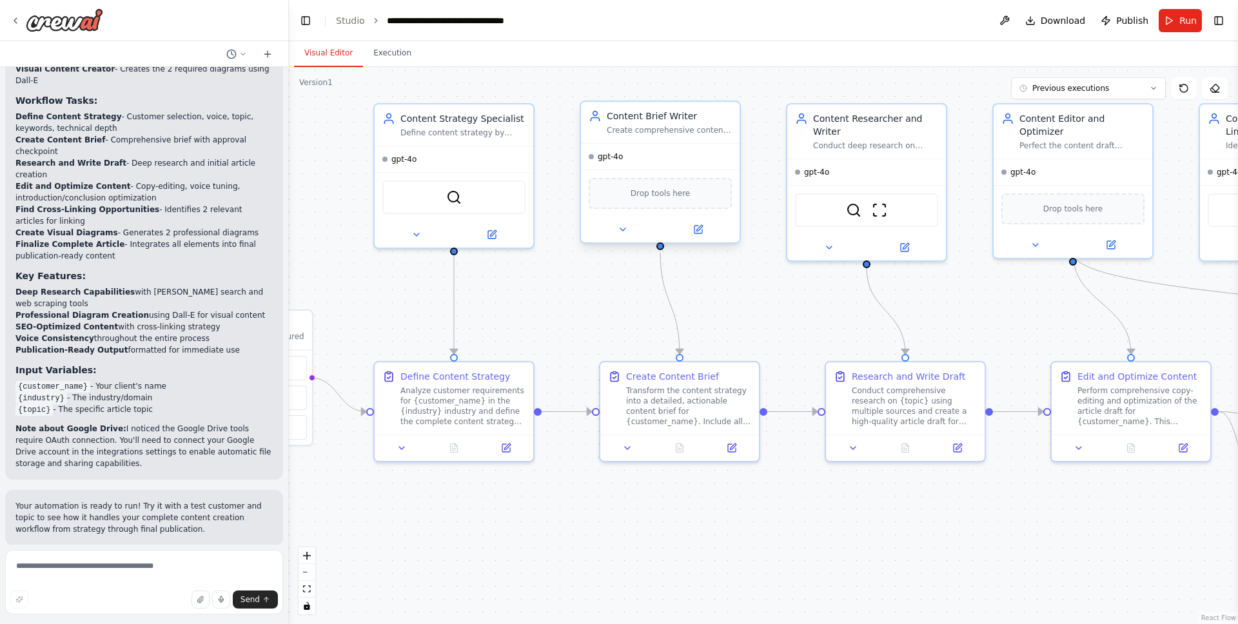
drag, startPoint x: 728, startPoint y: 125, endPoint x: 587, endPoint y: 195, distance: 157.4
click at [553, 115] on div ".deletable-edge-delete-btn { width: 20px; height: 20px; border: 0px solid #ffff…" at bounding box center [763, 345] width 949 height 557
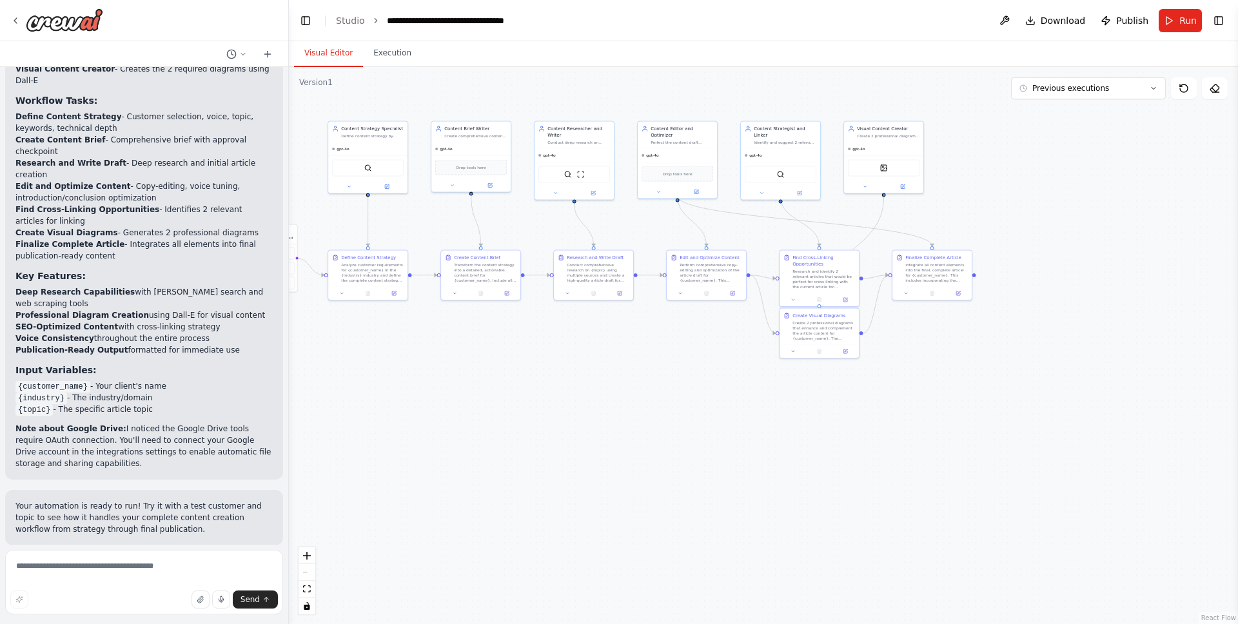
drag, startPoint x: 860, startPoint y: 194, endPoint x: 631, endPoint y: 98, distance: 248.2
click at [631, 98] on div ".deletable-edge-delete-btn { width: 20px; height: 20px; border: 0px solid #ffff…" at bounding box center [763, 345] width 949 height 557
click at [927, 272] on div "Integrate all content elements into the final, complete article for {customer_n…" at bounding box center [936, 271] width 63 height 21
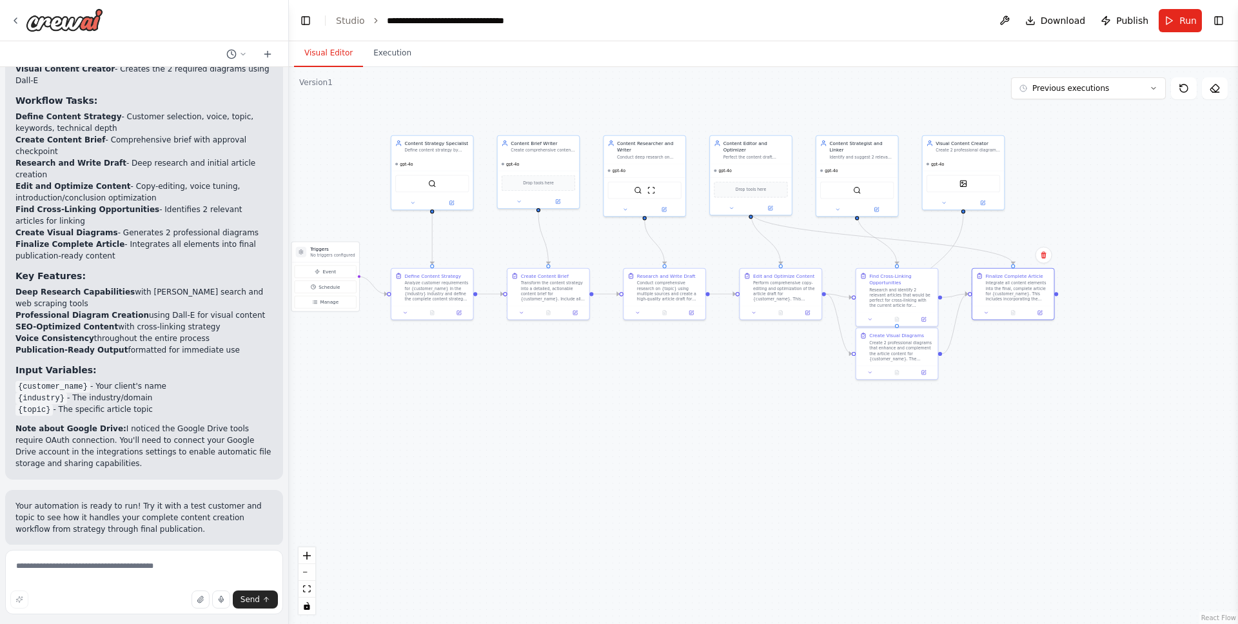
drag, startPoint x: 447, startPoint y: 447, endPoint x: 732, endPoint y: 406, distance: 288.0
click at [732, 406] on div ".deletable-edge-delete-btn { width: 20px; height: 20px; border: 0px solid #ffff…" at bounding box center [763, 345] width 949 height 557
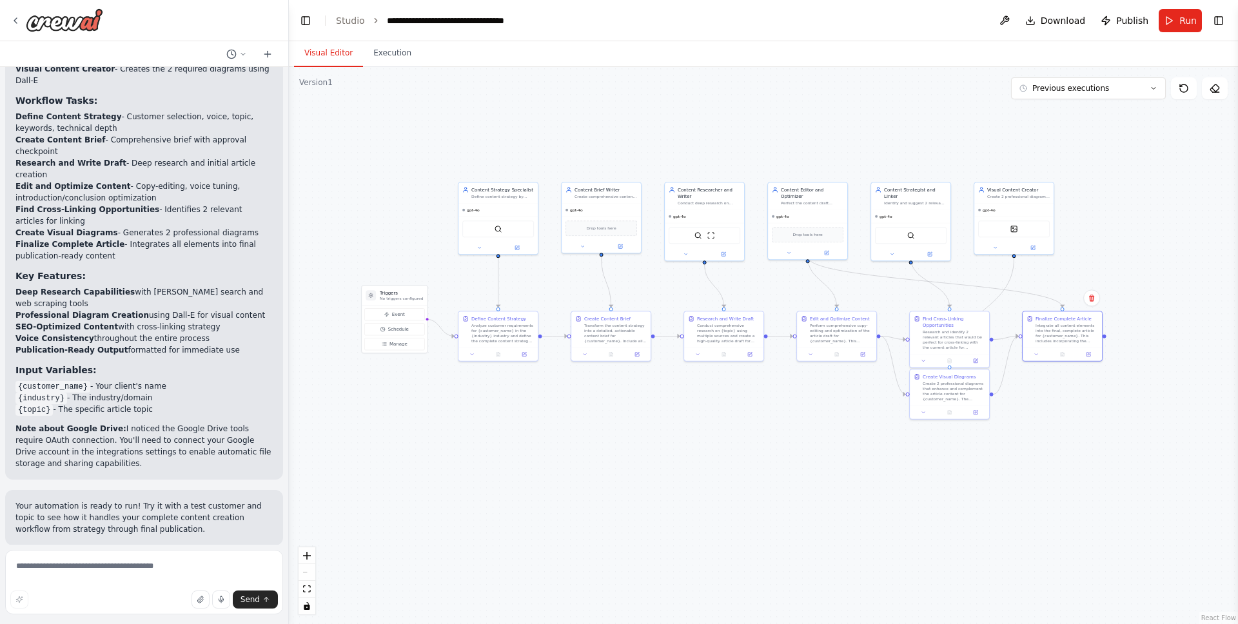
drag, startPoint x: 578, startPoint y: 402, endPoint x: 631, endPoint y: 437, distance: 63.1
click at [631, 437] on div ".deletable-edge-delete-btn { width: 20px; height: 20px; border: 0px solid #ffff…" at bounding box center [763, 345] width 949 height 557
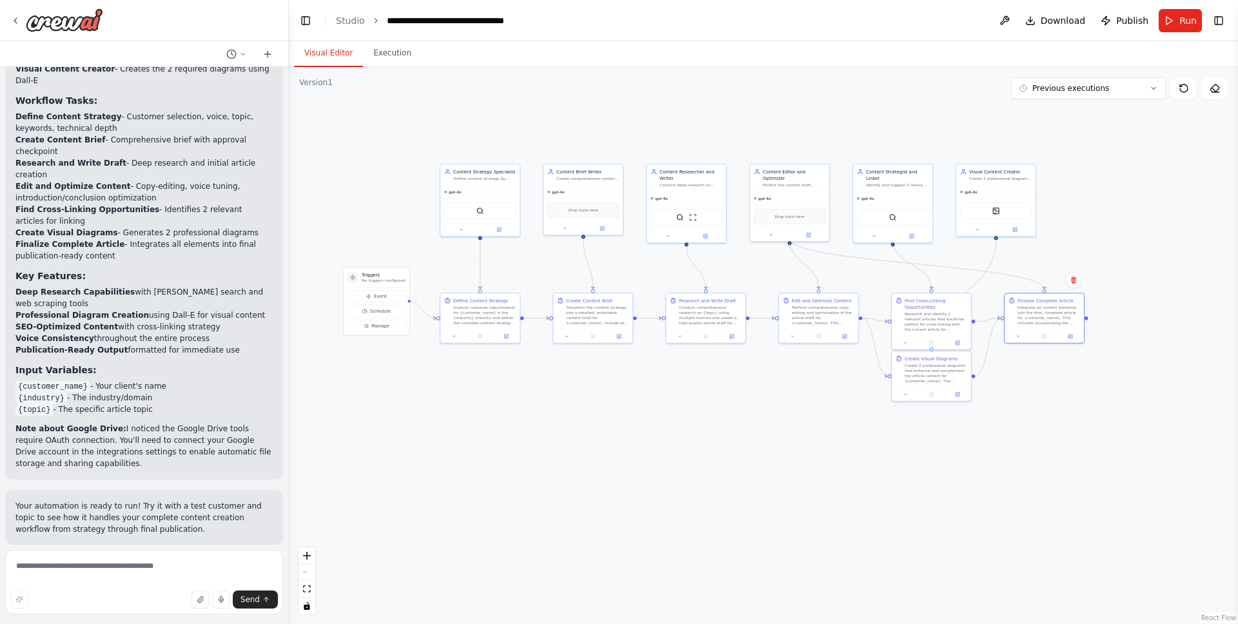
drag, startPoint x: 674, startPoint y: 421, endPoint x: 658, endPoint y: 405, distance: 22.3
click at [658, 405] on div ".deletable-edge-delete-btn { width: 20px; height: 20px; border: 0px solid #ffff…" at bounding box center [763, 345] width 949 height 557
click at [692, 397] on div ".deletable-edge-delete-btn { width: 20px; height: 20px; border: 0px solid #ffff…" at bounding box center [763, 345] width 949 height 557
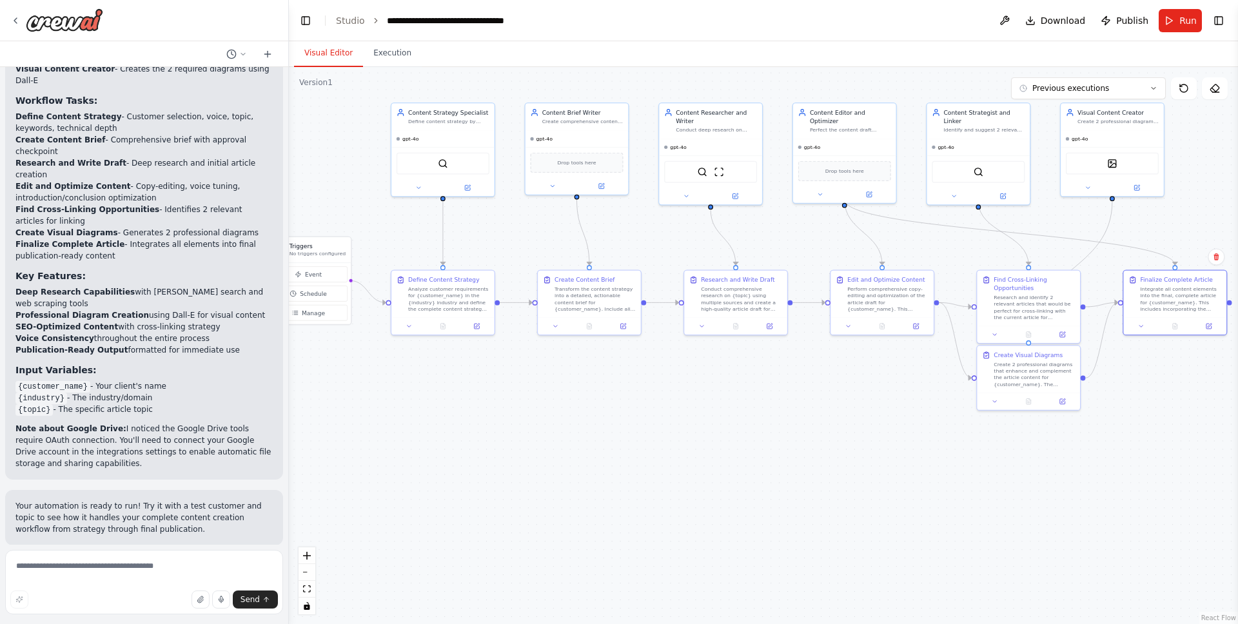
drag, startPoint x: 663, startPoint y: 410, endPoint x: 718, endPoint y: 427, distance: 56.7
click at [718, 427] on div ".deletable-edge-delete-btn { width: 20px; height: 20px; border: 0px solid #ffff…" at bounding box center [763, 345] width 949 height 557
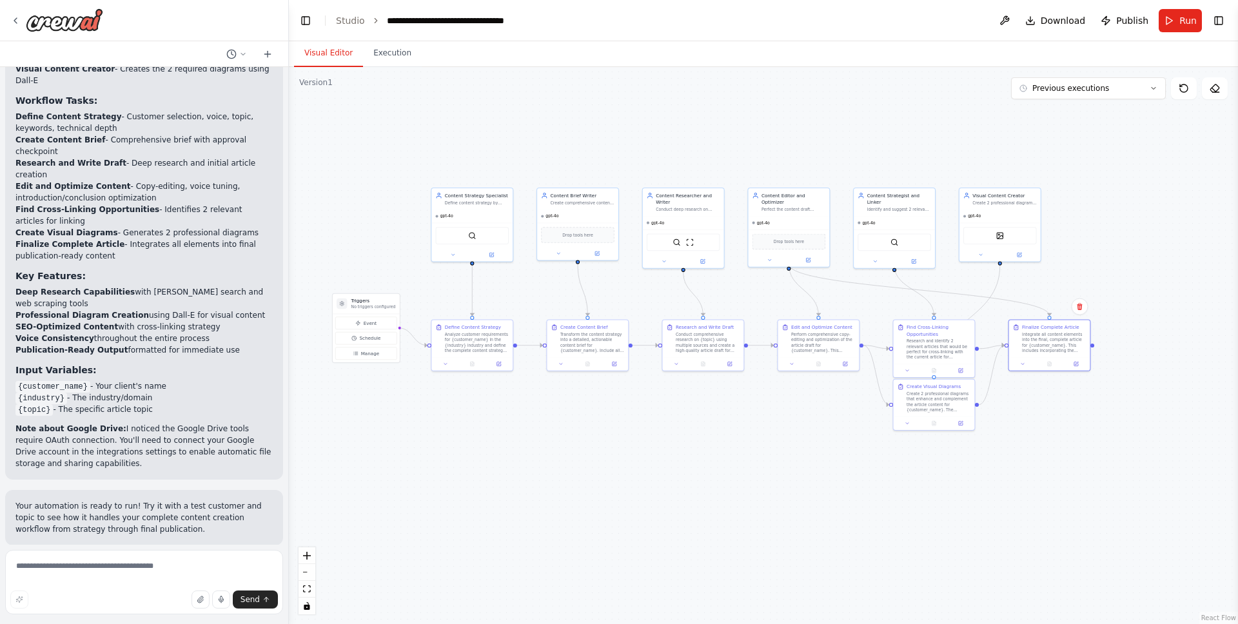
drag, startPoint x: 779, startPoint y: 422, endPoint x: 730, endPoint y: 429, distance: 49.5
click at [730, 429] on div ".deletable-edge-delete-btn { width: 20px; height: 20px; border: 0px solid #ffff…" at bounding box center [763, 345] width 949 height 557
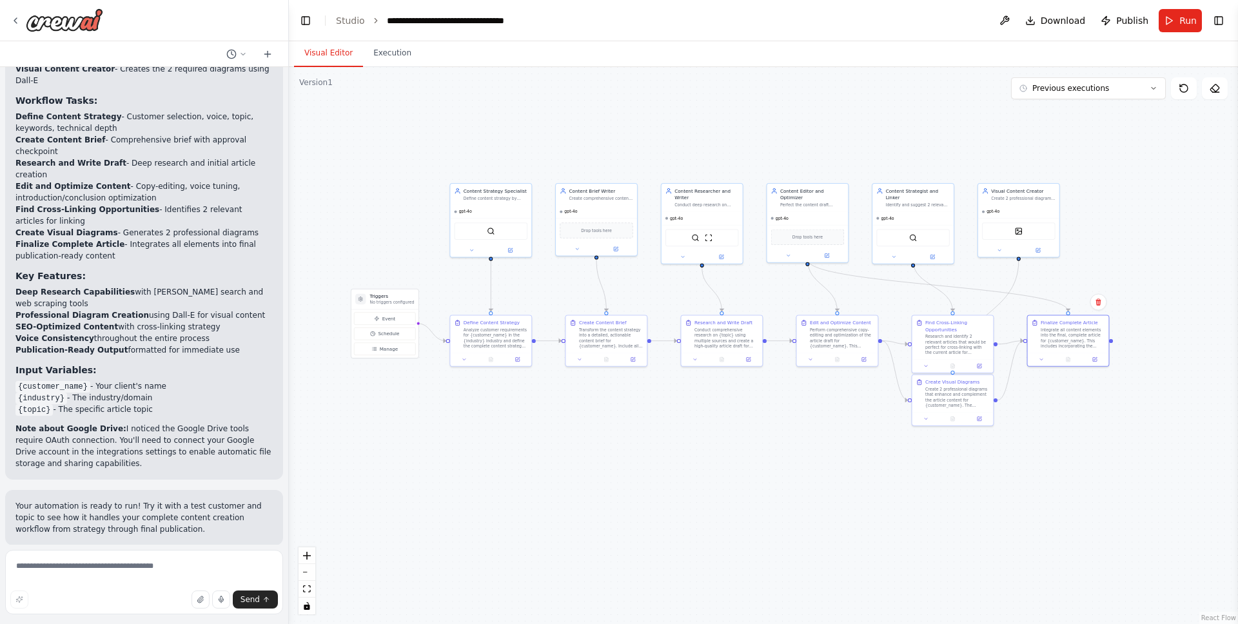
drag, startPoint x: 697, startPoint y: 481, endPoint x: 714, endPoint y: 477, distance: 17.2
click at [714, 477] on div ".deletable-edge-delete-btn { width: 20px; height: 20px; border: 0px solid #ffff…" at bounding box center [763, 345] width 949 height 557
click at [702, 468] on div ".deletable-edge-delete-btn { width: 20px; height: 20px; border: 0px solid #ffff…" at bounding box center [763, 345] width 949 height 557
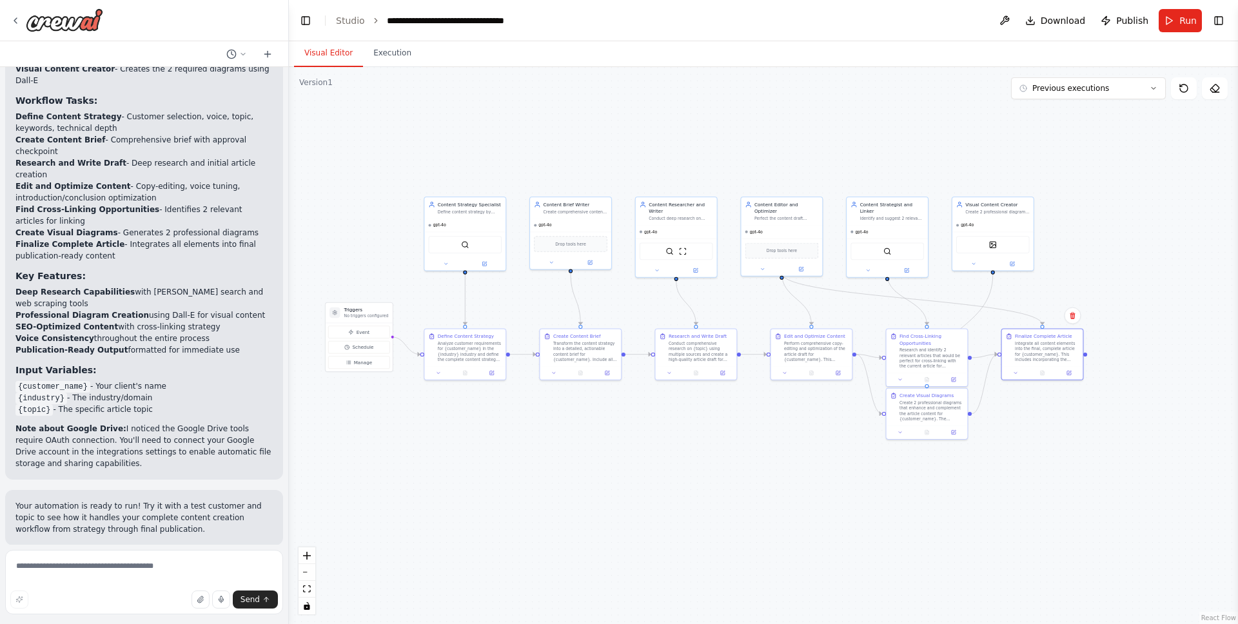
drag, startPoint x: 409, startPoint y: 121, endPoint x: 370, endPoint y: 125, distance: 39.0
click at [378, 133] on div ".deletable-edge-delete-btn { width: 20px; height: 20px; border: 0px solid #ffff…" at bounding box center [763, 345] width 949 height 557
drag, startPoint x: 818, startPoint y: 117, endPoint x: 880, endPoint y: 112, distance: 62.7
click at [871, 124] on div ".deletable-edge-delete-btn { width: 20px; height: 20px; border: 0px solid #ffff…" at bounding box center [763, 345] width 949 height 557
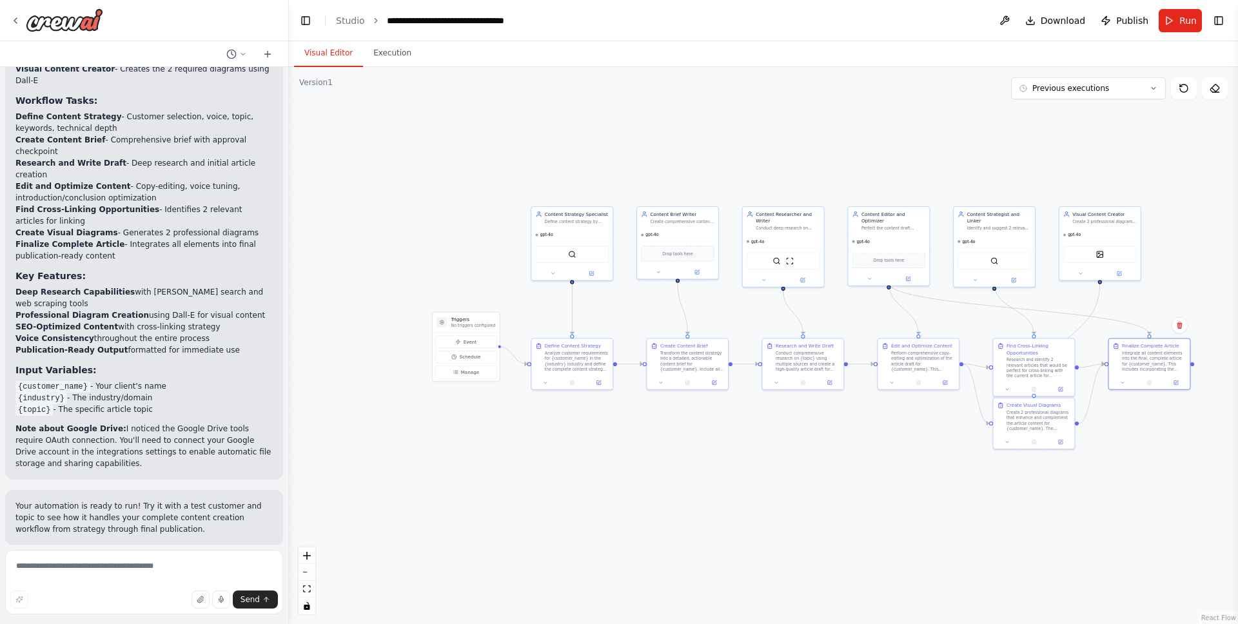
drag, startPoint x: 677, startPoint y: 156, endPoint x: 732, endPoint y: 161, distance: 55.6
click at [732, 161] on div ".deletable-edge-delete-btn { width: 20px; height: 20px; border: 0px solid #ffff…" at bounding box center [763, 345] width 949 height 557
drag, startPoint x: 466, startPoint y: 192, endPoint x: 455, endPoint y: 177, distance: 17.5
click at [455, 177] on div ".deletable-edge-delete-btn { width: 20px; height: 20px; border: 0px solid #ffff…" at bounding box center [763, 345] width 949 height 557
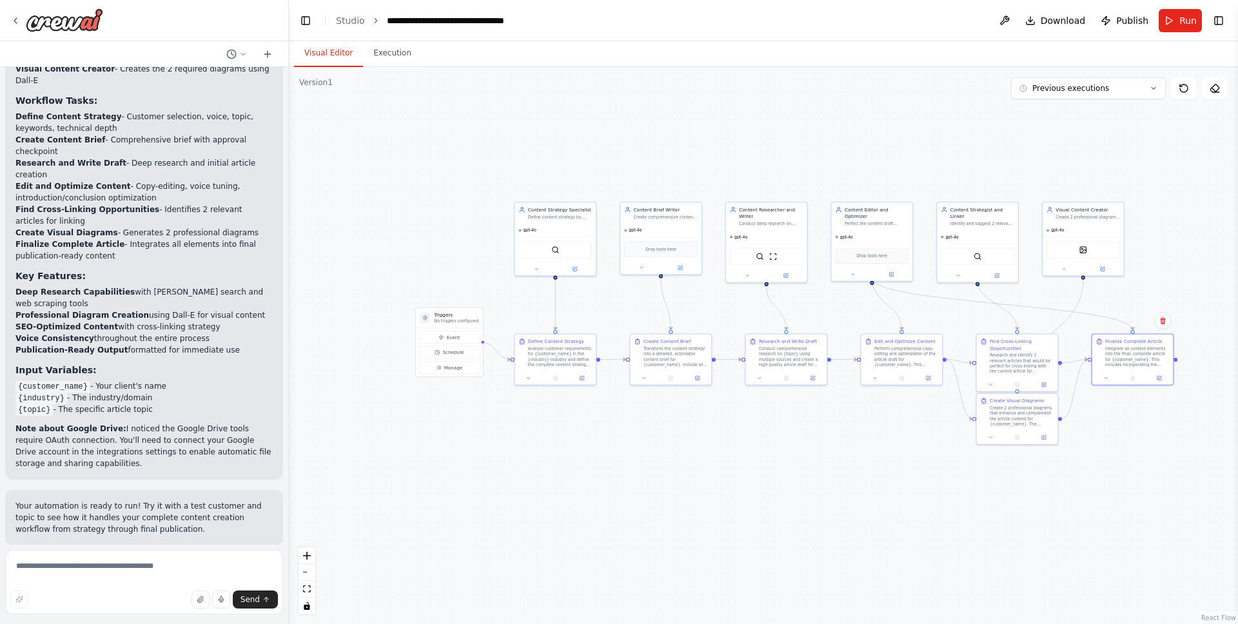
drag, startPoint x: 843, startPoint y: 144, endPoint x: 838, endPoint y: 153, distance: 11.3
click at [838, 153] on div ".deletable-edge-delete-btn { width: 20px; height: 20px; border: 0px solid #ffff…" at bounding box center [763, 345] width 949 height 557
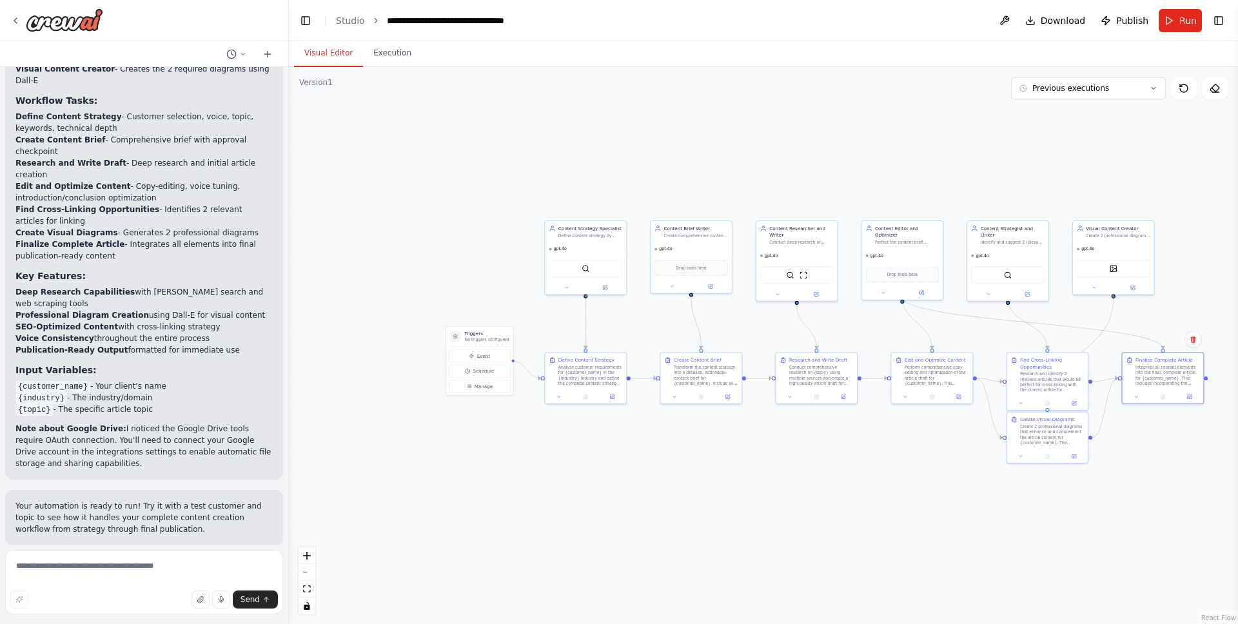
drag, startPoint x: 800, startPoint y: 143, endPoint x: 830, endPoint y: 161, distance: 35.6
click at [830, 161] on div ".deletable-edge-delete-btn { width: 20px; height: 20px; border: 0px solid #ffff…" at bounding box center [763, 345] width 949 height 557
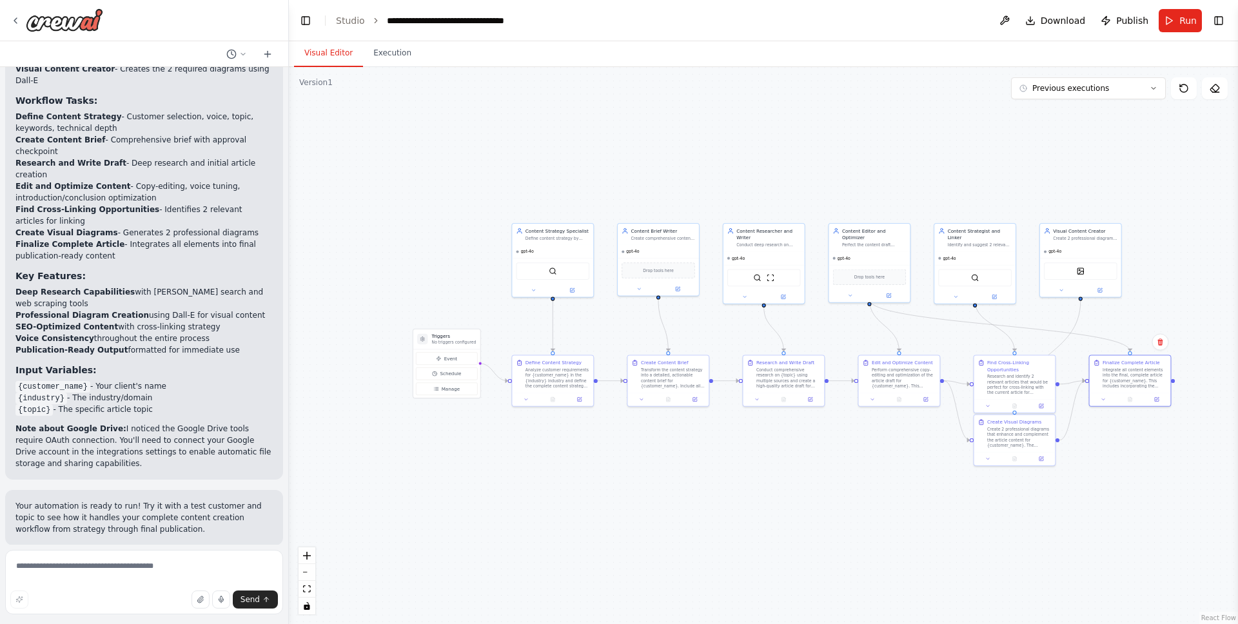
drag, startPoint x: 812, startPoint y: 139, endPoint x: 779, endPoint y: 142, distance: 33.0
click at [779, 142] on div ".deletable-edge-delete-btn { width: 20px; height: 20px; border: 0px solid #ffff…" at bounding box center [763, 345] width 949 height 557
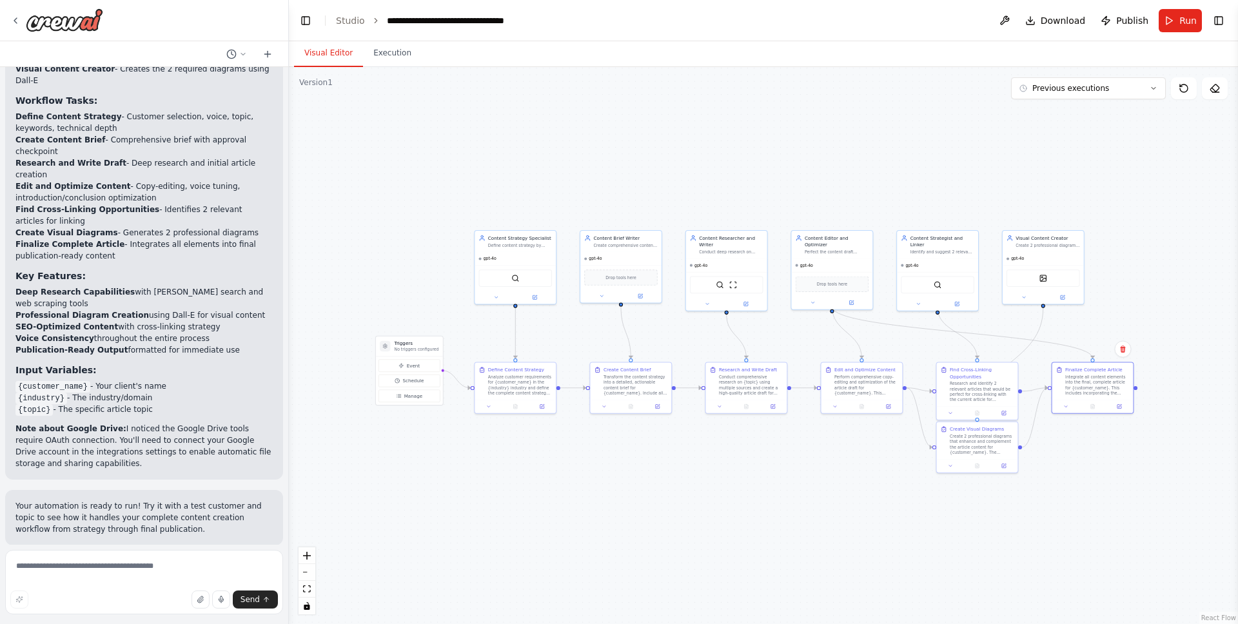
drag, startPoint x: 654, startPoint y: 155, endPoint x: 619, endPoint y: 163, distance: 35.7
click at [619, 163] on div ".deletable-edge-delete-btn { width: 20px; height: 20px; border: 0px solid #ffff…" at bounding box center [763, 345] width 949 height 557
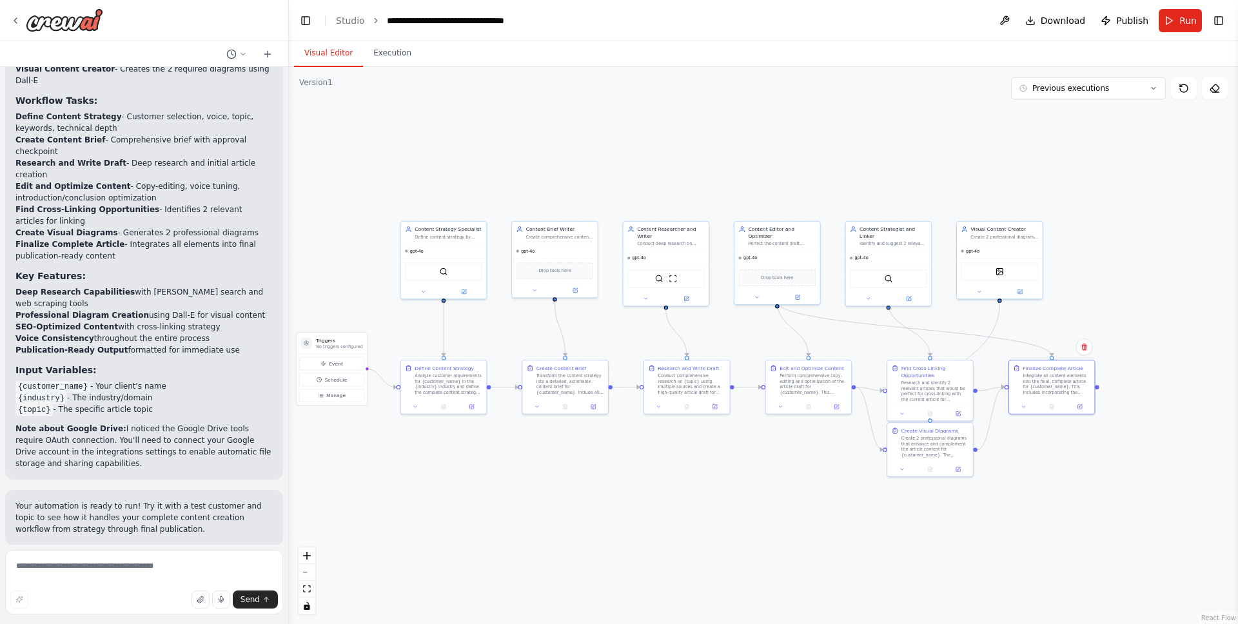
drag, startPoint x: 689, startPoint y: 152, endPoint x: 624, endPoint y: 138, distance: 66.5
click at [624, 138] on div ".deletable-edge-delete-btn { width: 20px; height: 20px; border: 0px solid #ffff…" at bounding box center [763, 345] width 949 height 557
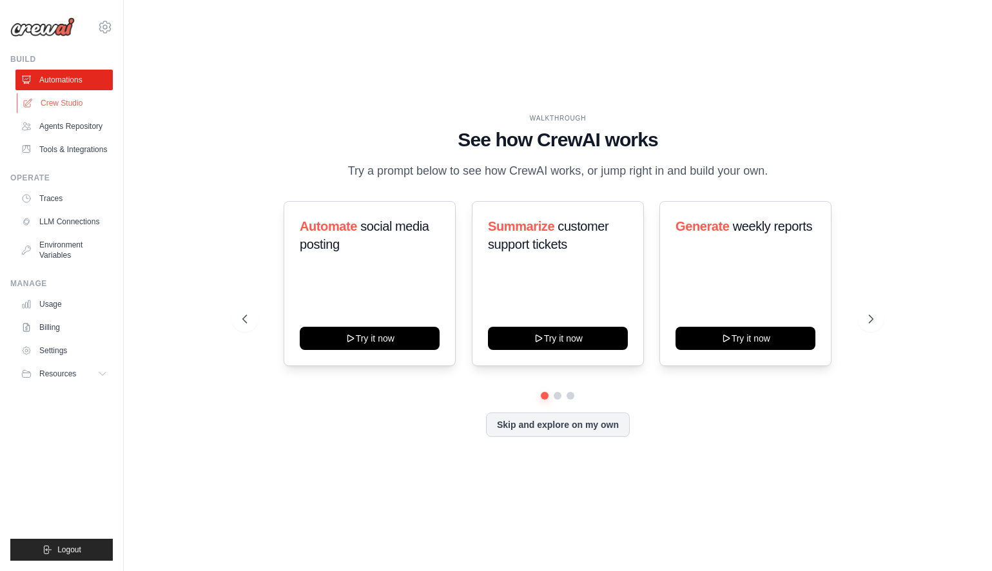
click at [70, 104] on link "Crew Studio" at bounding box center [65, 103] width 97 height 21
